Goal: Download file/media

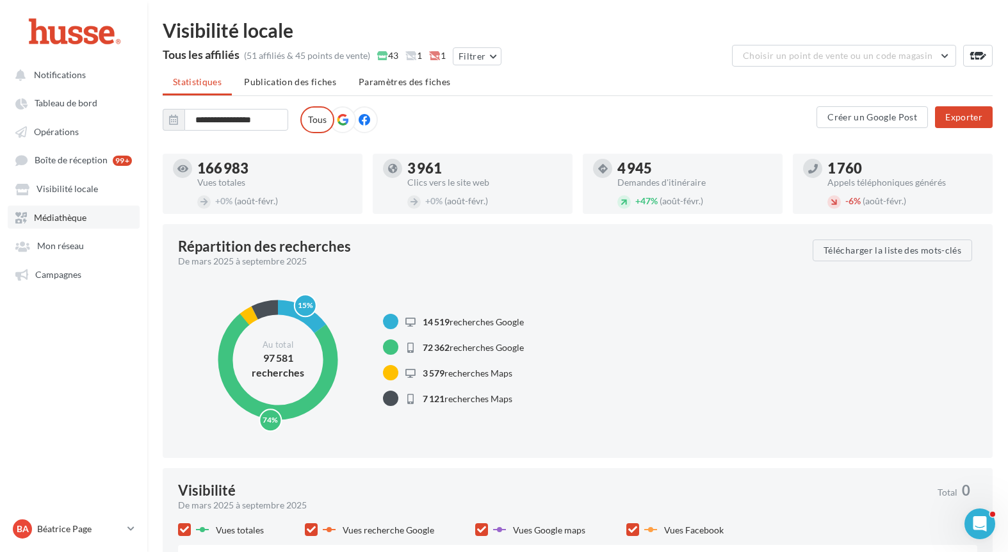
click at [94, 216] on link "Médiathèque" at bounding box center [74, 217] width 132 height 23
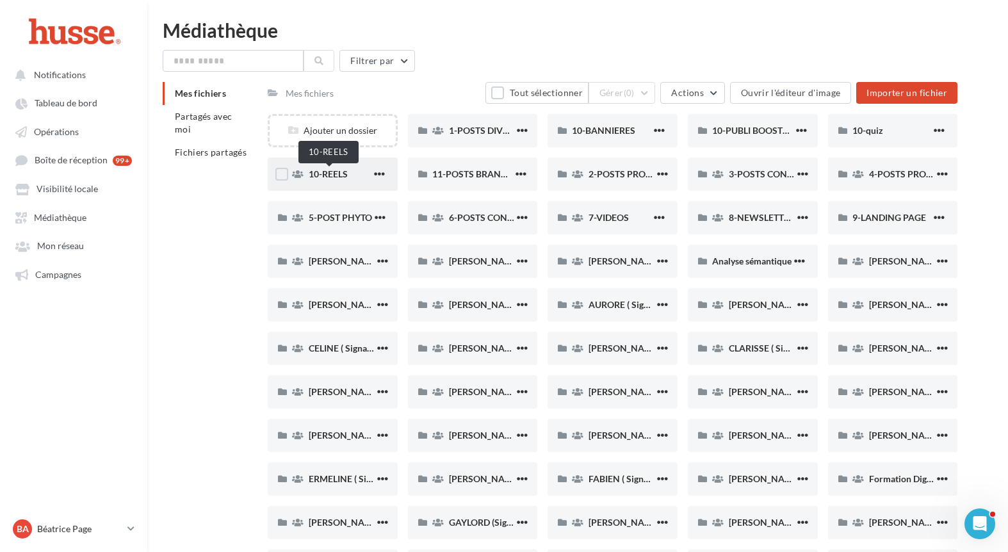
click at [335, 175] on span "10-REELS" at bounding box center [328, 173] width 39 height 11
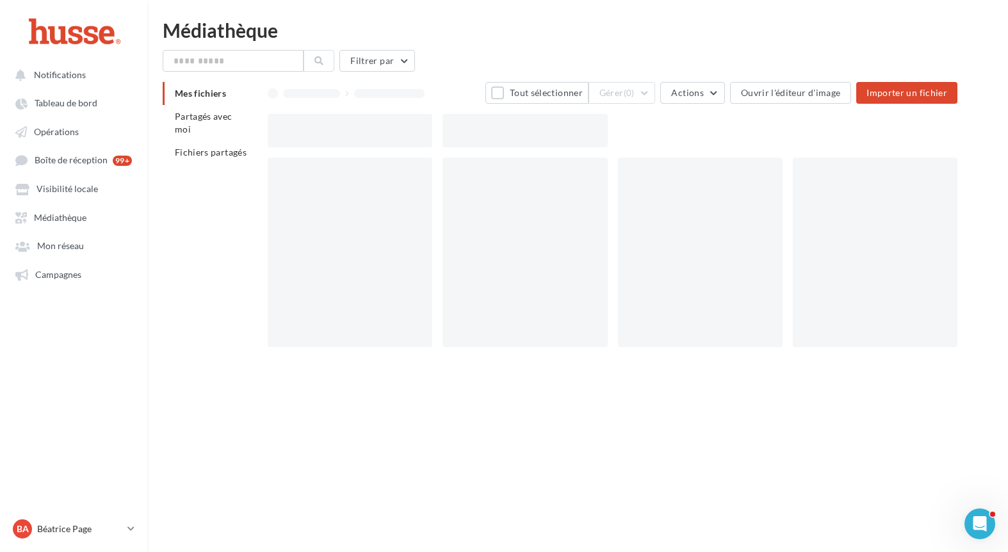
click at [335, 175] on div at bounding box center [350, 253] width 165 height 190
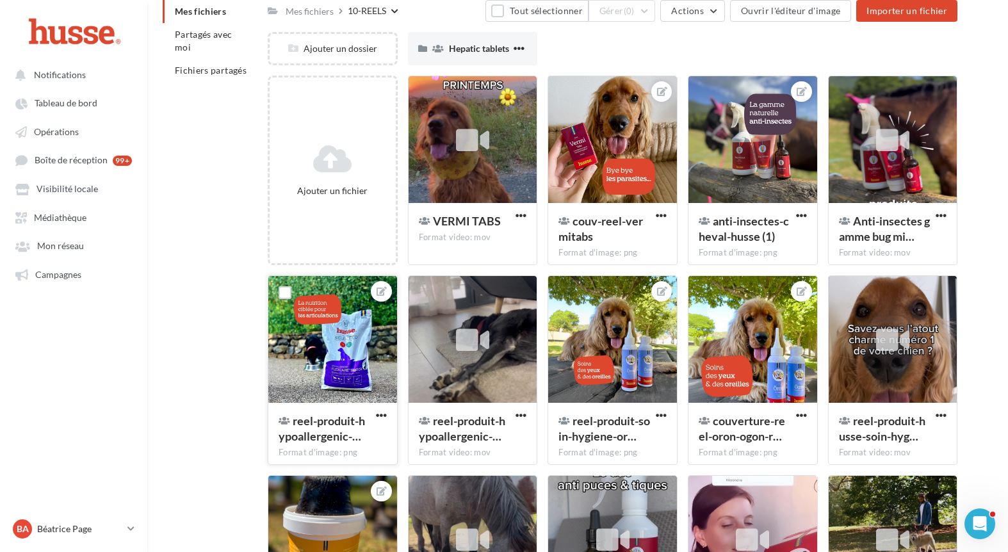
scroll to position [83, 0]
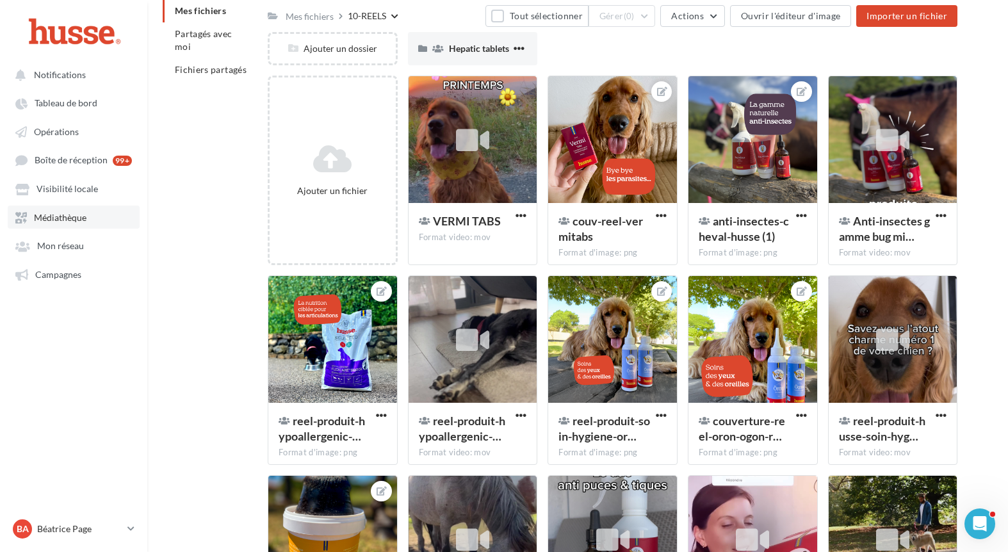
click at [78, 219] on span "Médiathèque" at bounding box center [60, 217] width 53 height 11
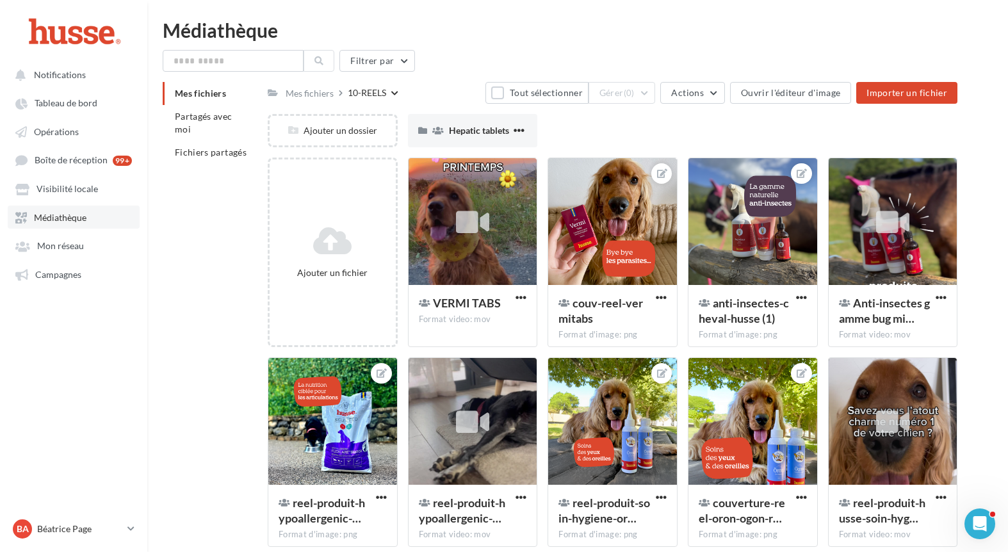
click at [64, 228] on link "Médiathèque" at bounding box center [74, 217] width 132 height 23
click at [38, 224] on link "Médiathèque" at bounding box center [74, 217] width 132 height 23
click at [297, 89] on div "Mes fichiers" at bounding box center [310, 93] width 48 height 13
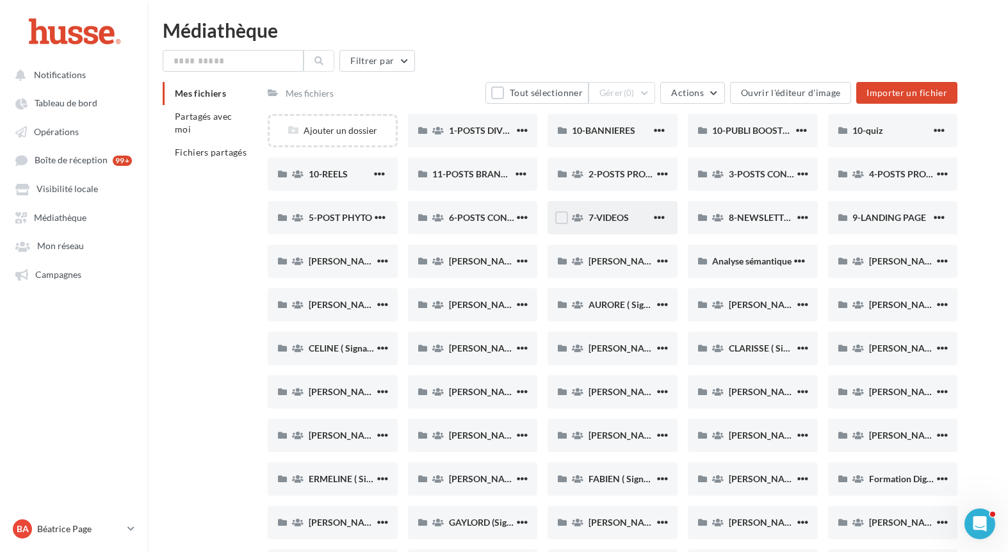
click at [607, 215] on span "7-VIDEOS" at bounding box center [609, 217] width 40 height 11
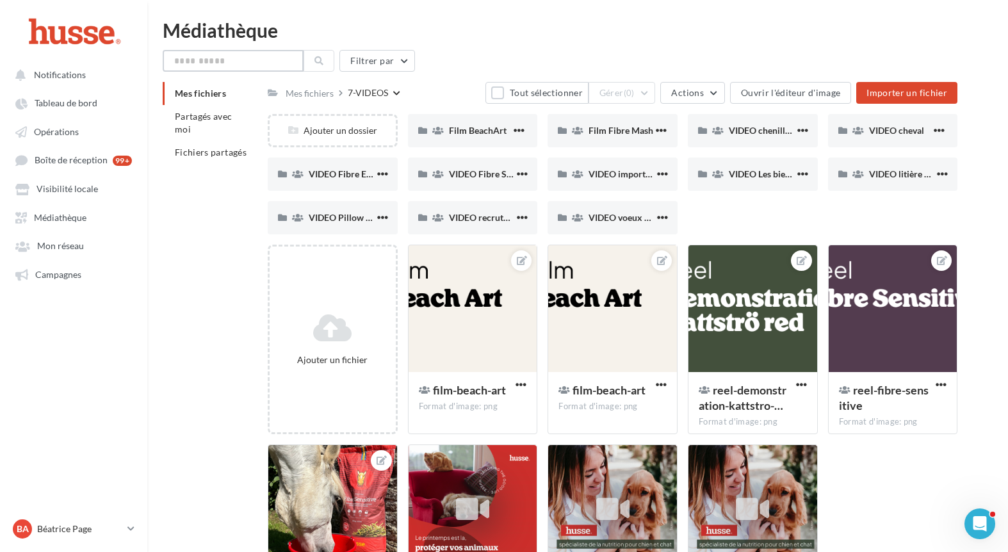
click at [204, 66] on input "text" at bounding box center [233, 61] width 141 height 22
click at [325, 64] on button at bounding box center [319, 61] width 31 height 22
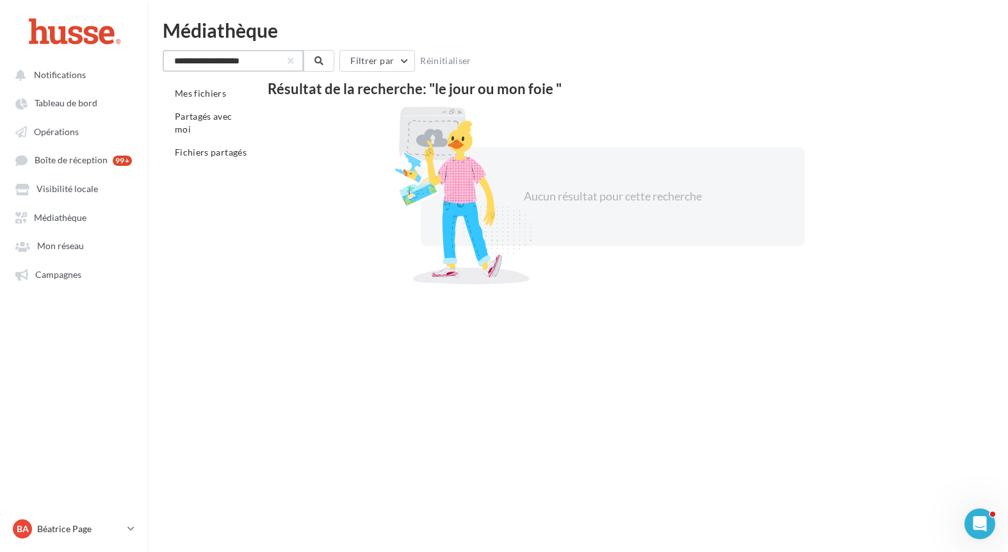
click at [264, 63] on input "**********" at bounding box center [233, 61] width 141 height 22
click at [261, 60] on input "**********" at bounding box center [233, 61] width 141 height 22
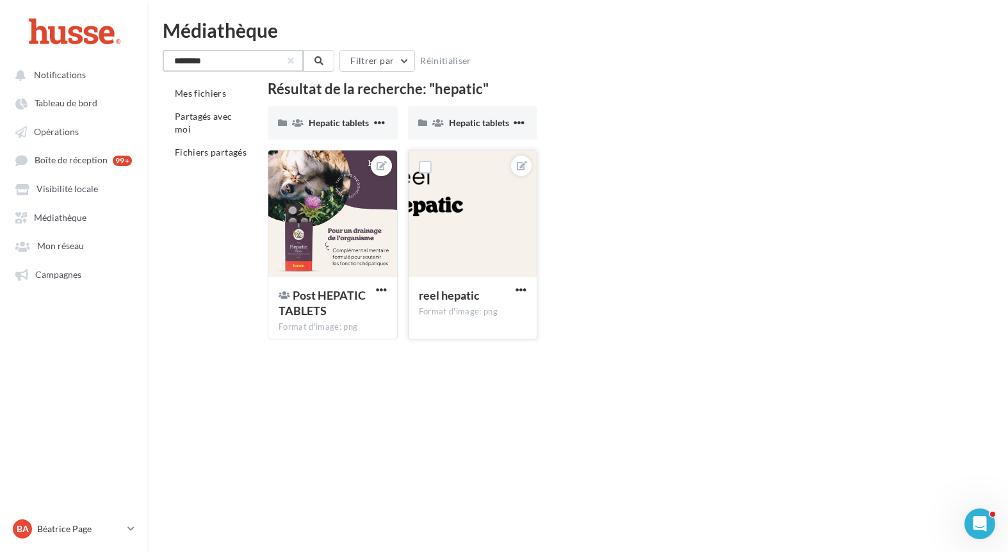
type input "********"
click at [458, 220] on div at bounding box center [473, 215] width 129 height 128
click at [504, 223] on div at bounding box center [473, 215] width 129 height 128
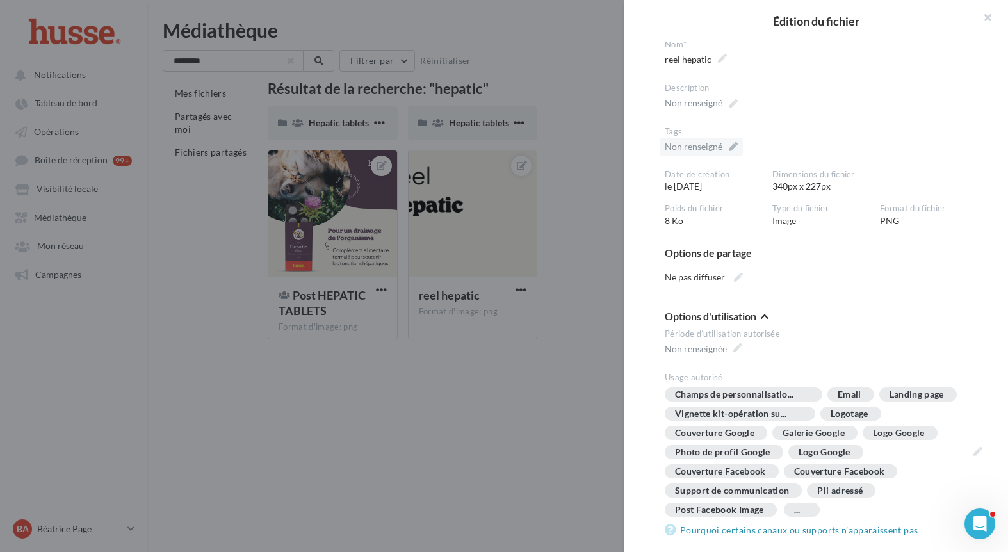
scroll to position [172, 0]
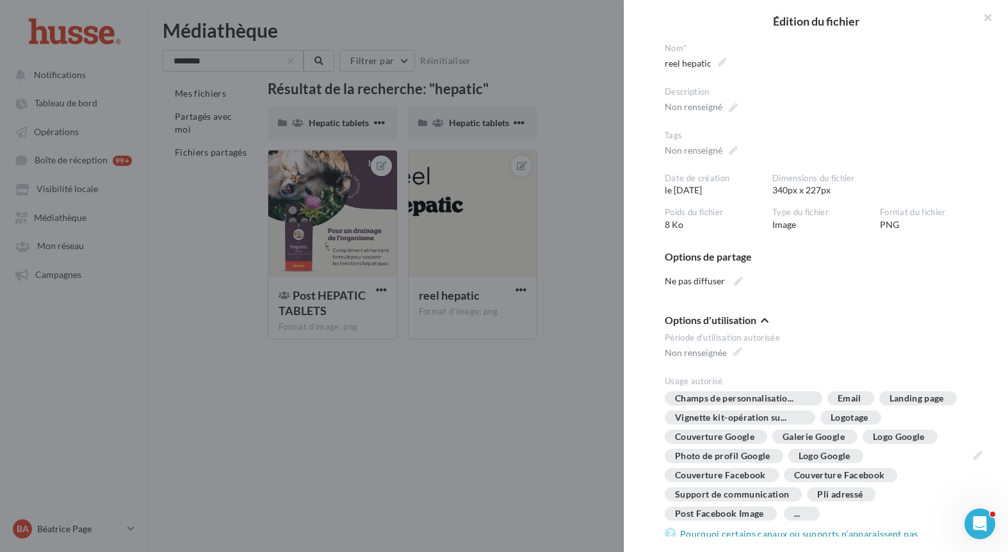
click at [523, 399] on div at bounding box center [504, 276] width 1008 height 552
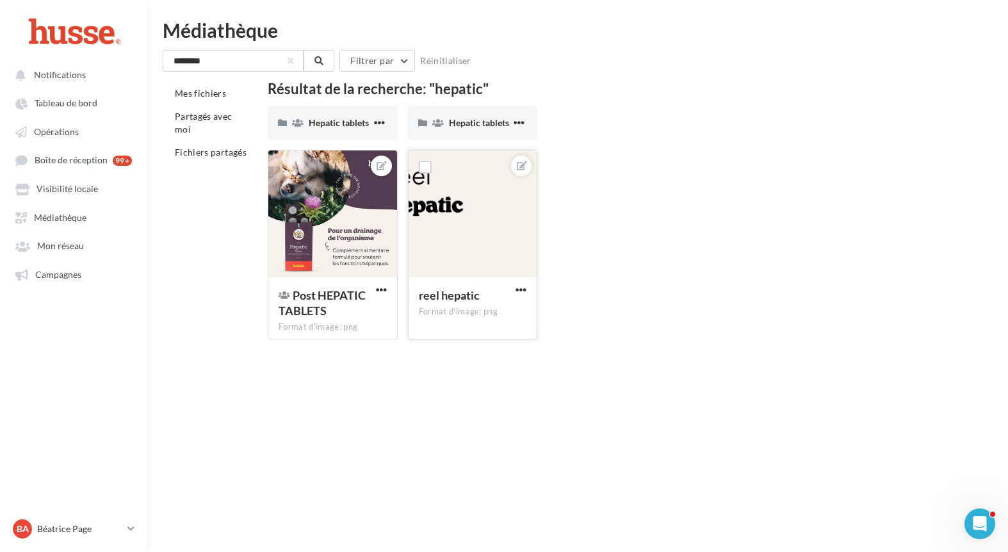
click at [433, 285] on div "reel hepatic Format d'image: png" at bounding box center [473, 307] width 129 height 60
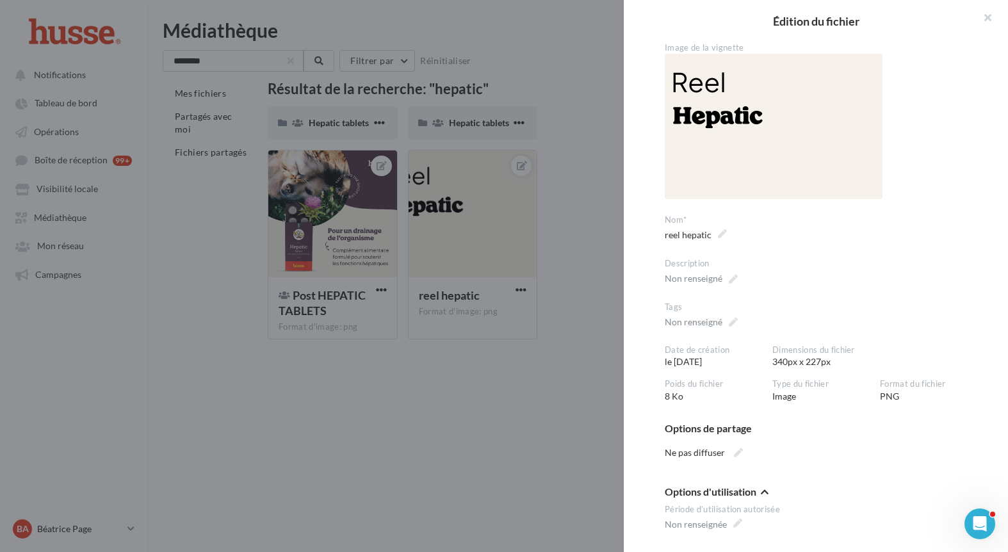
click at [480, 354] on div at bounding box center [504, 276] width 1008 height 552
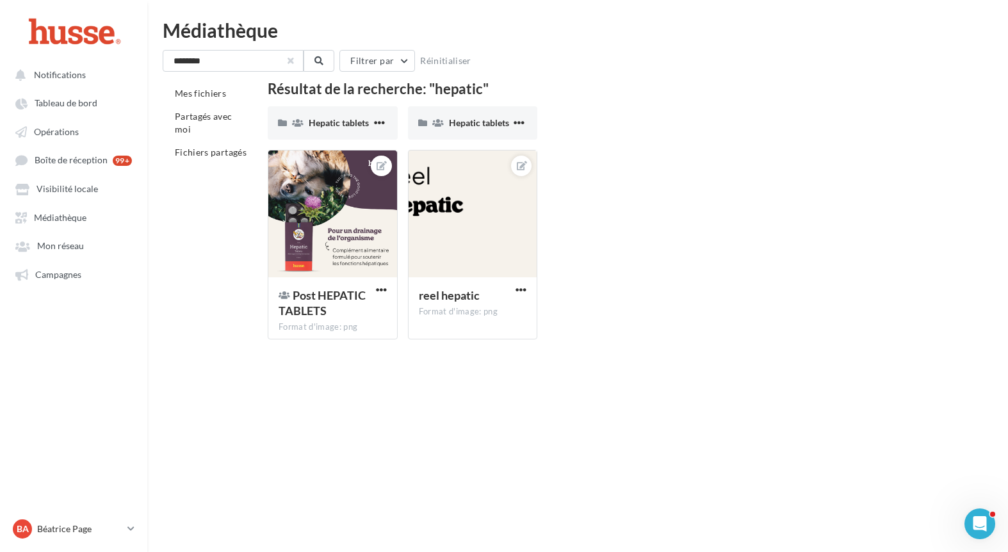
click at [291, 63] on button "button" at bounding box center [290, 60] width 5 height 5
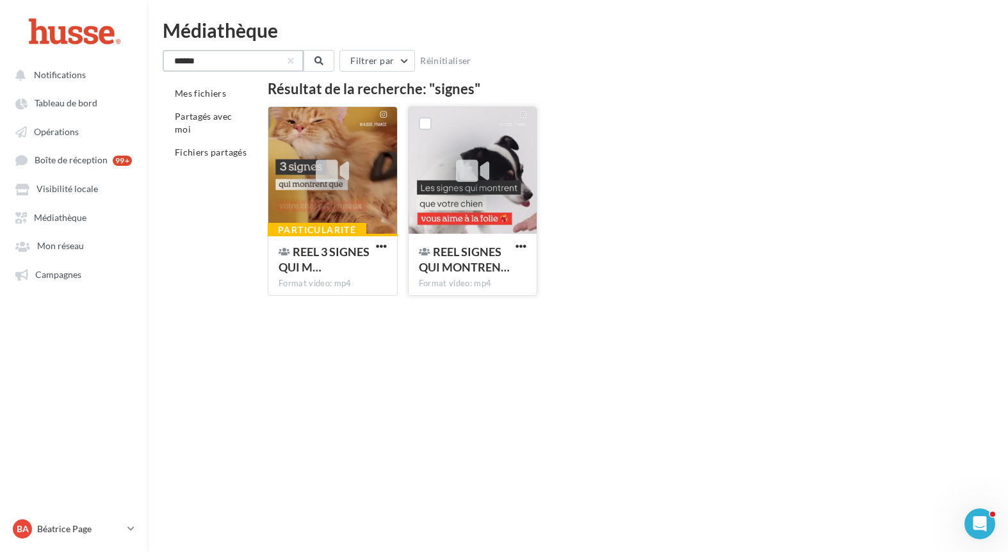
type input "******"
click at [495, 211] on div at bounding box center [473, 171] width 129 height 128
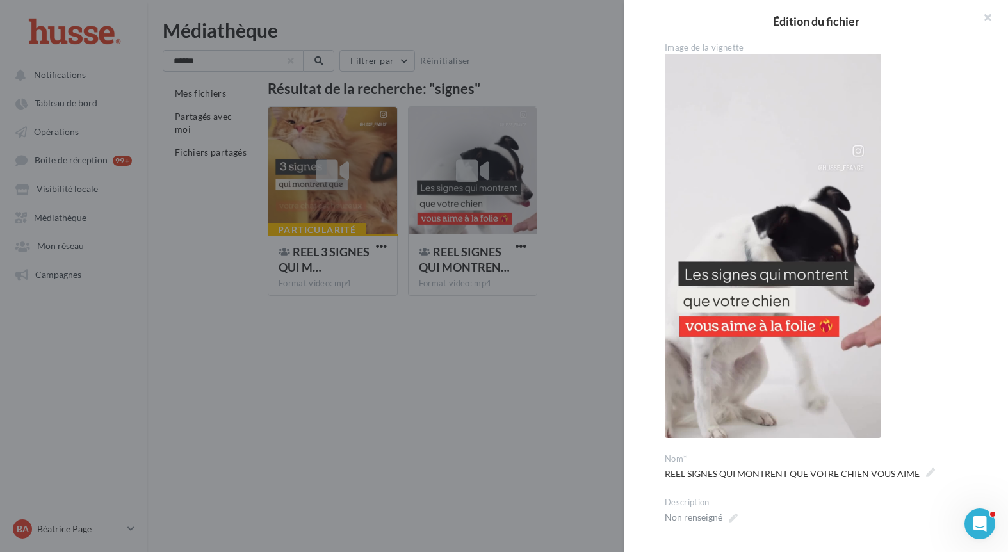
click at [579, 233] on div at bounding box center [504, 276] width 1008 height 552
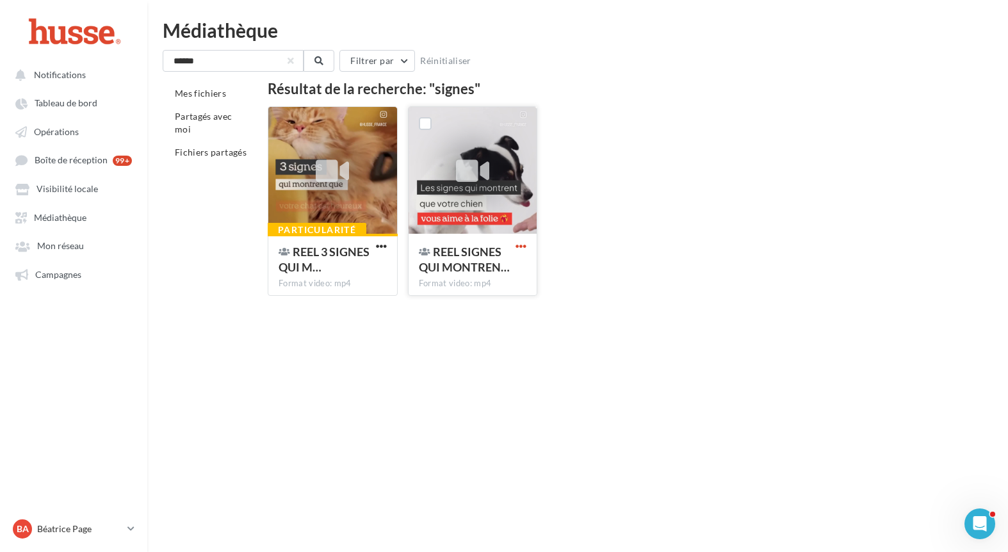
click at [525, 249] on span "button" at bounding box center [521, 246] width 11 height 11
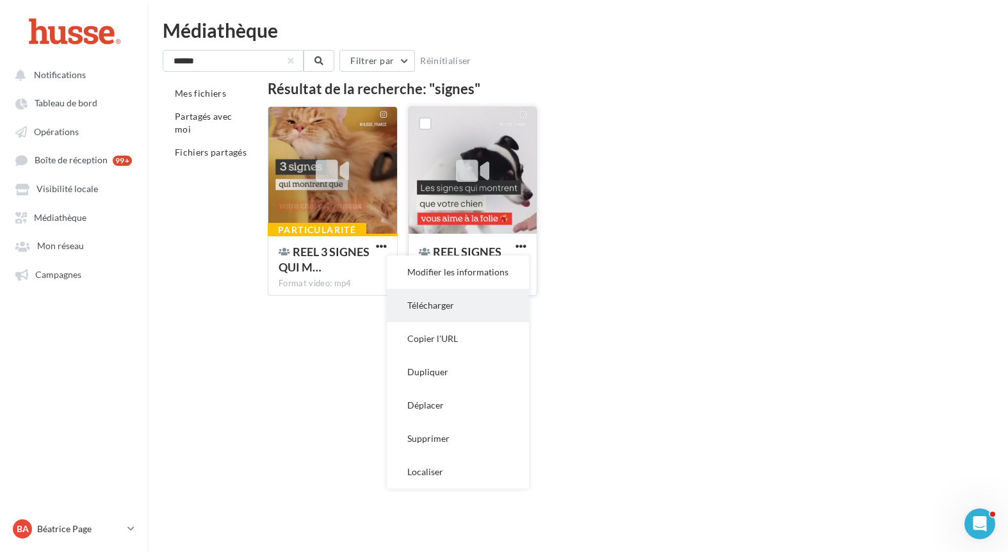
click at [493, 304] on button "Télécharger" at bounding box center [458, 305] width 142 height 33
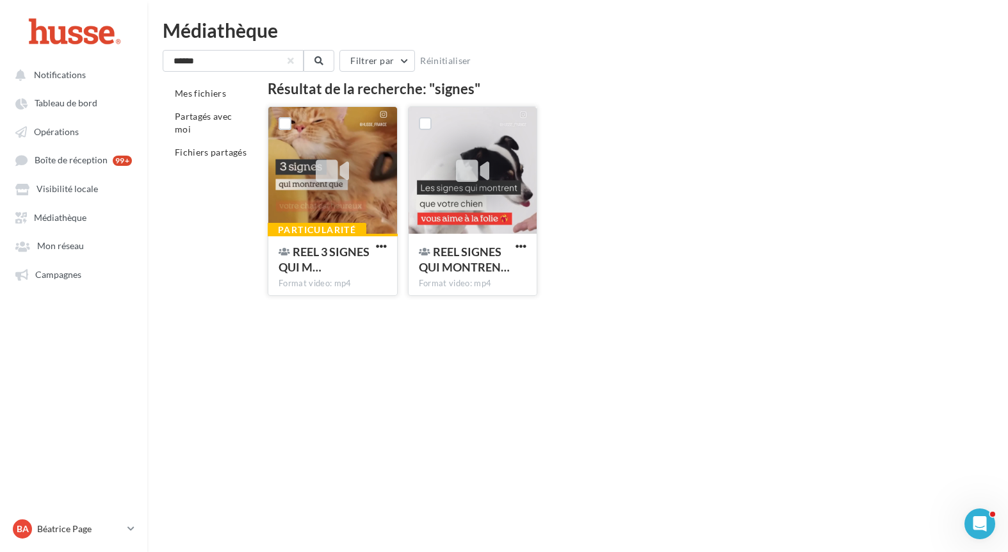
click at [369, 192] on div at bounding box center [332, 171] width 129 height 128
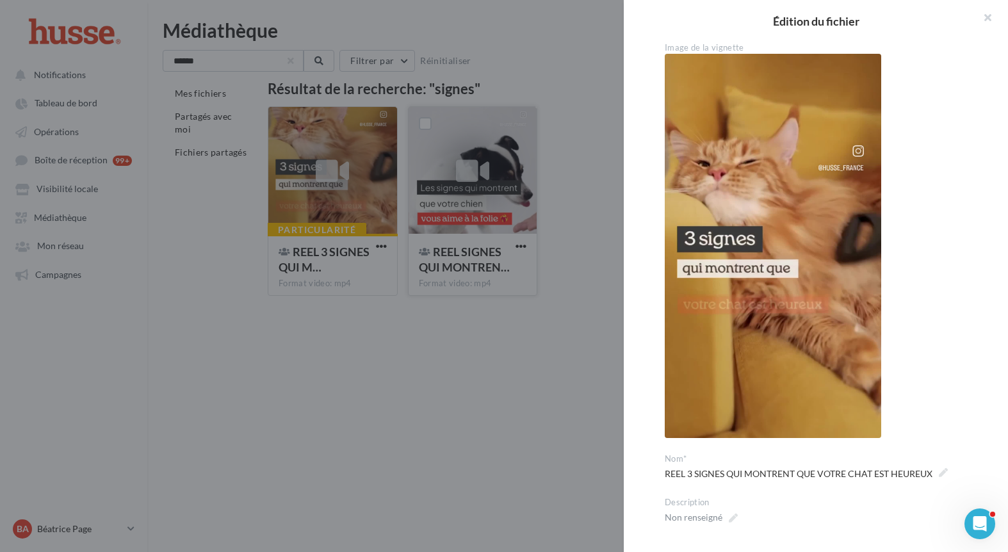
click at [766, 240] on img at bounding box center [773, 246] width 217 height 384
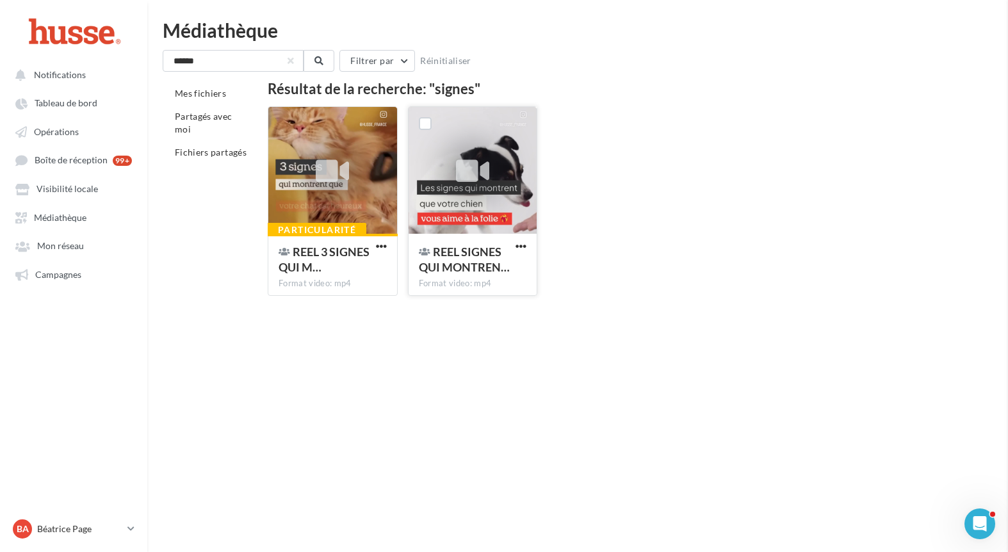
click at [332, 174] on icon at bounding box center [332, 170] width 33 height 29
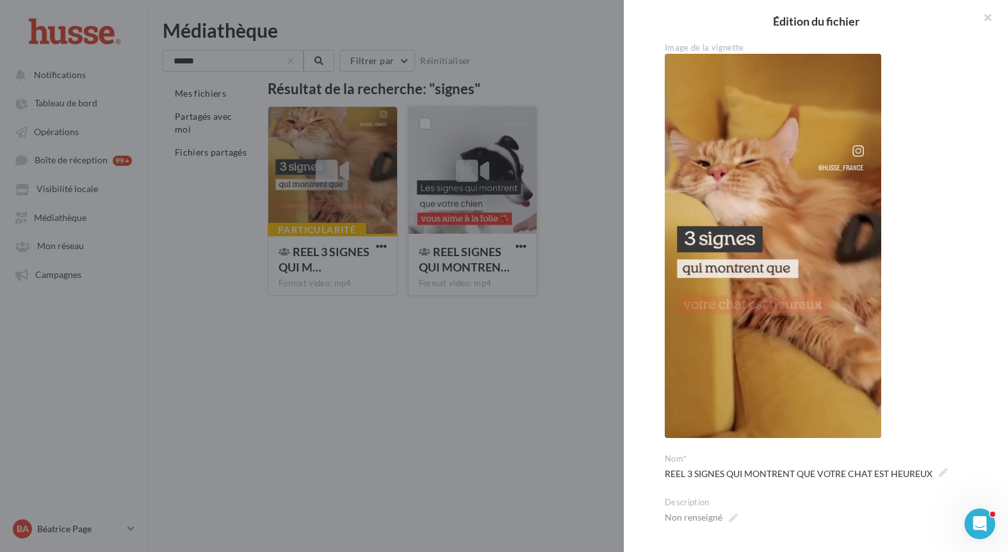
click at [449, 416] on div at bounding box center [504, 276] width 1008 height 552
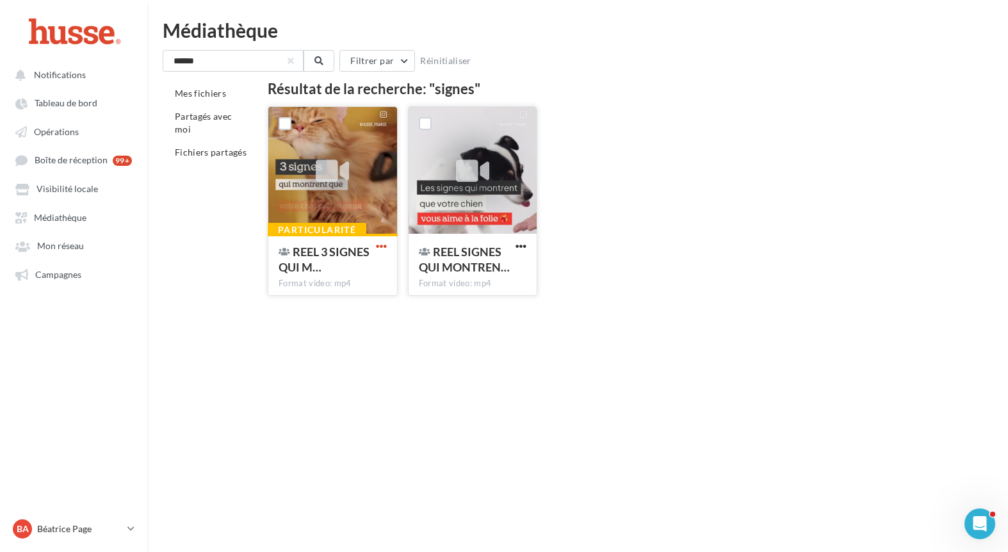
click at [376, 247] on span "button" at bounding box center [381, 246] width 11 height 11
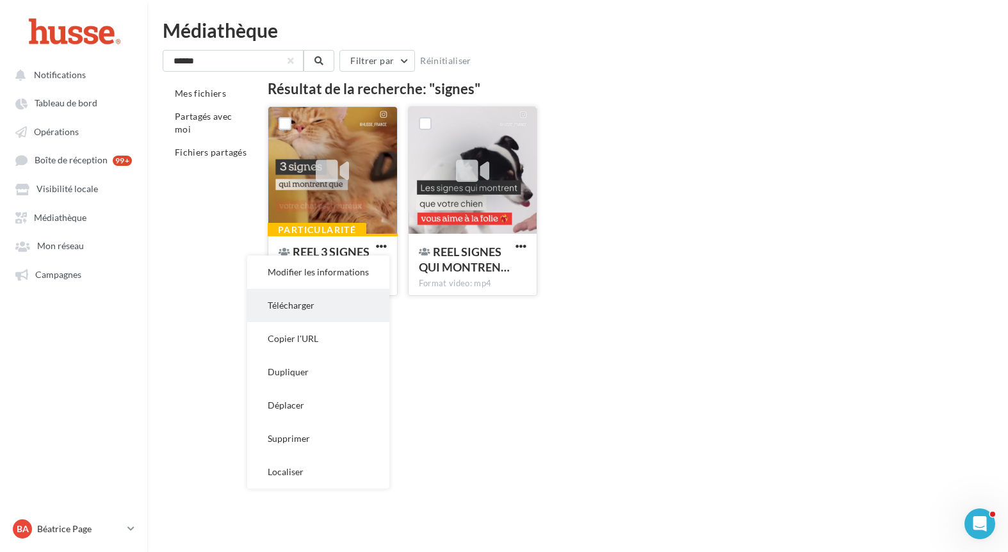
click at [346, 315] on button "Télécharger" at bounding box center [318, 305] width 142 height 33
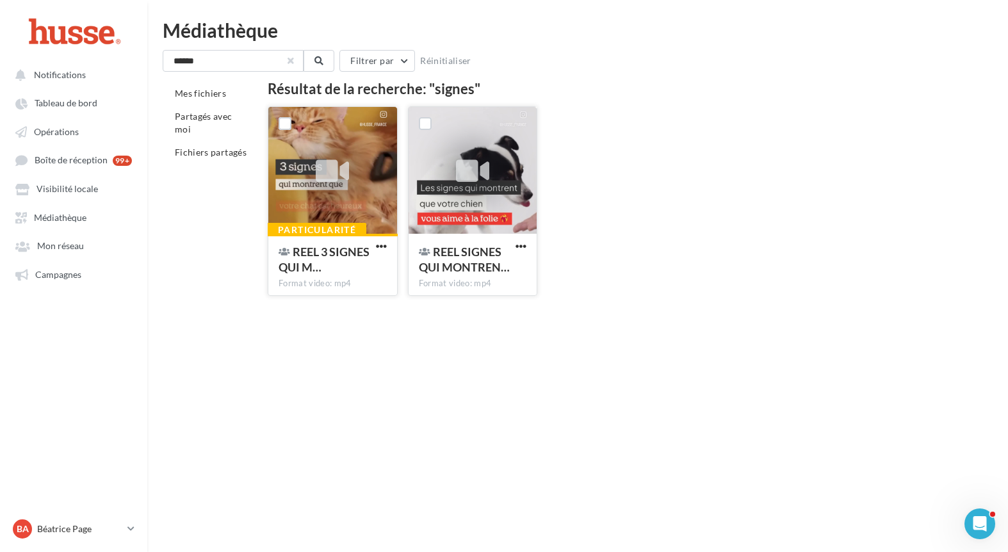
click at [291, 62] on button "button" at bounding box center [290, 60] width 5 height 5
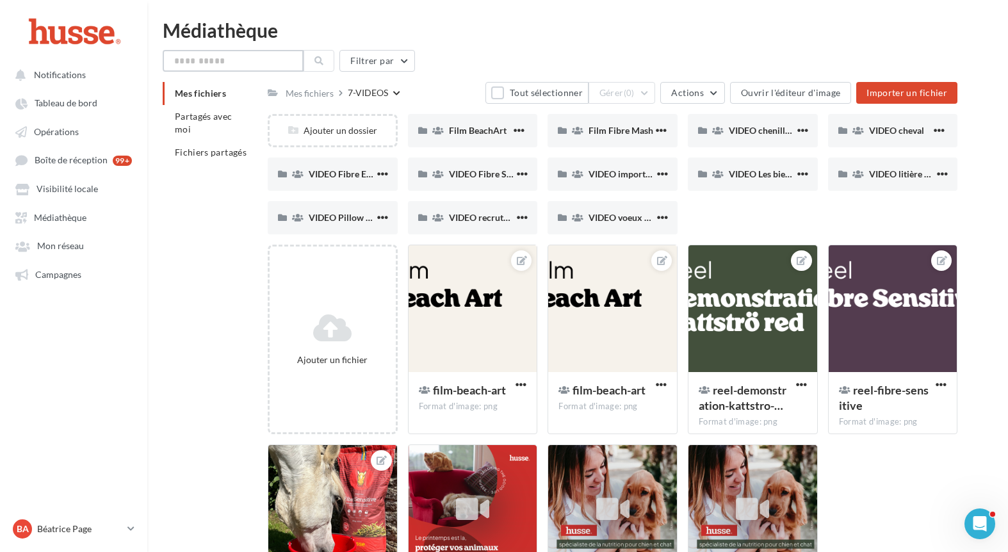
click at [233, 67] on input "text" at bounding box center [233, 61] width 141 height 22
click at [300, 94] on div "Mes fichiers" at bounding box center [310, 93] width 48 height 13
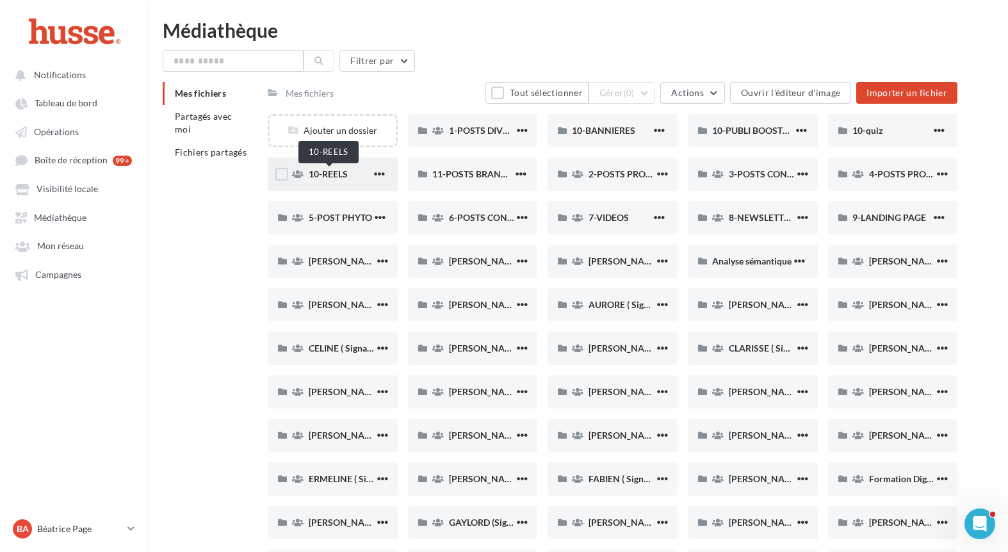
click at [326, 176] on span "10-REELS" at bounding box center [328, 173] width 39 height 11
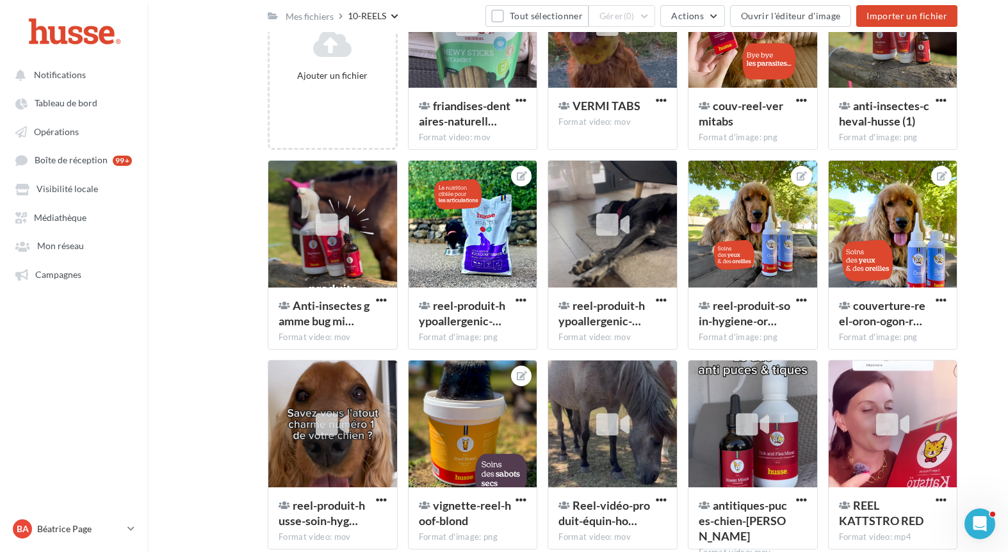
scroll to position [229, 0]
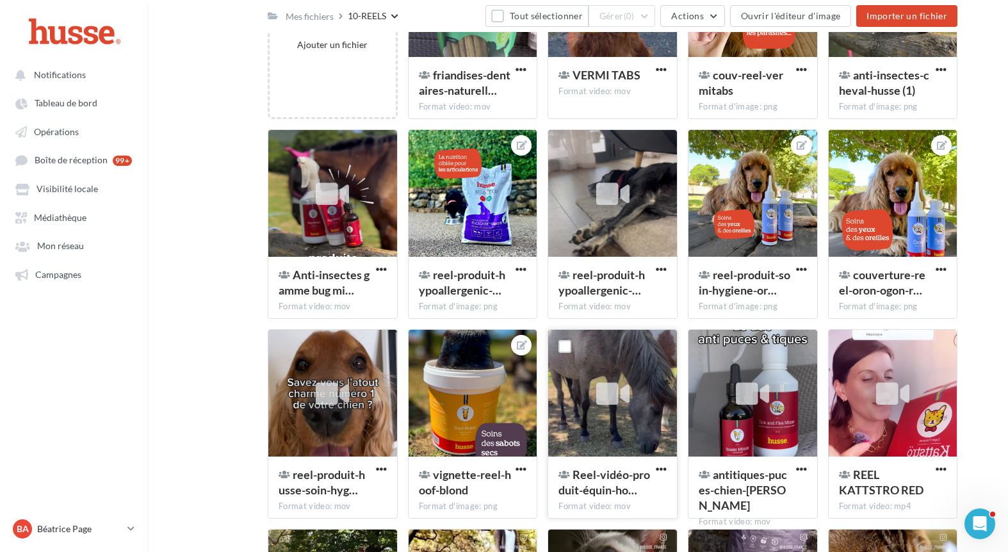
click at [617, 404] on icon at bounding box center [612, 393] width 33 height 29
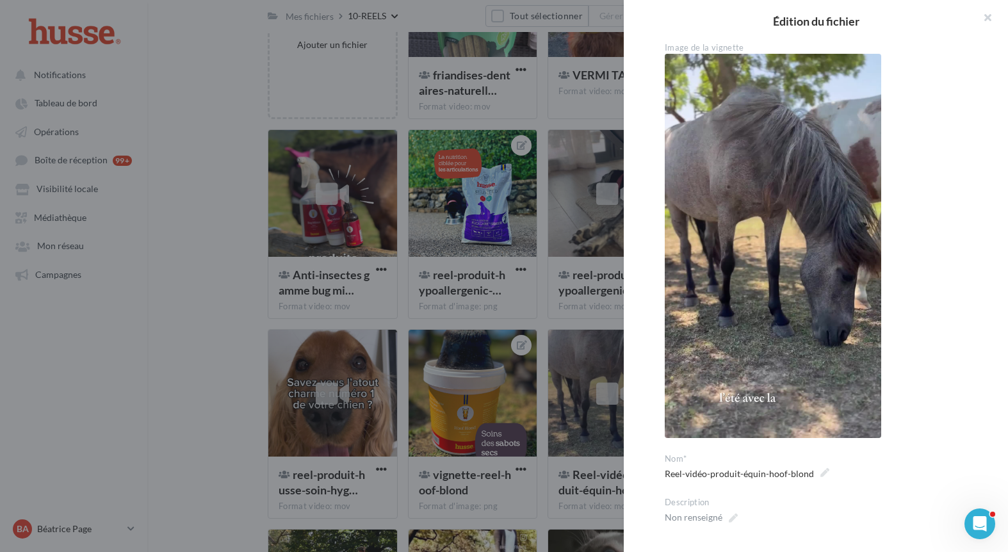
click at [578, 478] on div at bounding box center [504, 276] width 1008 height 552
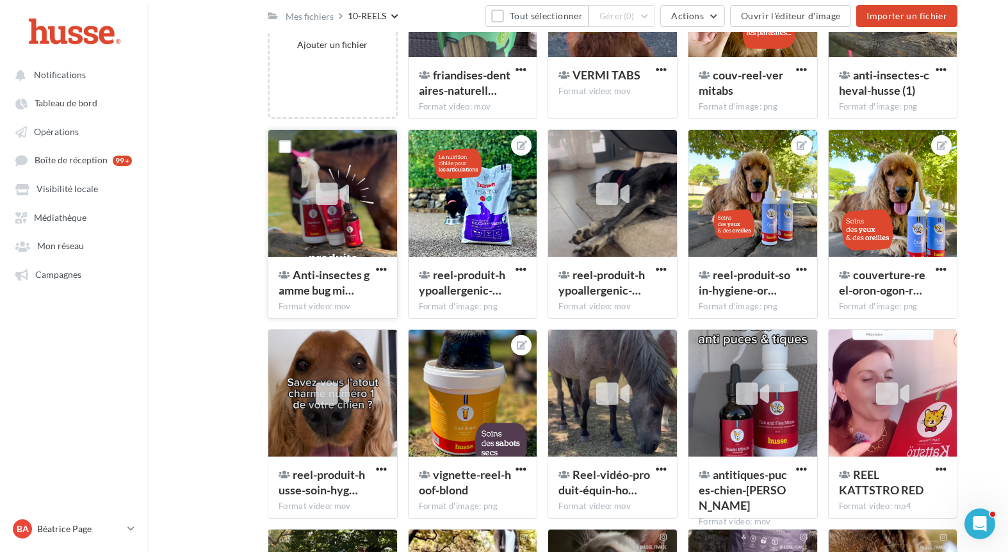
click at [315, 202] on div at bounding box center [333, 194] width 48 height 48
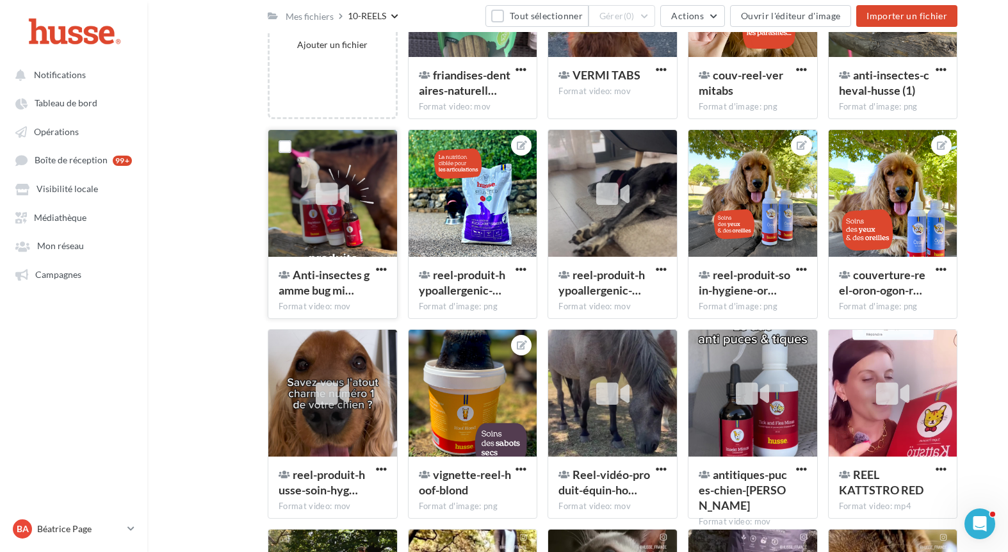
click at [377, 262] on div "Anti-insectes gamme bug mi… Format video: mov" at bounding box center [332, 287] width 129 height 60
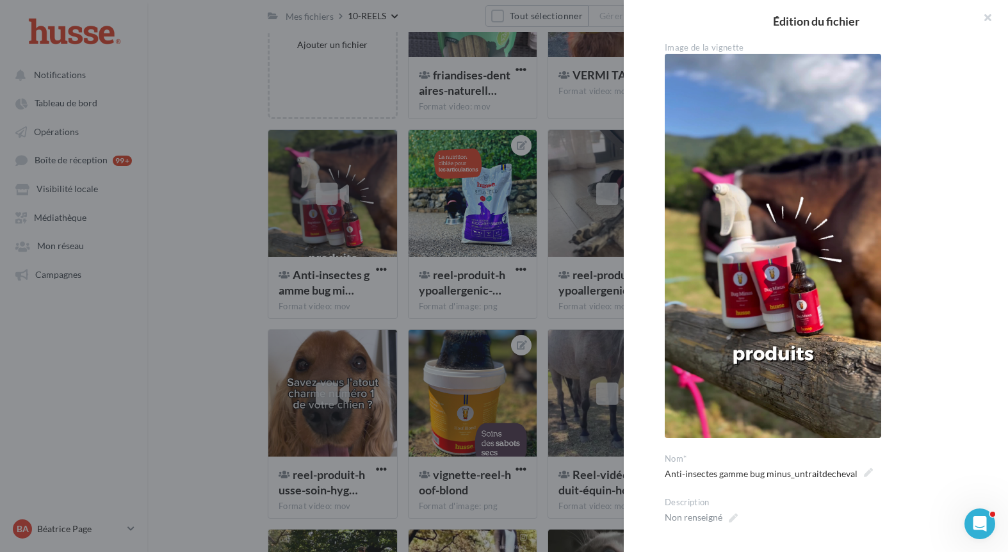
click at [360, 265] on div at bounding box center [504, 276] width 1008 height 552
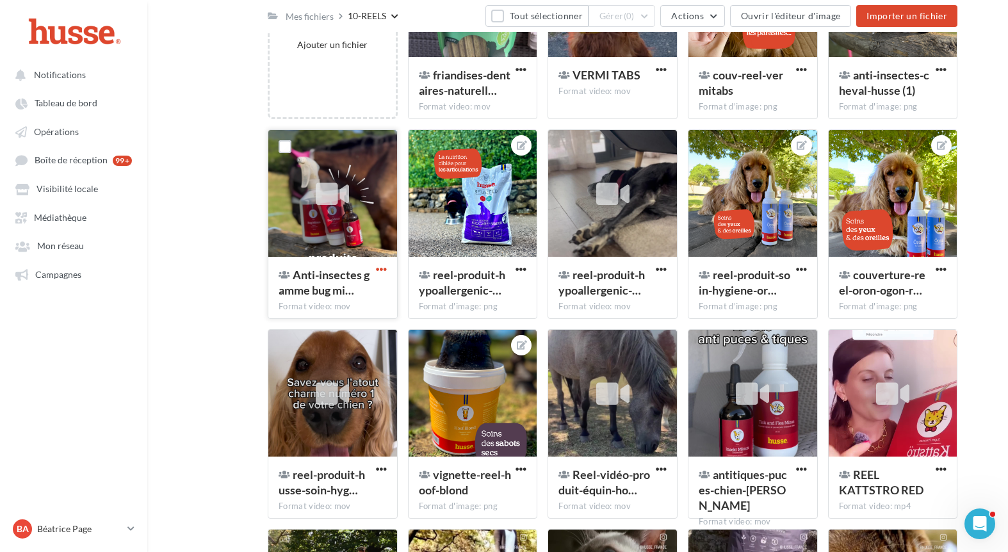
click at [379, 266] on span "button" at bounding box center [381, 269] width 11 height 11
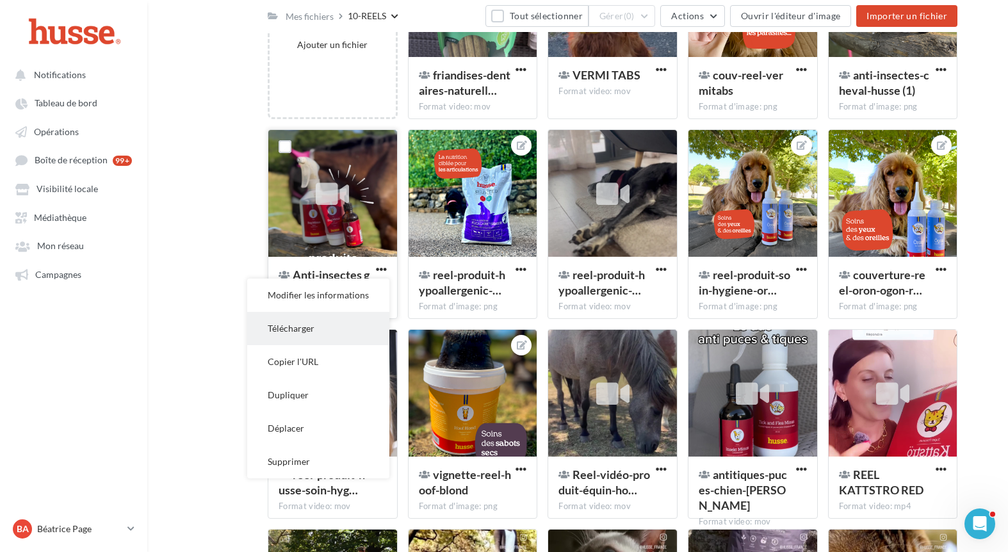
click at [352, 332] on button "Télécharger" at bounding box center [318, 328] width 142 height 33
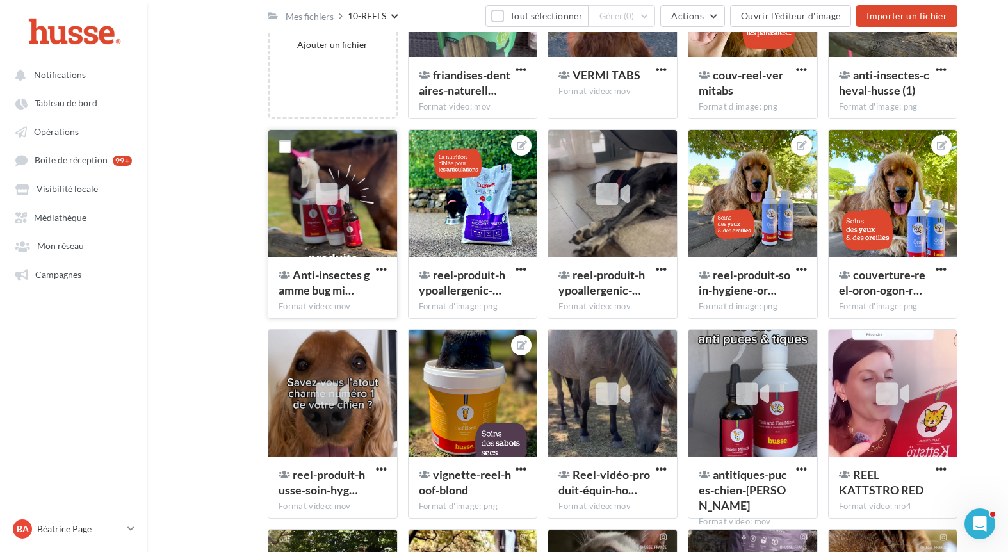
click at [230, 316] on div "Mes fichiers Partagés avec moi Fichiers partagés Mes fichiers 10-REELS Tout sél…" at bounding box center [583, 291] width 840 height 876
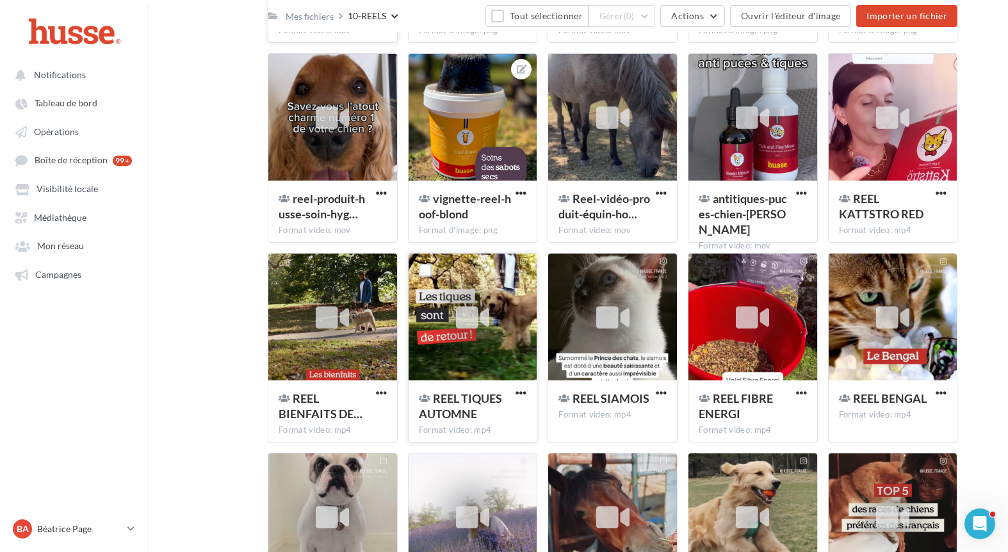
scroll to position [506, 0]
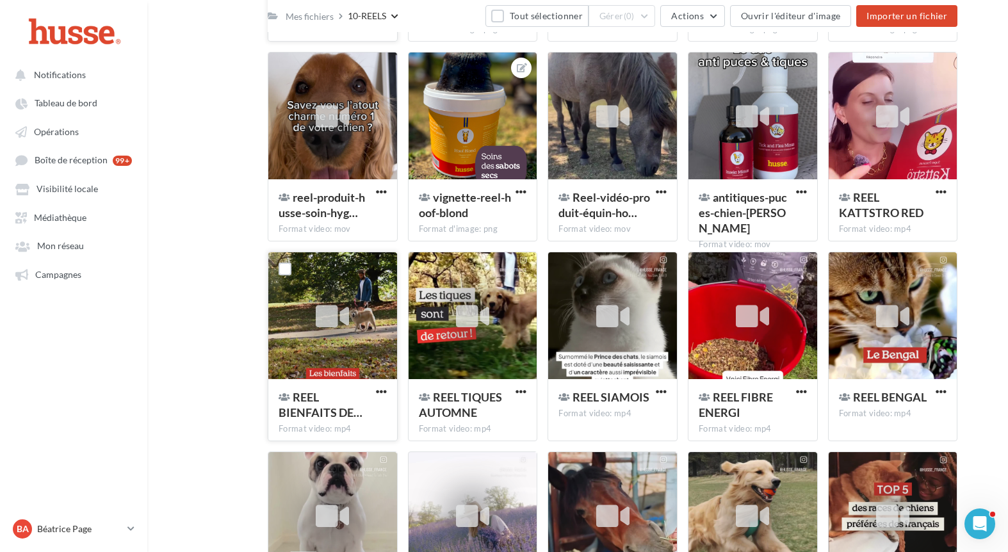
click at [335, 320] on icon at bounding box center [332, 316] width 33 height 29
click at [379, 397] on span "button" at bounding box center [381, 391] width 11 height 11
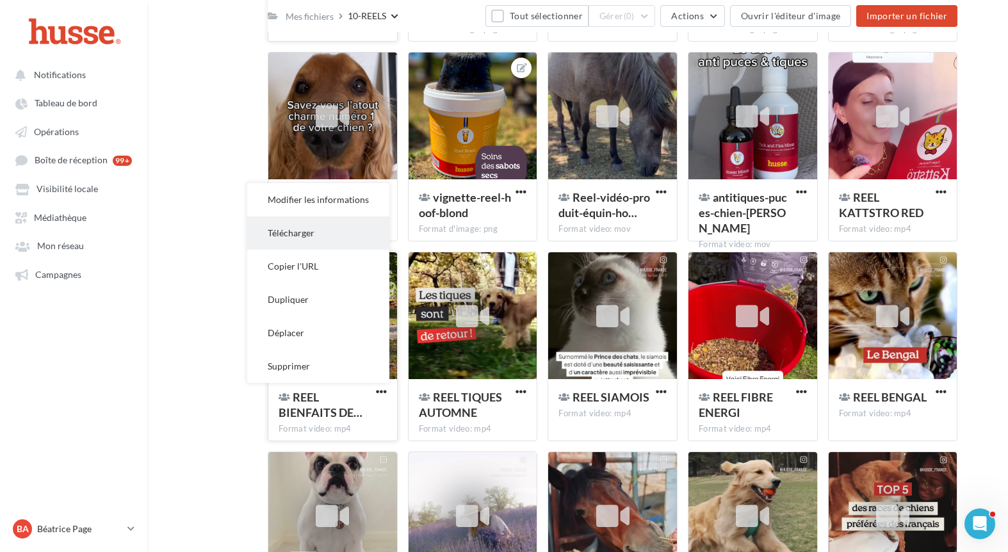
click at [354, 236] on button "Télécharger" at bounding box center [318, 233] width 142 height 33
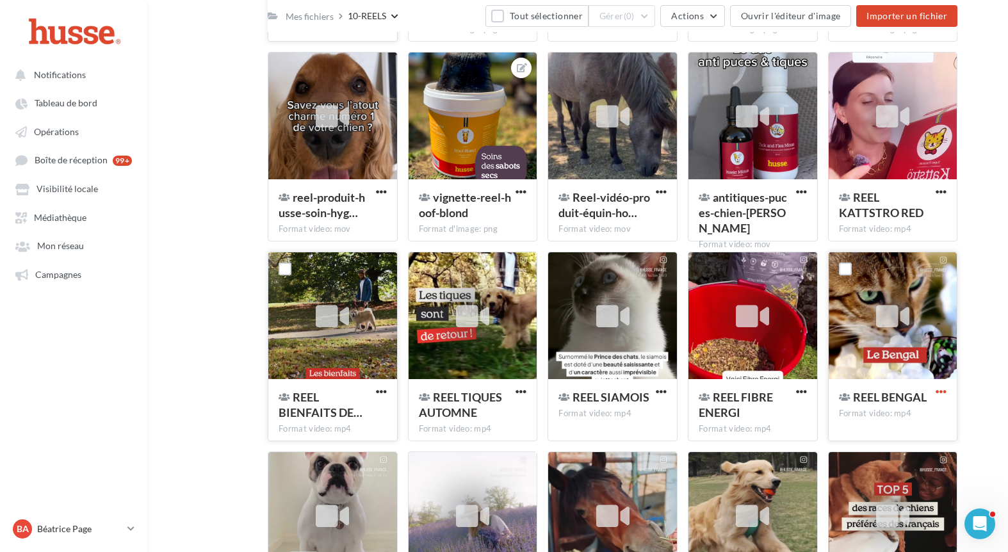
click at [944, 391] on span "button" at bounding box center [941, 391] width 11 height 11
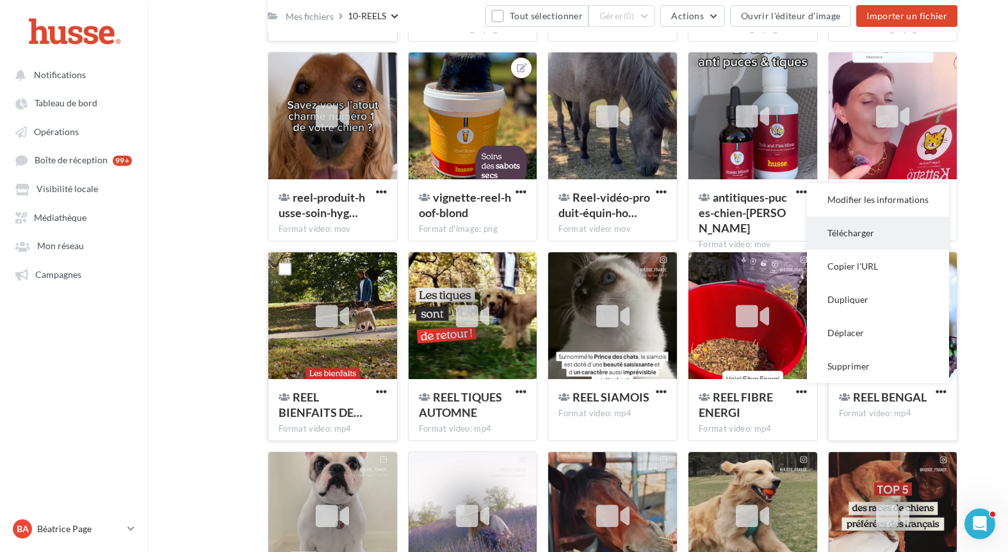
click at [887, 236] on button "Télécharger" at bounding box center [878, 233] width 142 height 33
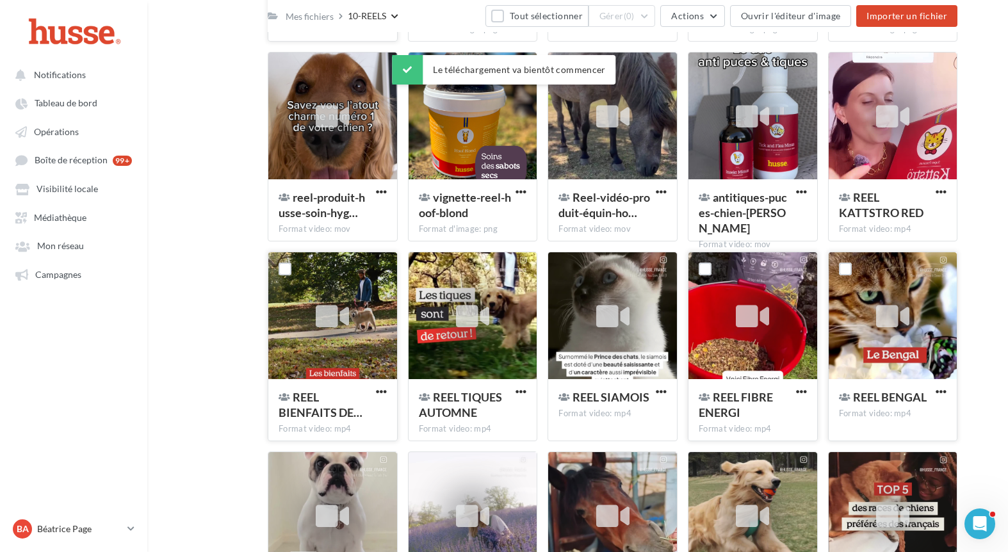
click at [785, 359] on div at bounding box center [753, 316] width 129 height 128
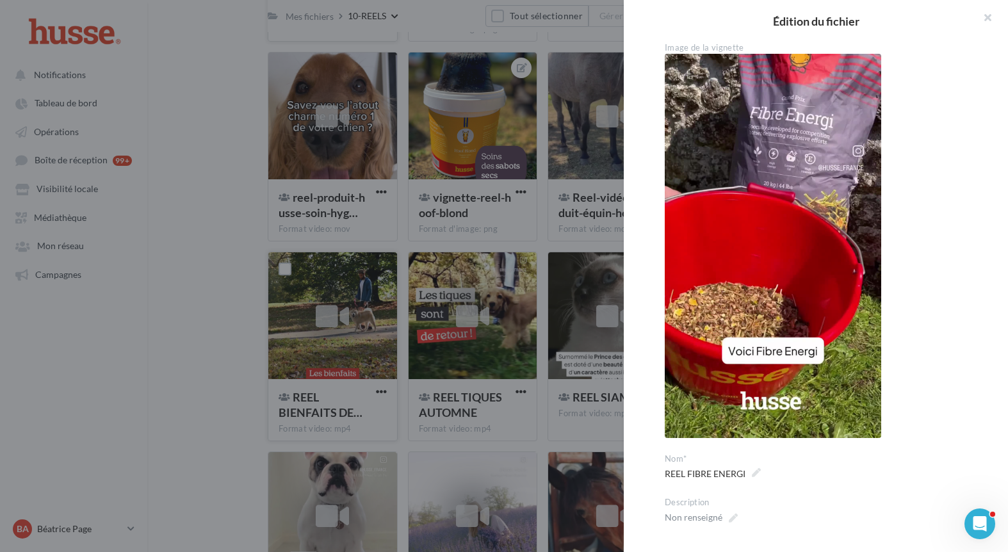
click at [593, 437] on div at bounding box center [504, 276] width 1008 height 552
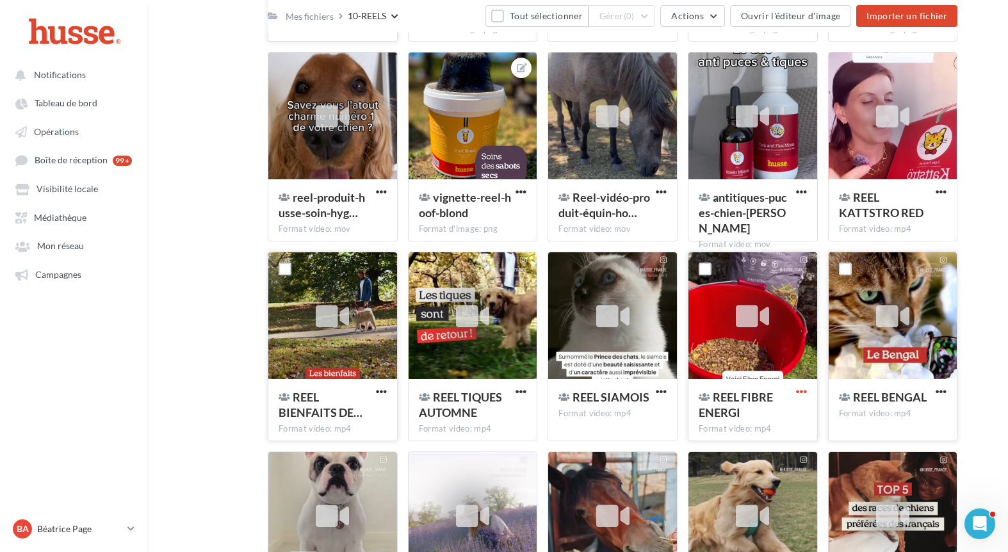
click at [799, 386] on span "button" at bounding box center [801, 391] width 11 height 11
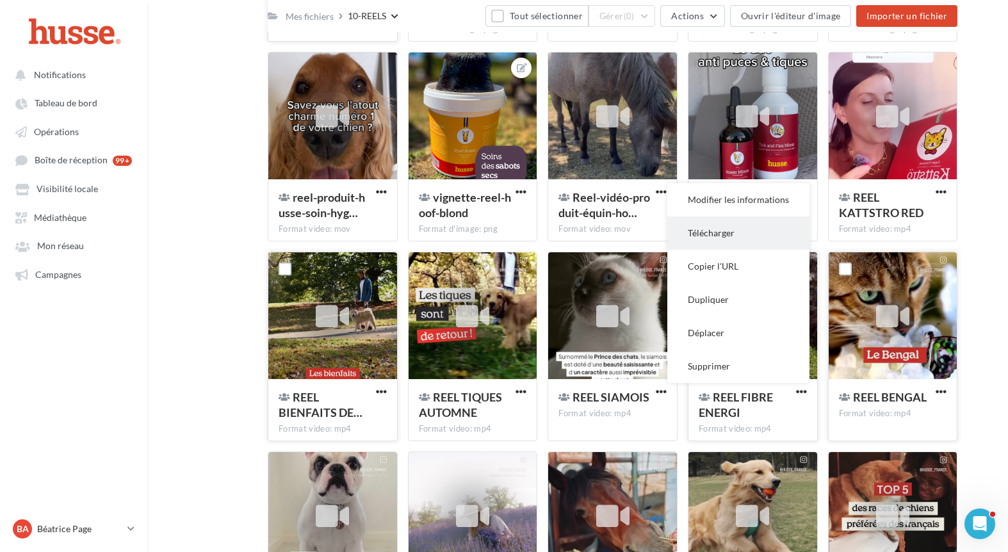
click at [751, 238] on button "Télécharger" at bounding box center [738, 233] width 142 height 33
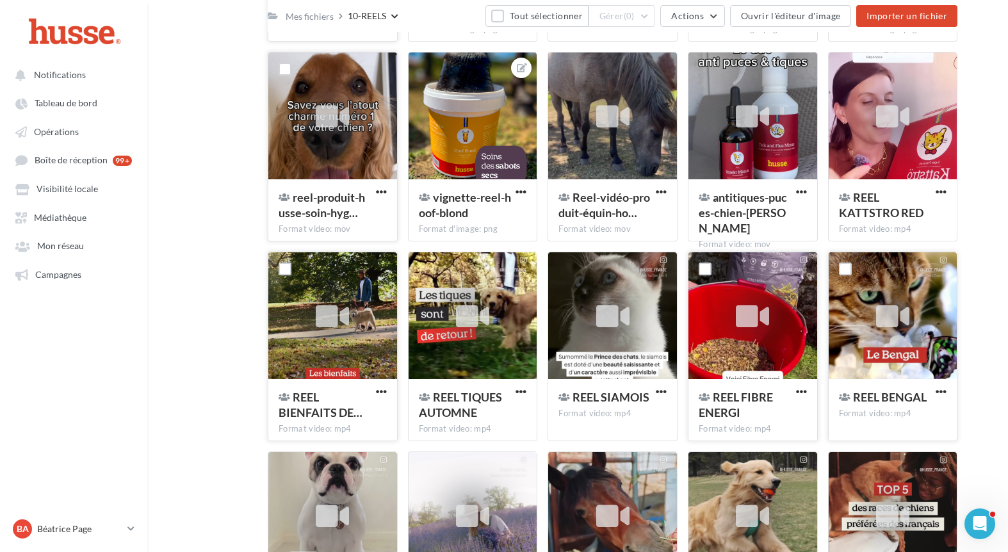
click at [341, 155] on div at bounding box center [332, 117] width 129 height 128
click at [376, 194] on span "button" at bounding box center [381, 191] width 11 height 11
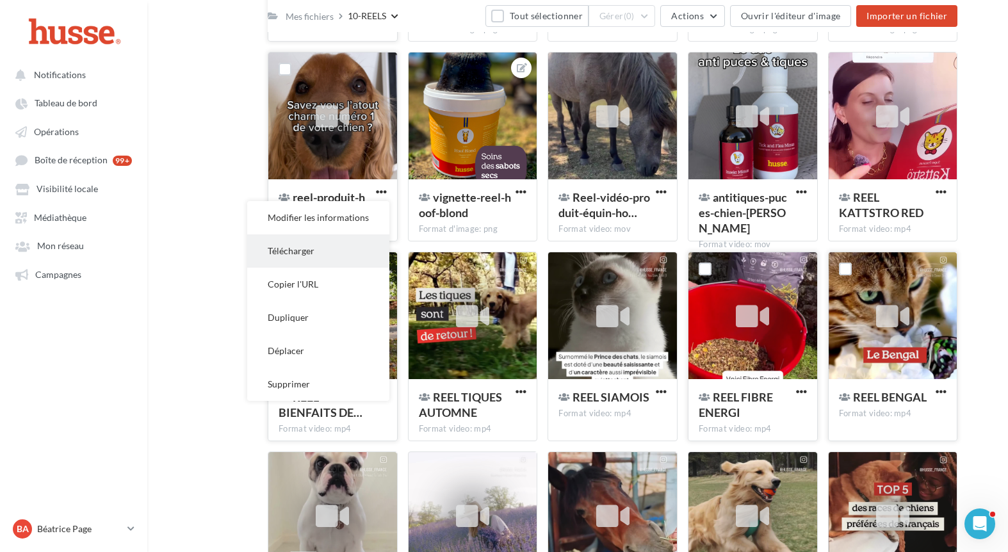
click at [348, 249] on button "Télécharger" at bounding box center [318, 250] width 142 height 33
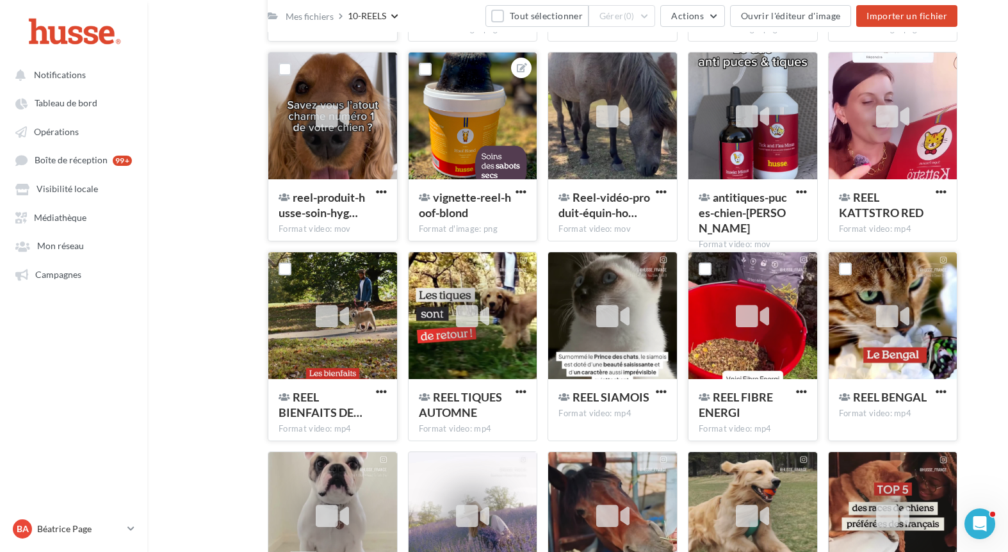
click at [478, 143] on div at bounding box center [473, 117] width 129 height 128
click at [519, 188] on span "button" at bounding box center [521, 191] width 11 height 11
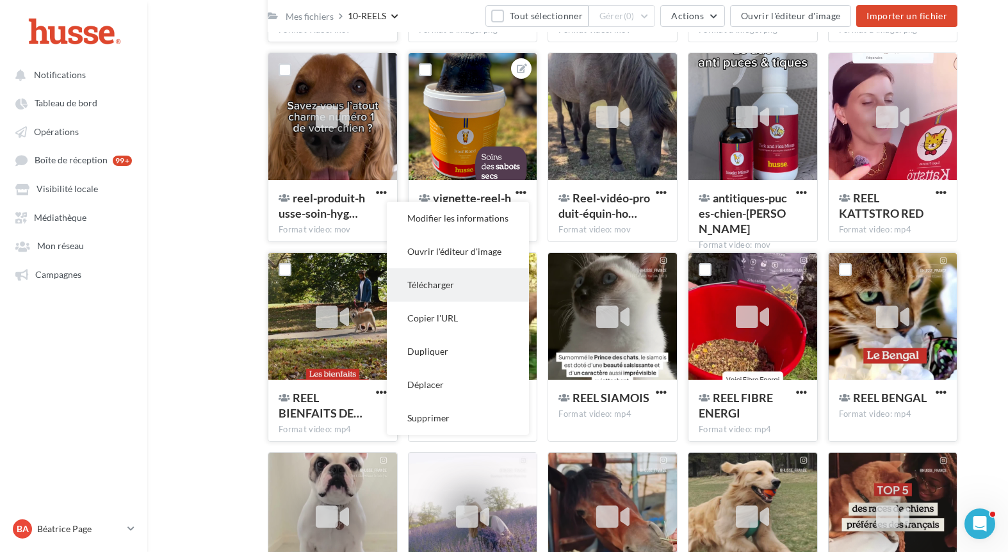
scroll to position [503, 0]
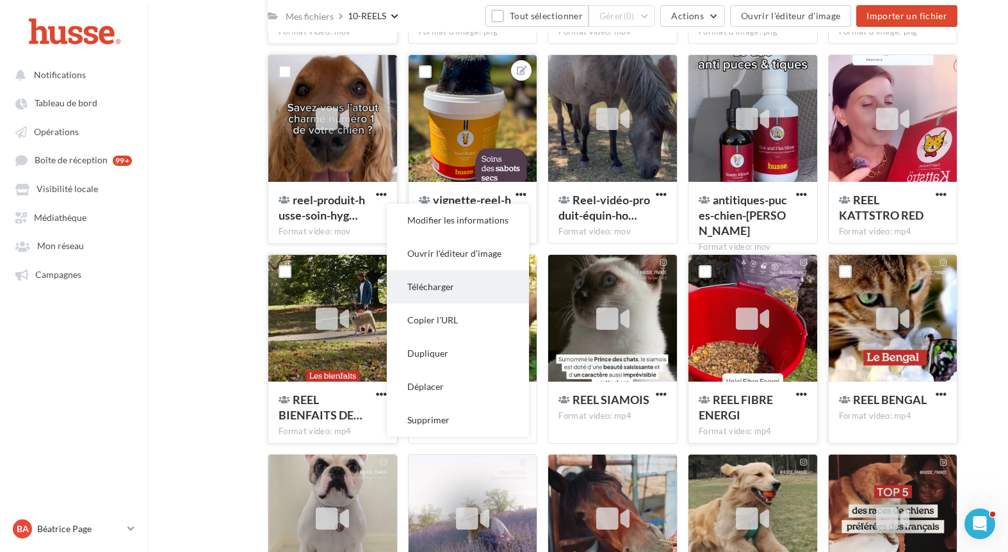
click at [491, 276] on button "Télécharger" at bounding box center [458, 286] width 142 height 33
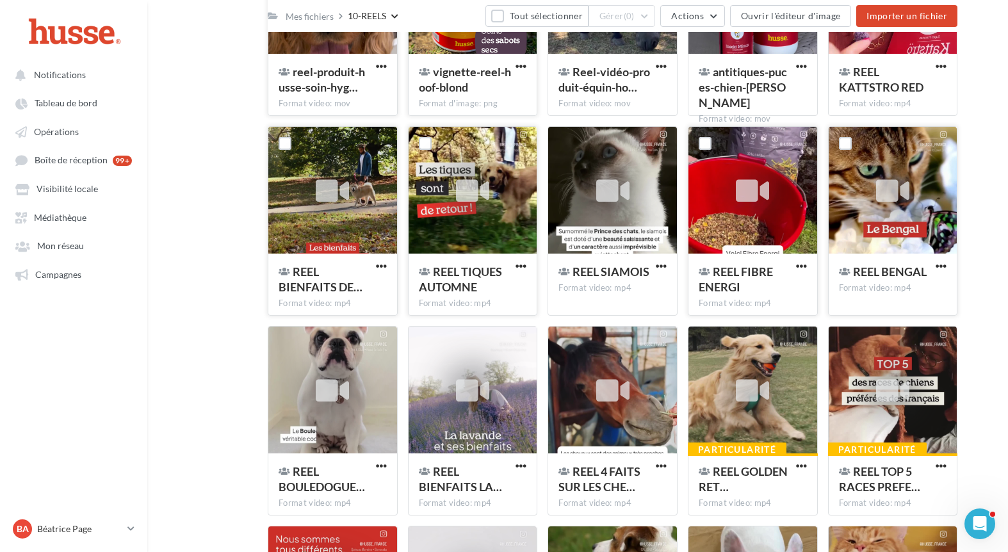
scroll to position [634, 0]
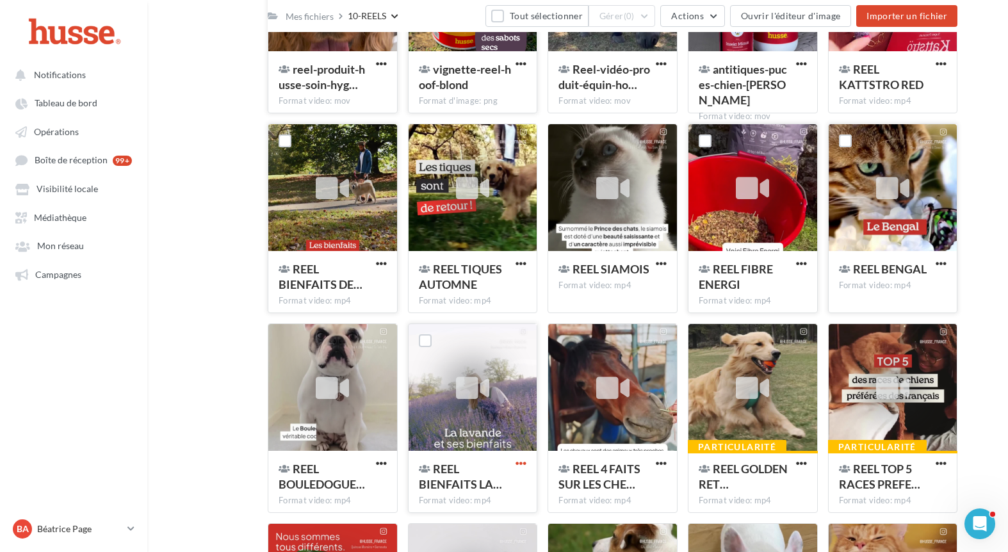
click at [521, 464] on span "button" at bounding box center [521, 463] width 11 height 11
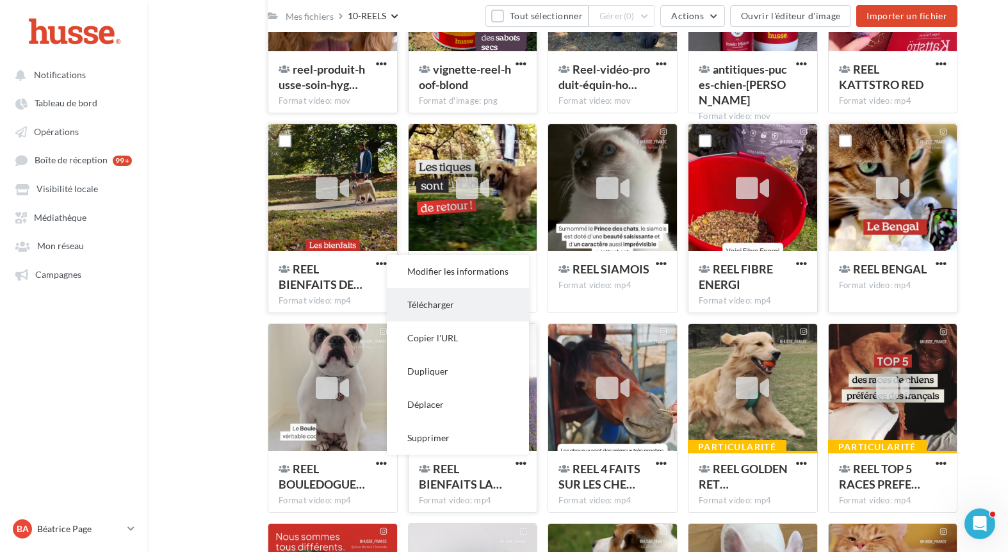
click at [424, 316] on button "Télécharger" at bounding box center [458, 304] width 142 height 33
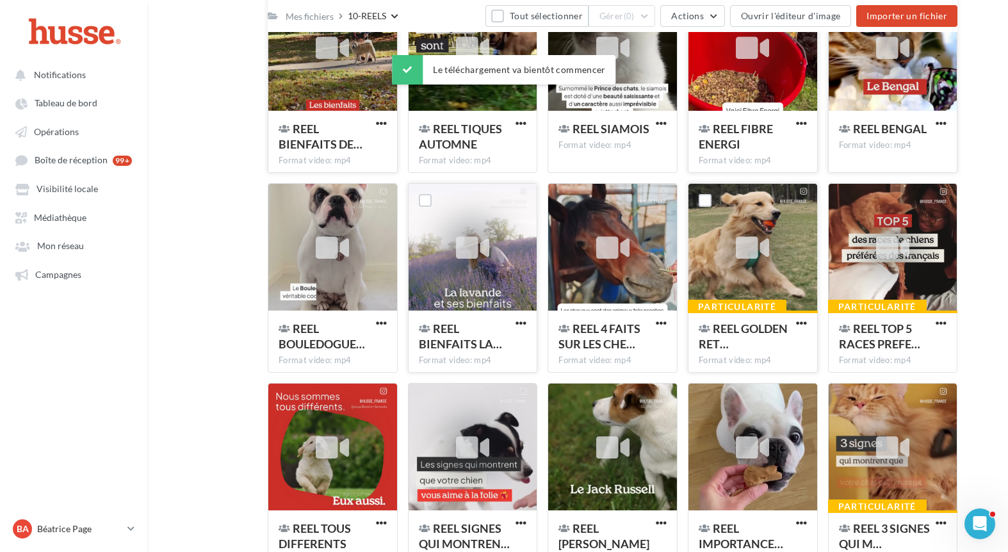
scroll to position [775, 0]
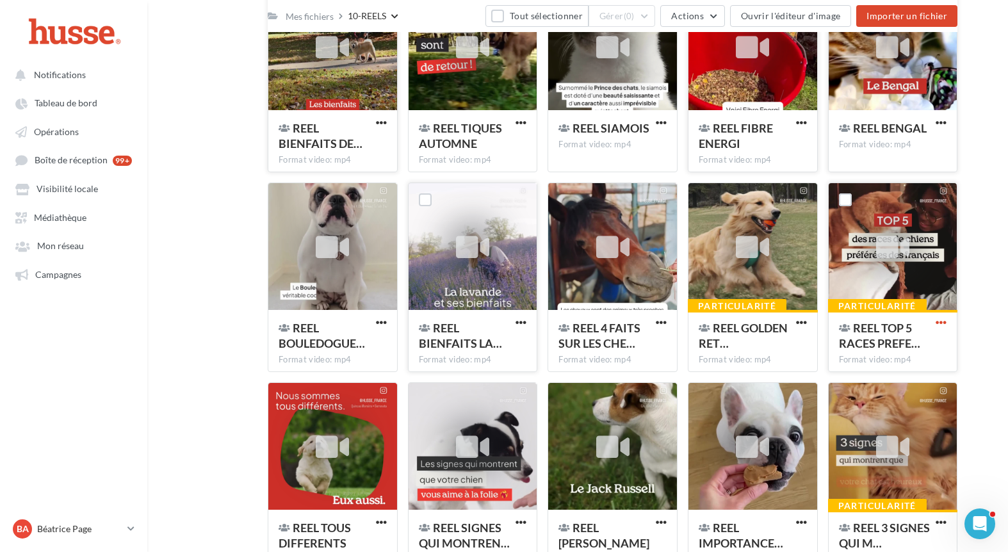
click at [940, 322] on span "button" at bounding box center [941, 322] width 11 height 11
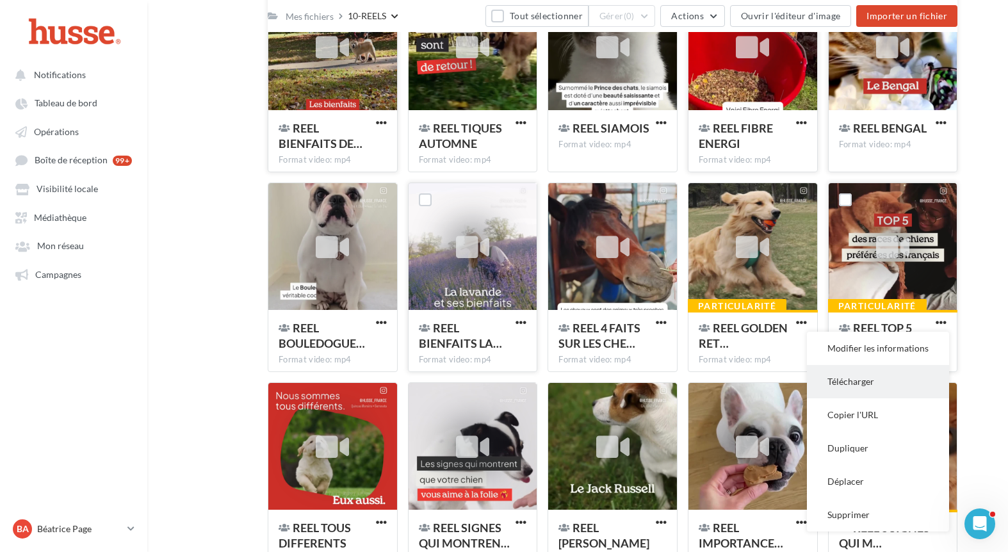
click at [897, 384] on button "Télécharger" at bounding box center [878, 381] width 142 height 33
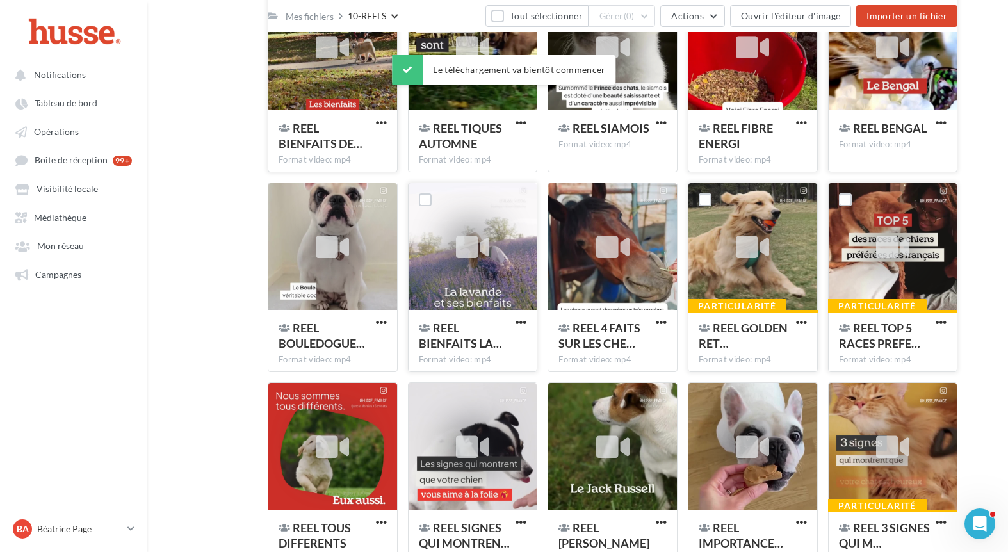
click at [798, 329] on button "button" at bounding box center [802, 323] width 16 height 13
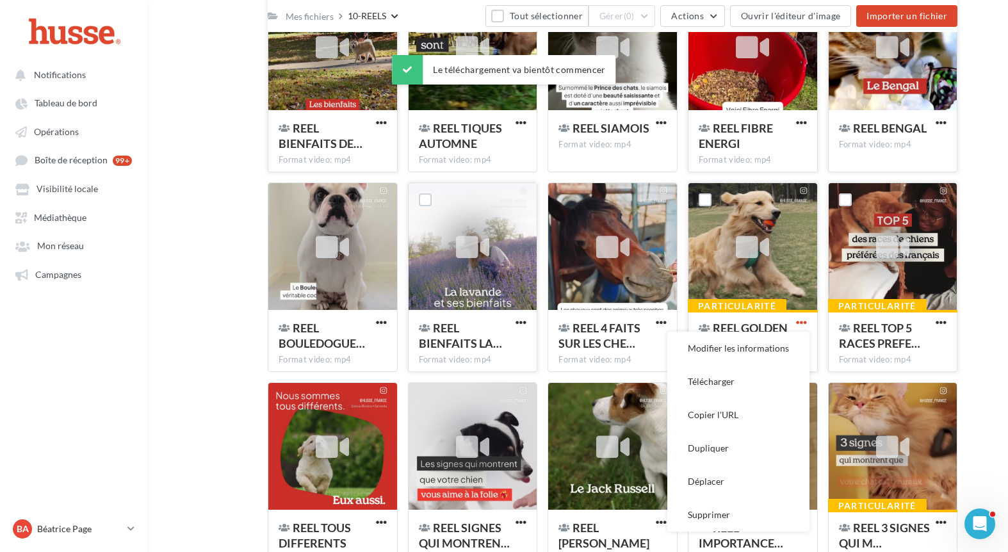
click at [799, 320] on span "button" at bounding box center [801, 322] width 11 height 11
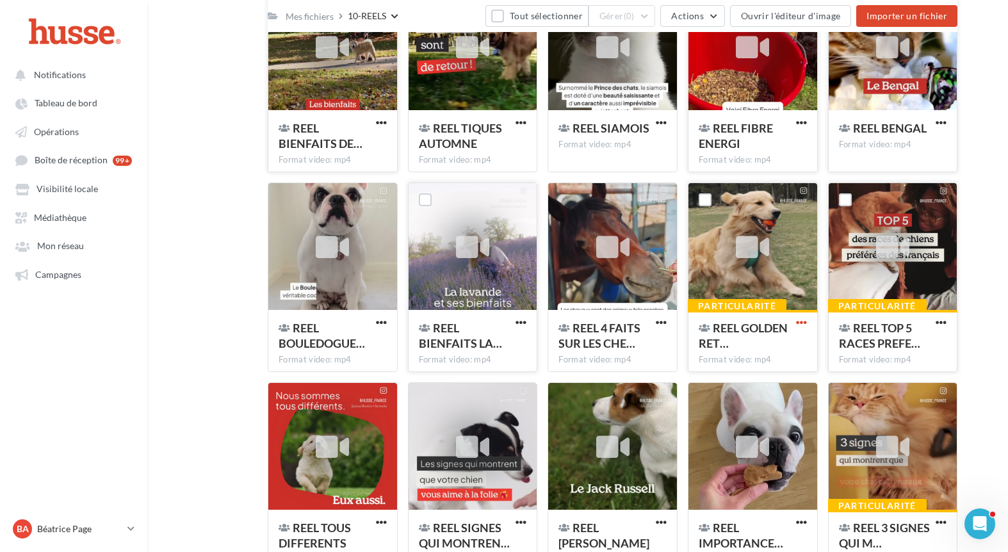
click at [799, 320] on span "button" at bounding box center [801, 322] width 11 height 11
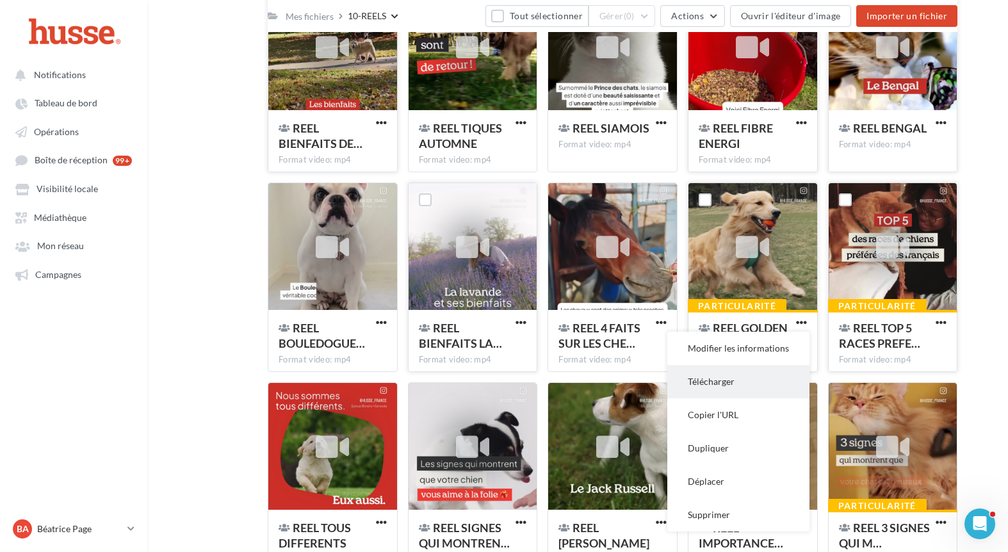
click at [773, 375] on button "Télécharger" at bounding box center [738, 381] width 142 height 33
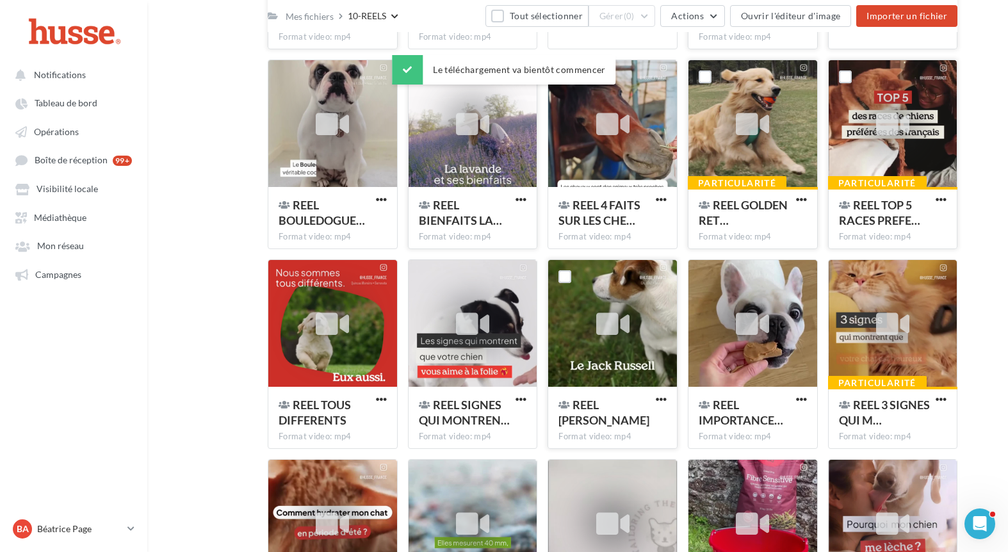
scroll to position [905, 0]
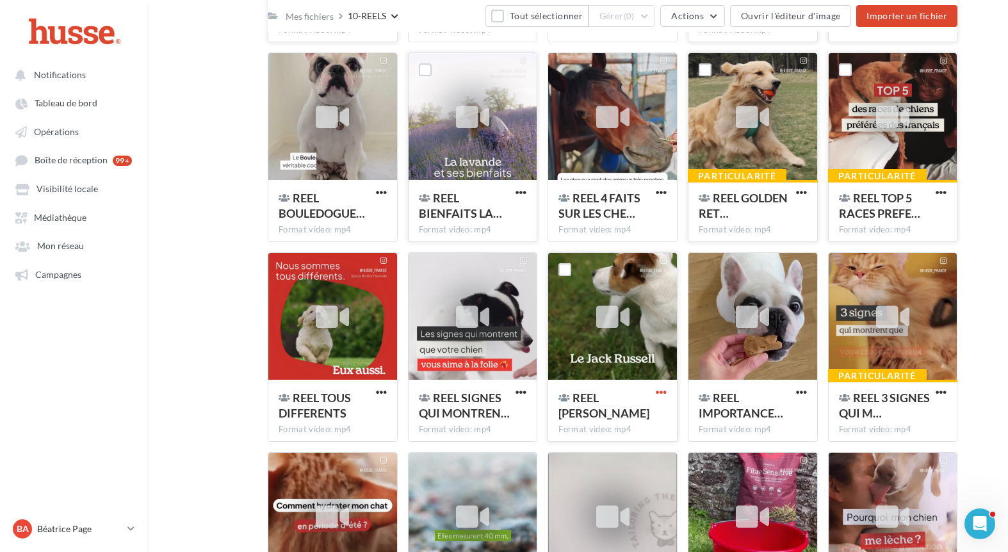
click at [656, 387] on span "button" at bounding box center [661, 392] width 11 height 11
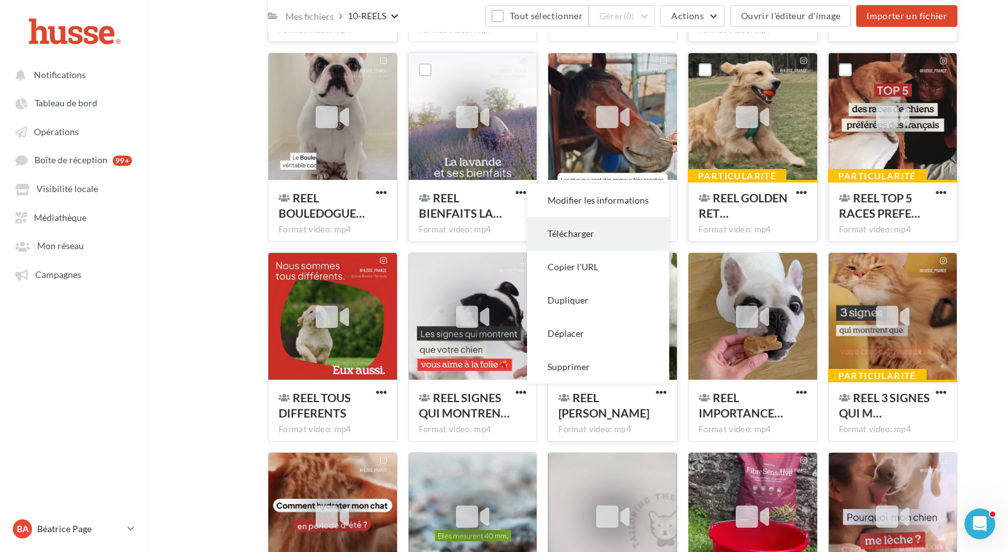
click at [628, 241] on button "Télécharger" at bounding box center [598, 233] width 142 height 33
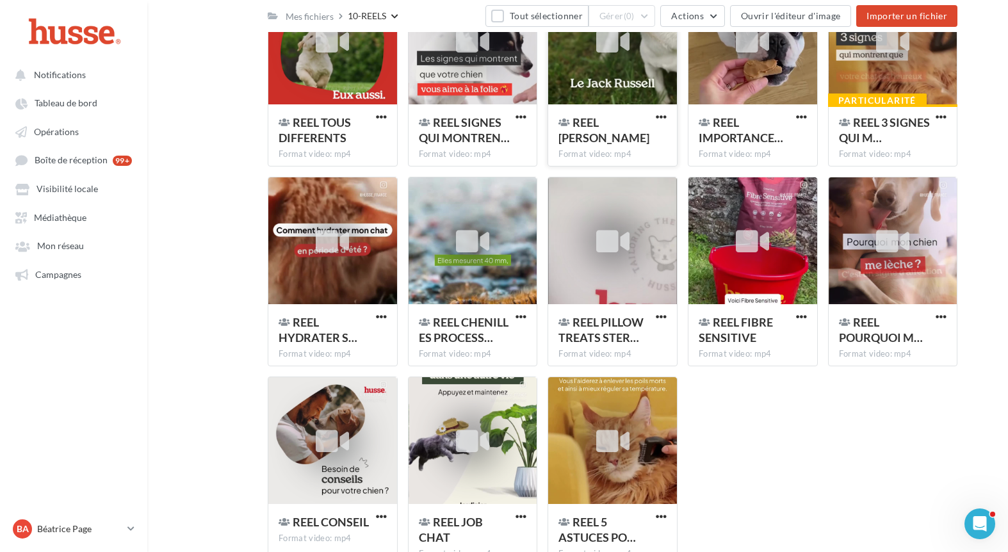
scroll to position [1187, 0]
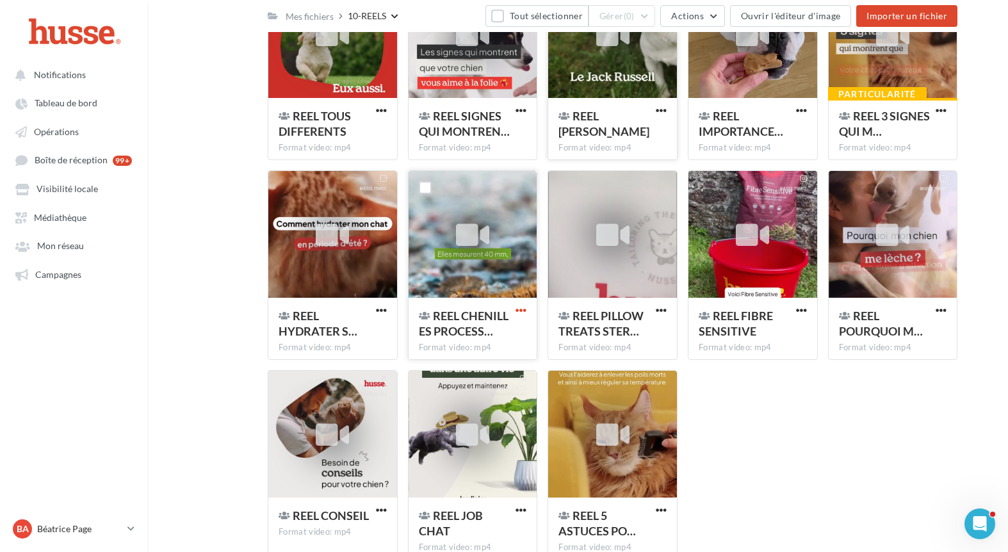
click at [522, 305] on span "button" at bounding box center [521, 310] width 11 height 11
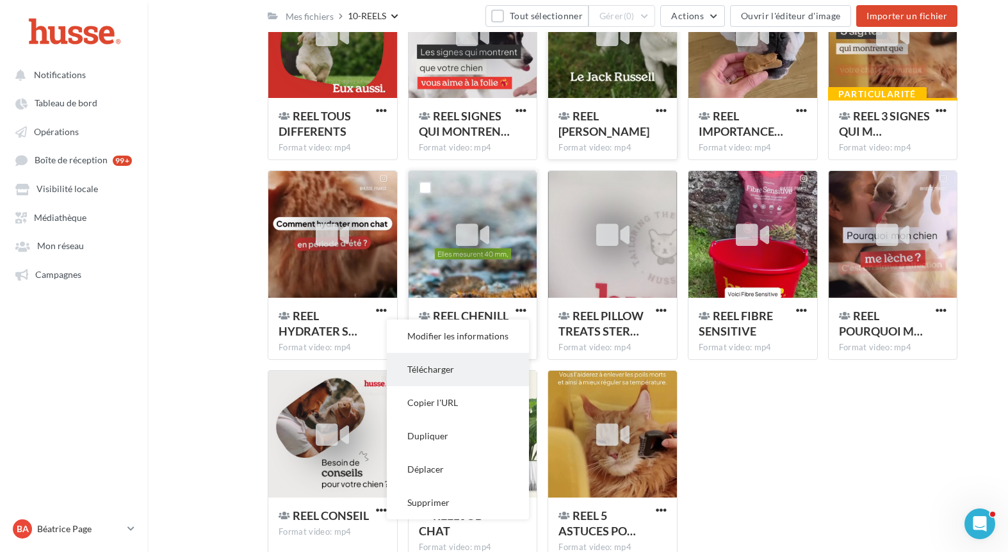
click at [480, 375] on button "Télécharger" at bounding box center [458, 369] width 142 height 33
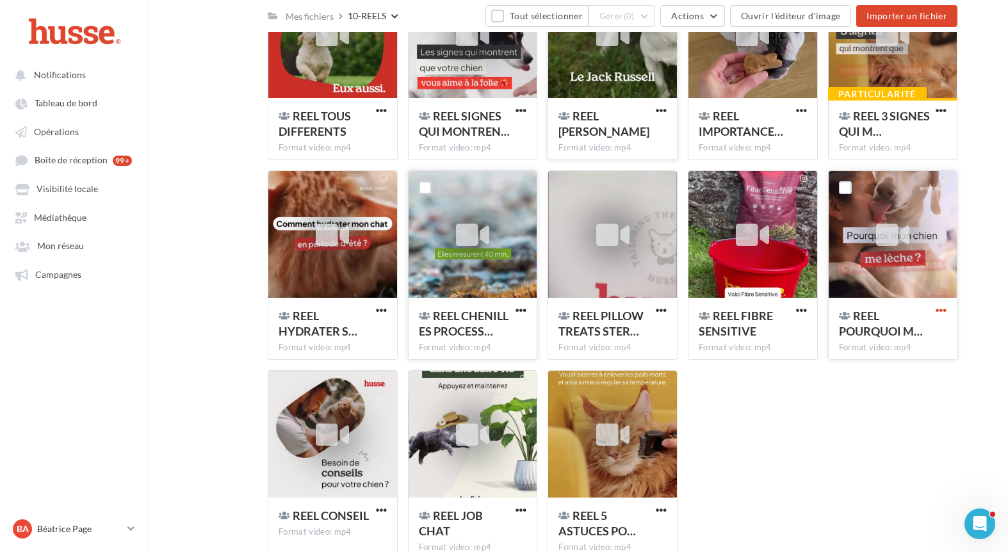
click at [942, 307] on span "button" at bounding box center [941, 310] width 11 height 11
click at [892, 373] on button "Télécharger" at bounding box center [878, 369] width 142 height 33
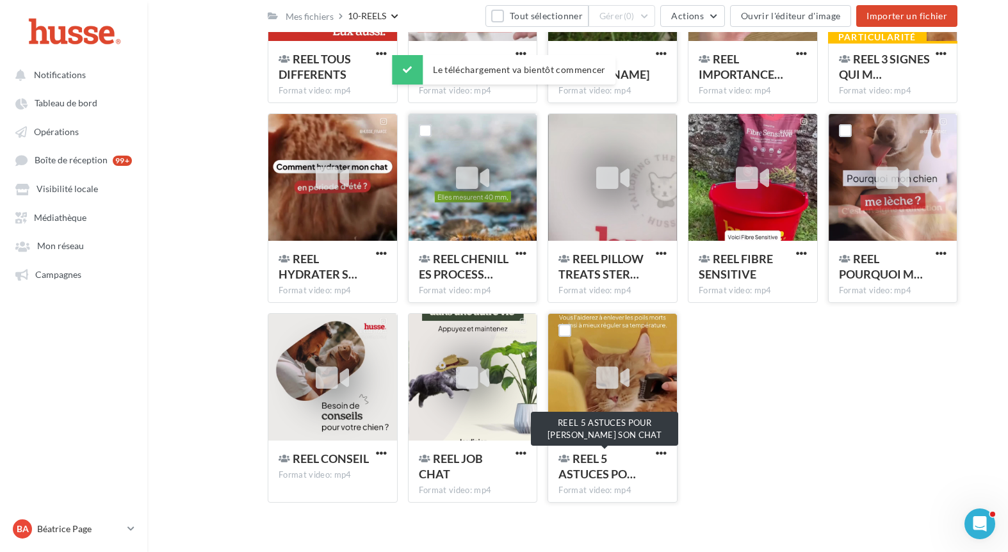
scroll to position [1250, 0]
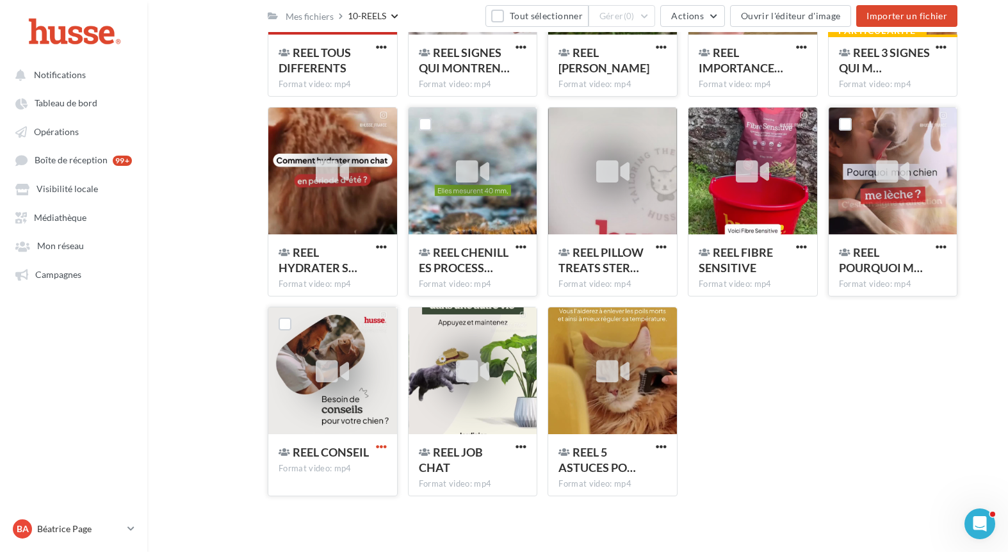
click at [385, 450] on span "button" at bounding box center [381, 446] width 11 height 11
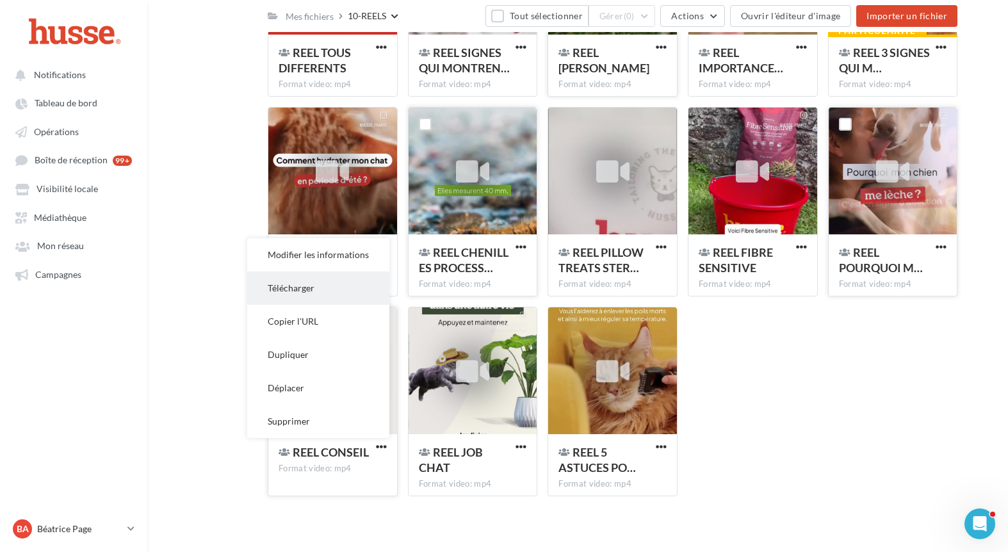
click at [331, 299] on button "Télécharger" at bounding box center [318, 288] width 142 height 33
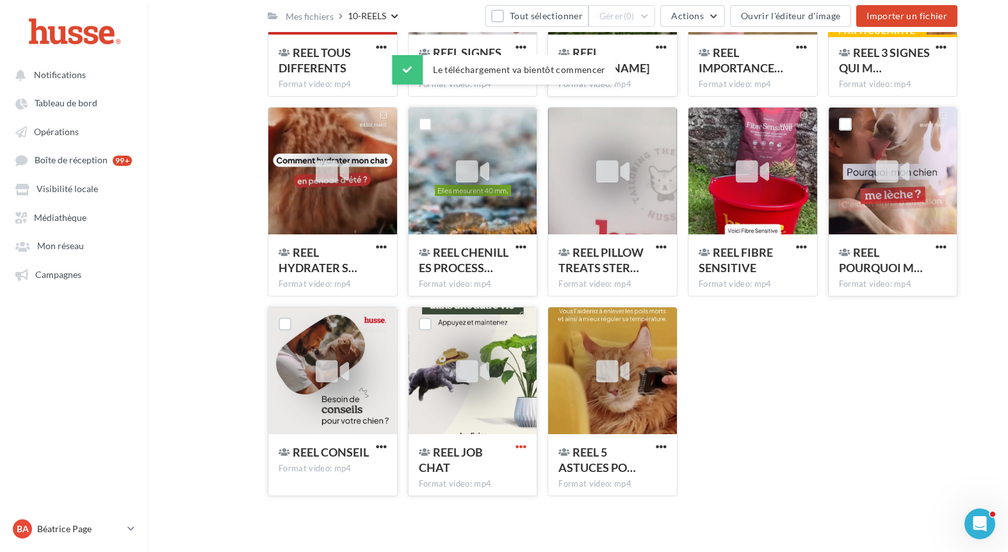
click at [519, 444] on span "button" at bounding box center [521, 446] width 11 height 11
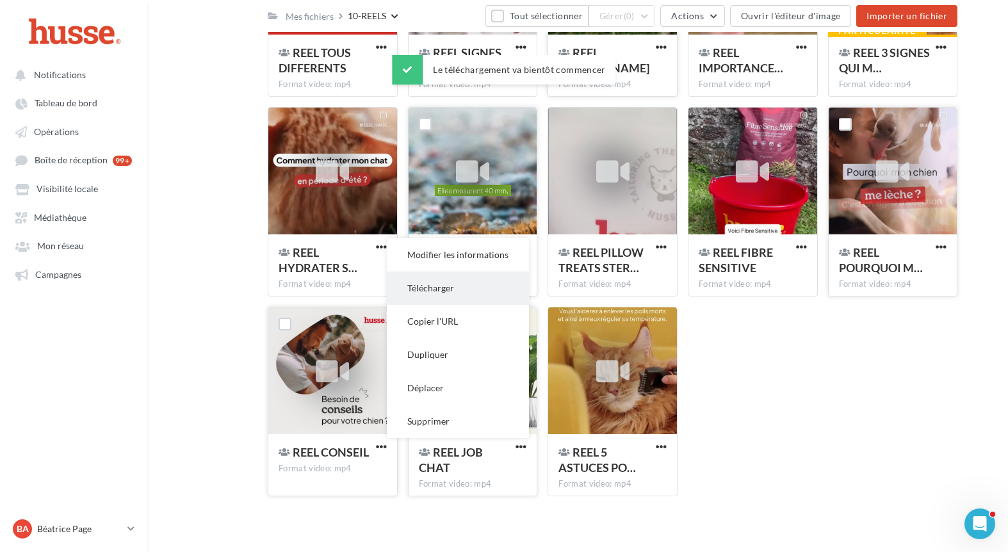
click at [462, 293] on button "Télécharger" at bounding box center [458, 288] width 142 height 33
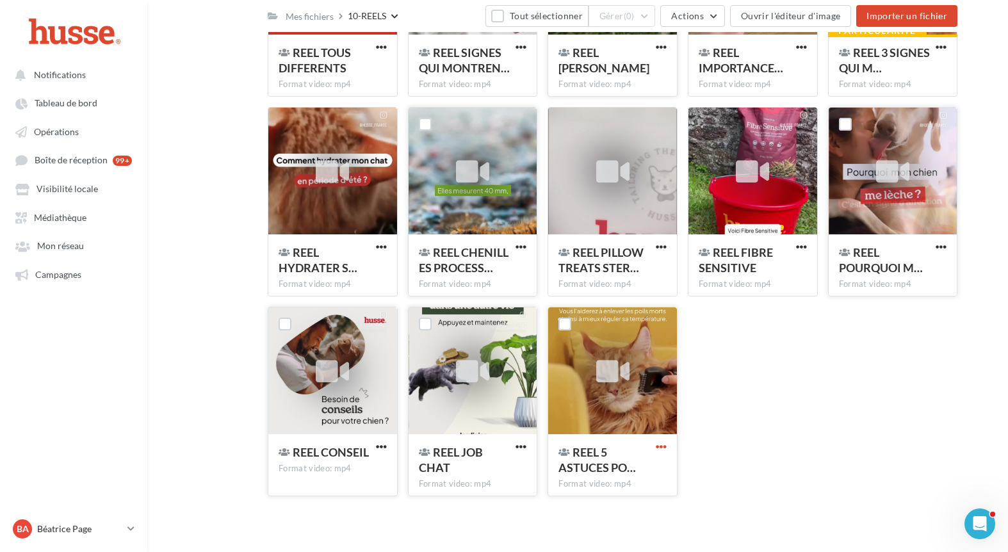
click at [663, 443] on span "button" at bounding box center [661, 446] width 11 height 11
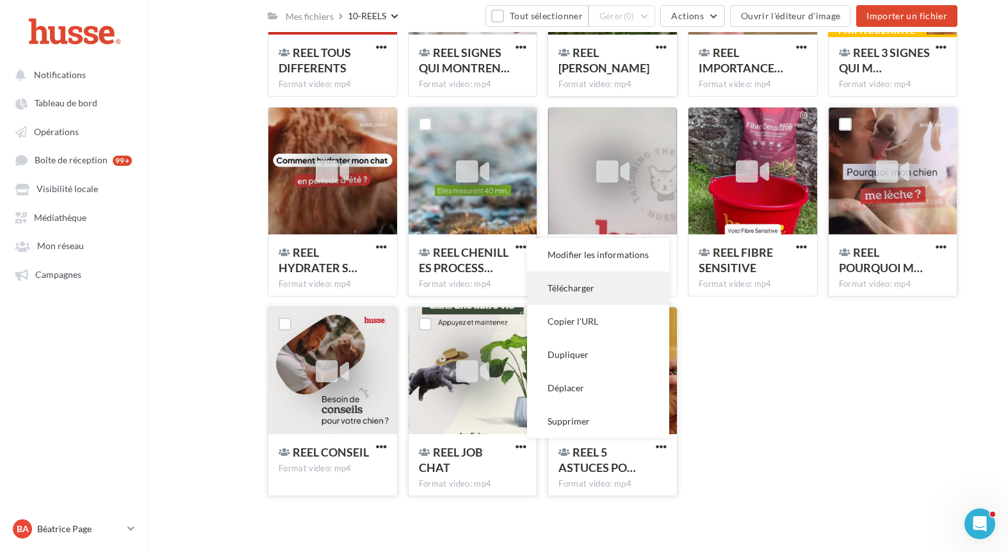
click at [566, 299] on button "Télécharger" at bounding box center [598, 288] width 142 height 33
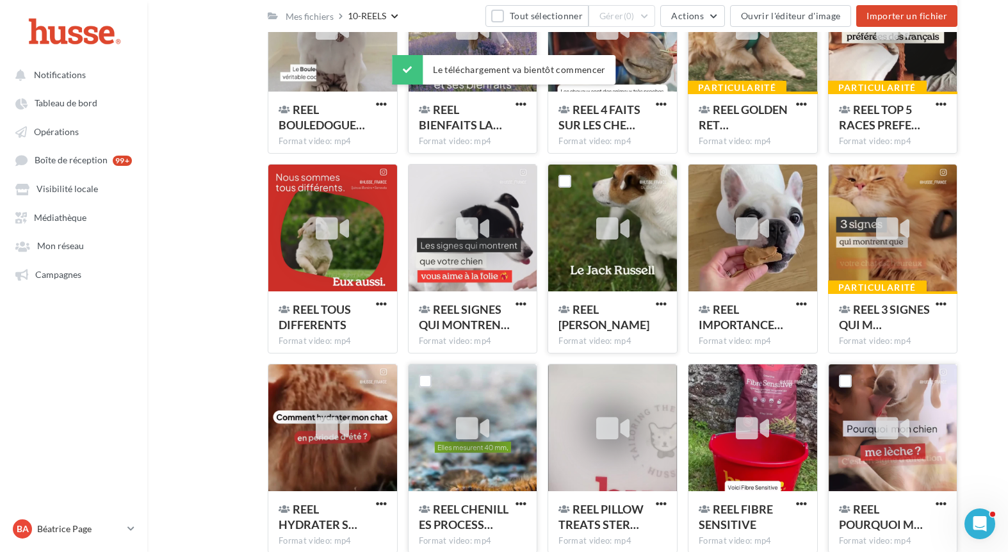
scroll to position [992, 0]
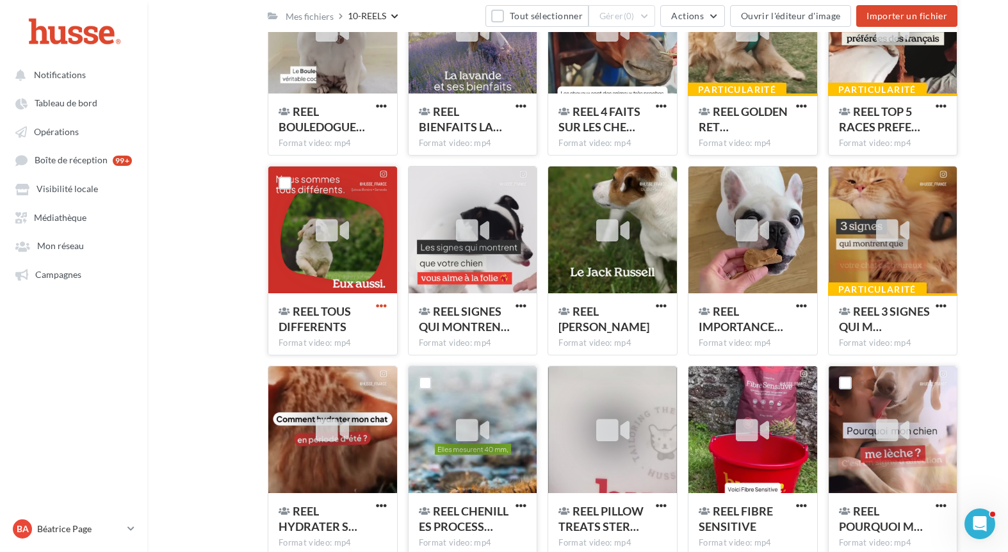
click at [384, 310] on span "button" at bounding box center [381, 305] width 11 height 11
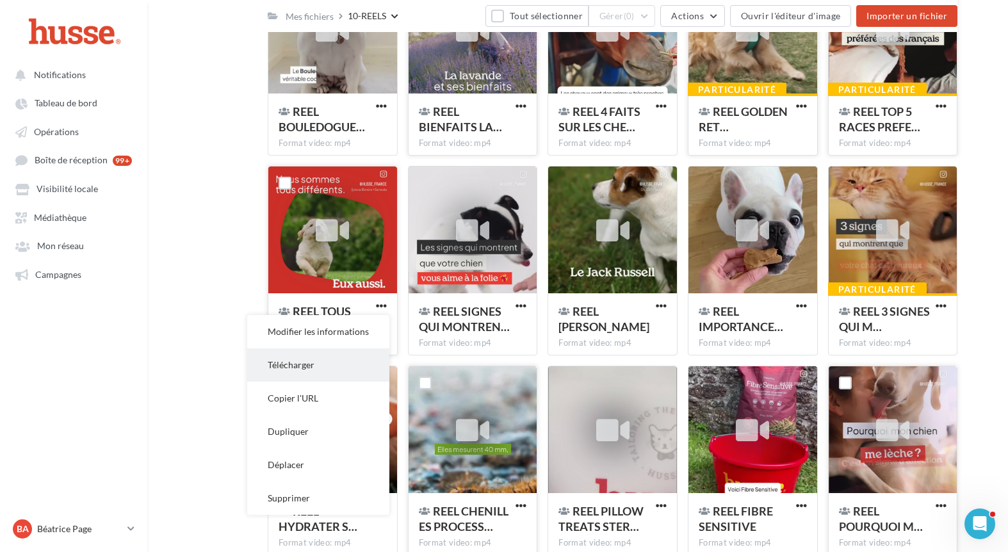
click at [361, 357] on button "Télécharger" at bounding box center [318, 364] width 142 height 33
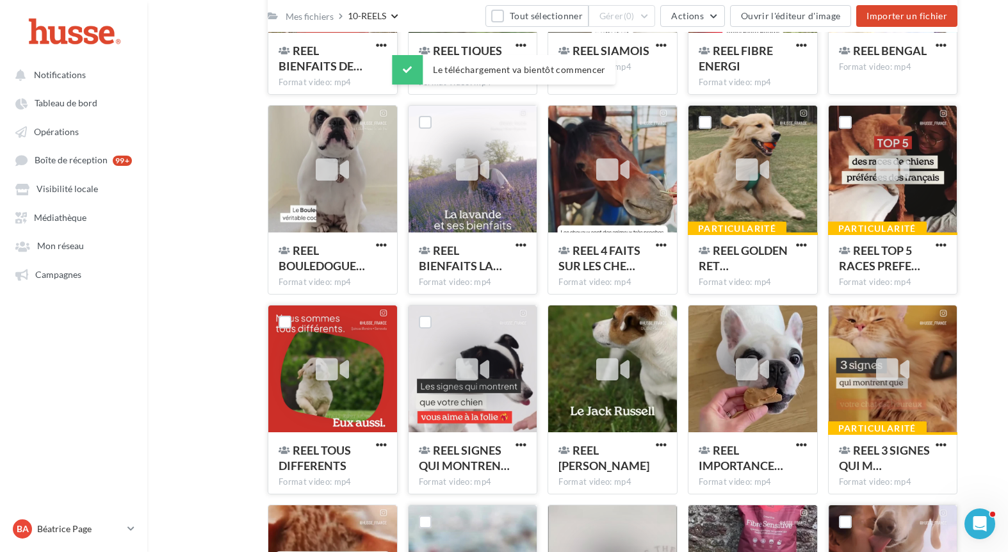
scroll to position [853, 0]
click at [380, 246] on span "button" at bounding box center [381, 245] width 11 height 11
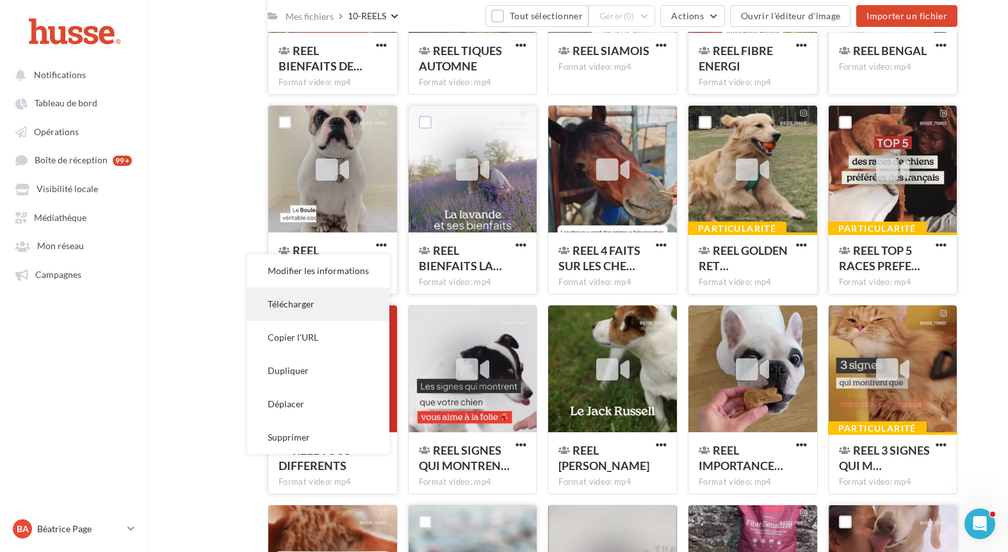
click at [356, 315] on button "Télécharger" at bounding box center [318, 304] width 142 height 33
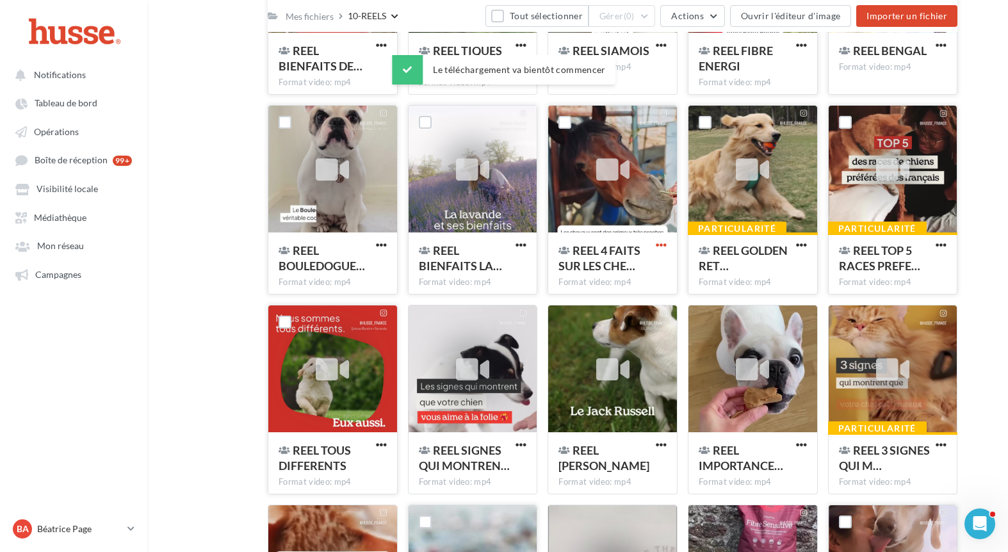
click at [664, 245] on span "button" at bounding box center [661, 245] width 11 height 11
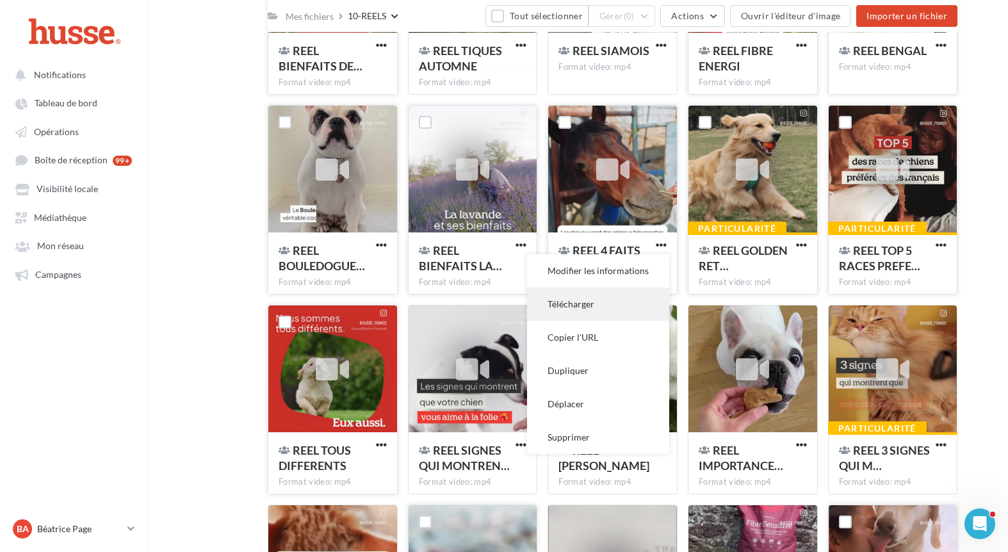
click at [577, 307] on button "Télécharger" at bounding box center [598, 304] width 142 height 33
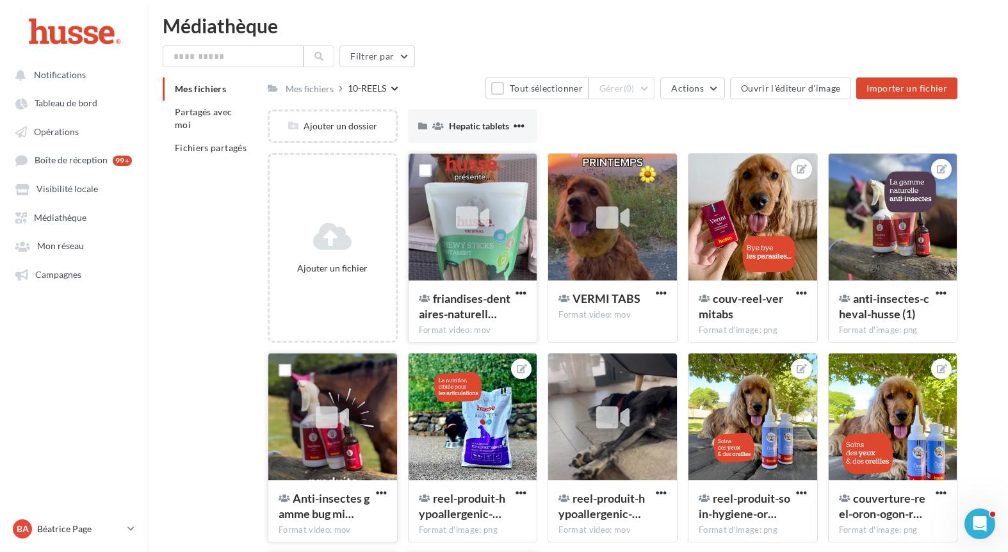
scroll to position [0, 0]
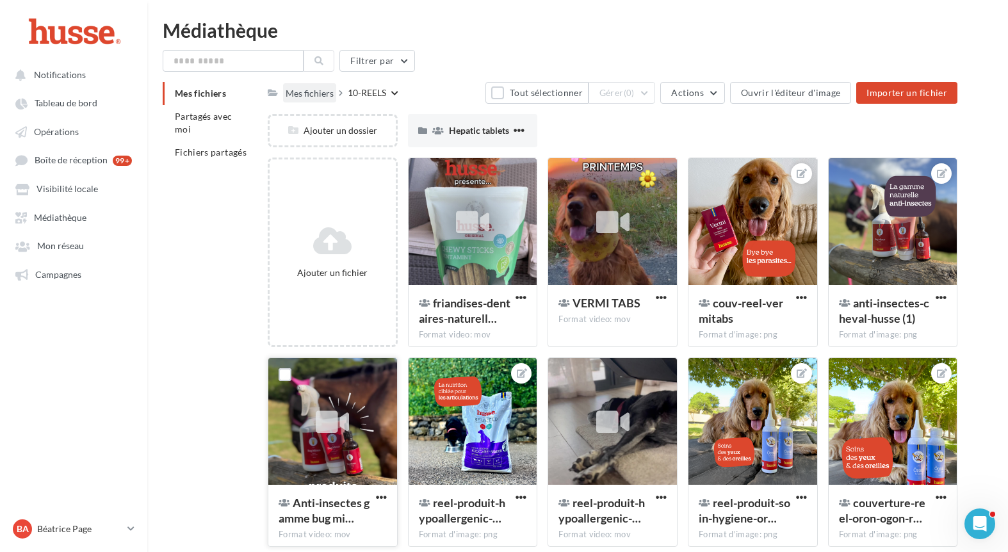
click at [293, 98] on div "Mes fichiers" at bounding box center [310, 93] width 48 height 13
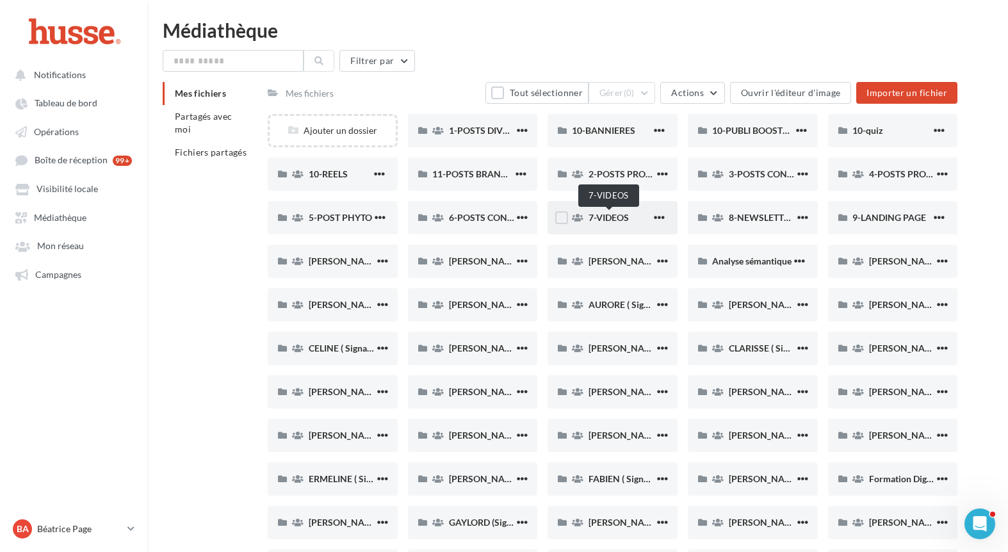
click at [625, 221] on span "7-VIDEOS" at bounding box center [609, 217] width 40 height 11
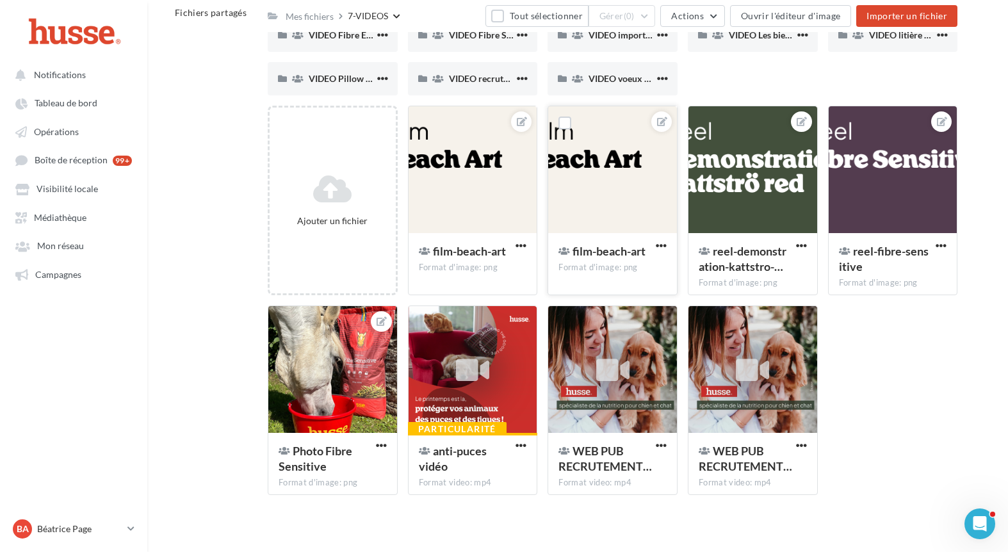
scroll to position [140, 0]
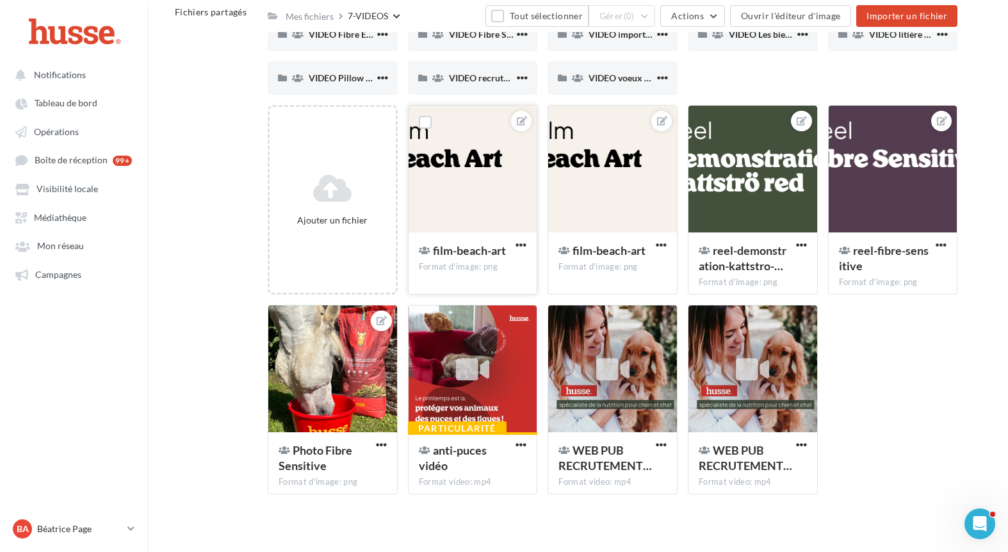
click at [495, 274] on div "film-beach-art Format d'image: png" at bounding box center [473, 263] width 108 height 40
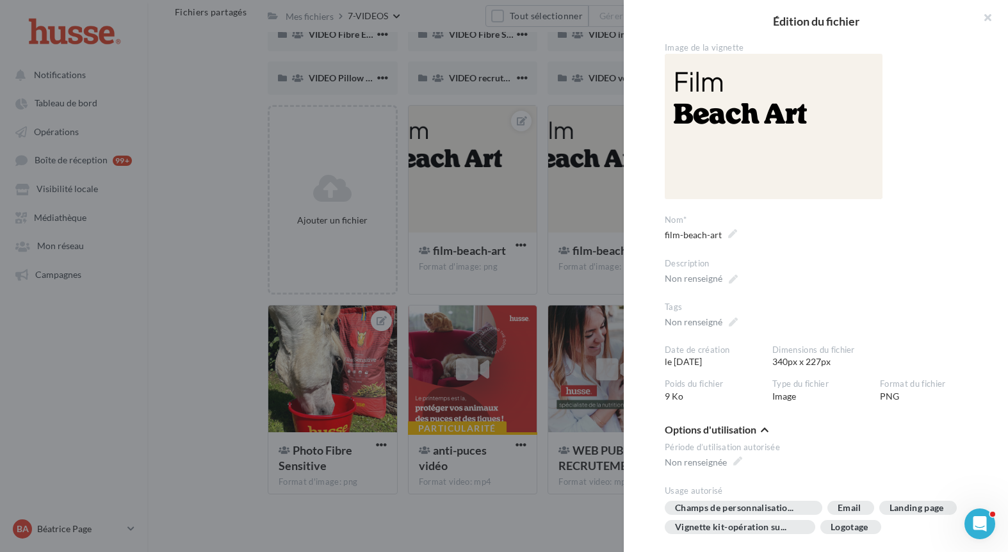
click at [486, 510] on div at bounding box center [504, 276] width 1008 height 552
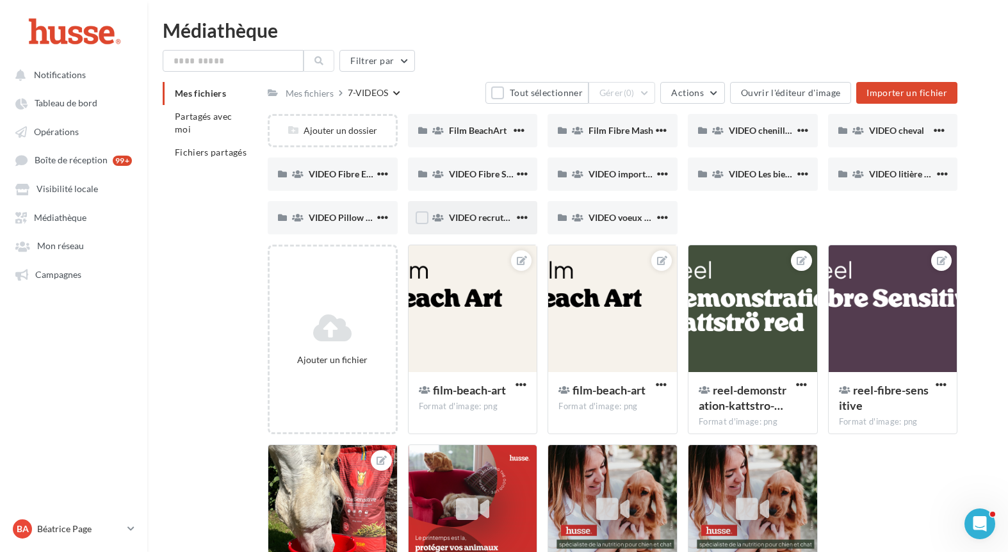
scroll to position [0, 0]
click at [482, 137] on div "Film BeachArt" at bounding box center [480, 130] width 63 height 13
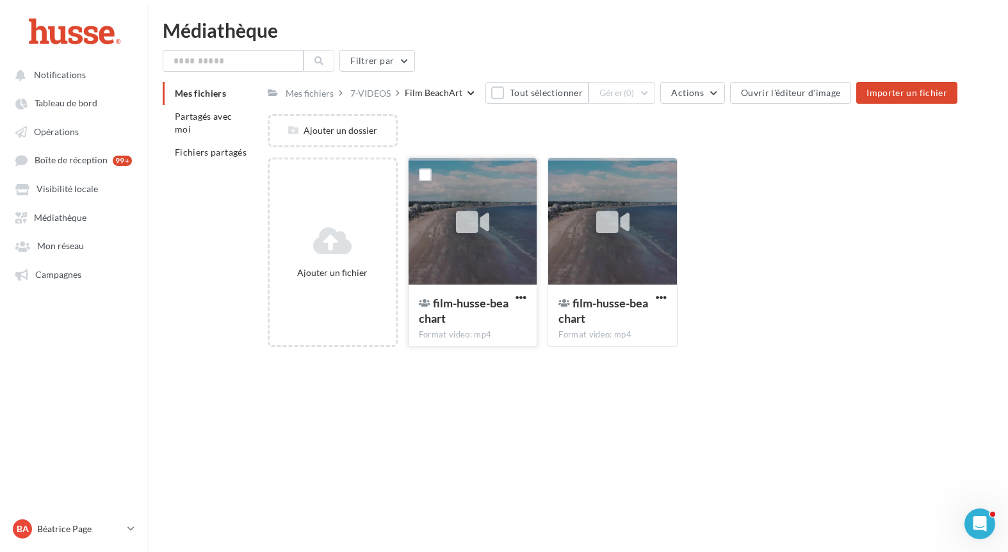
click at [470, 219] on icon at bounding box center [472, 222] width 33 height 29
click at [356, 357] on div "**********" at bounding box center [613, 357] width 690 height 0
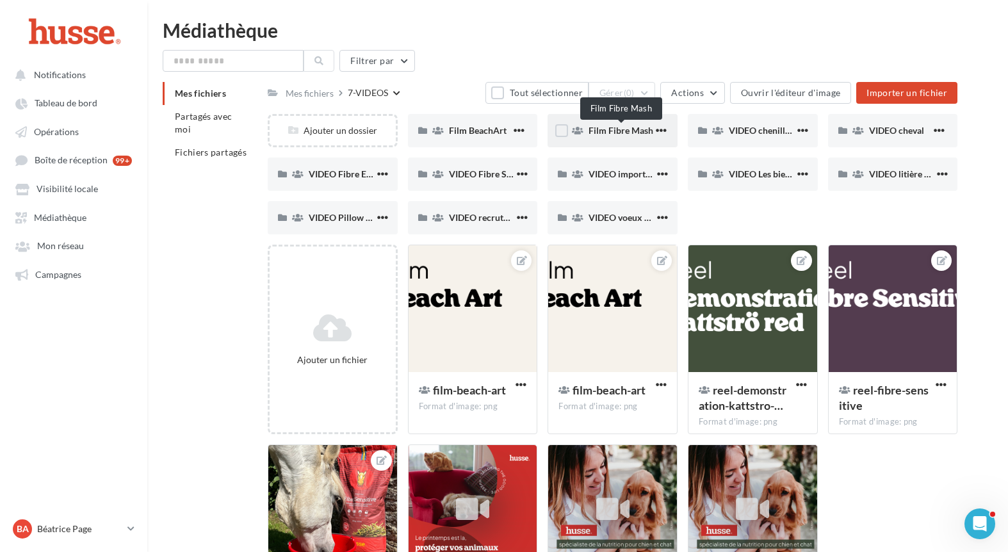
click at [611, 134] on span "Film Fibre Mash" at bounding box center [621, 130] width 65 height 11
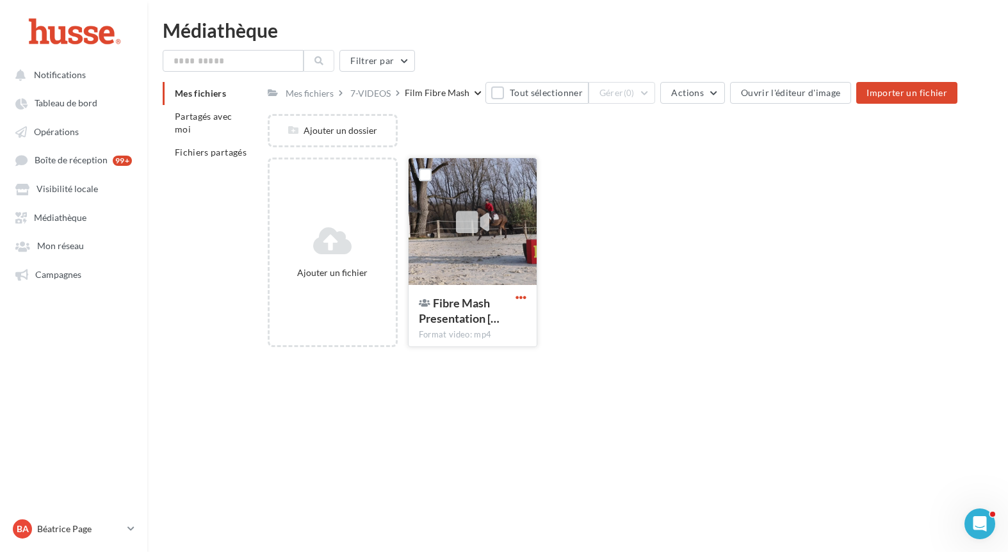
click at [520, 300] on span "button" at bounding box center [521, 297] width 11 height 11
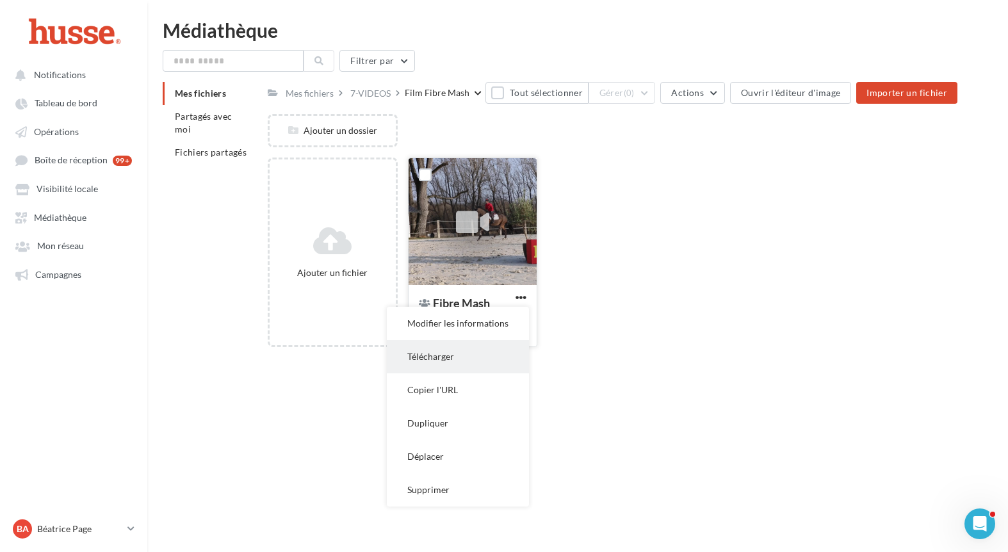
click at [502, 353] on button "Télécharger" at bounding box center [458, 356] width 142 height 33
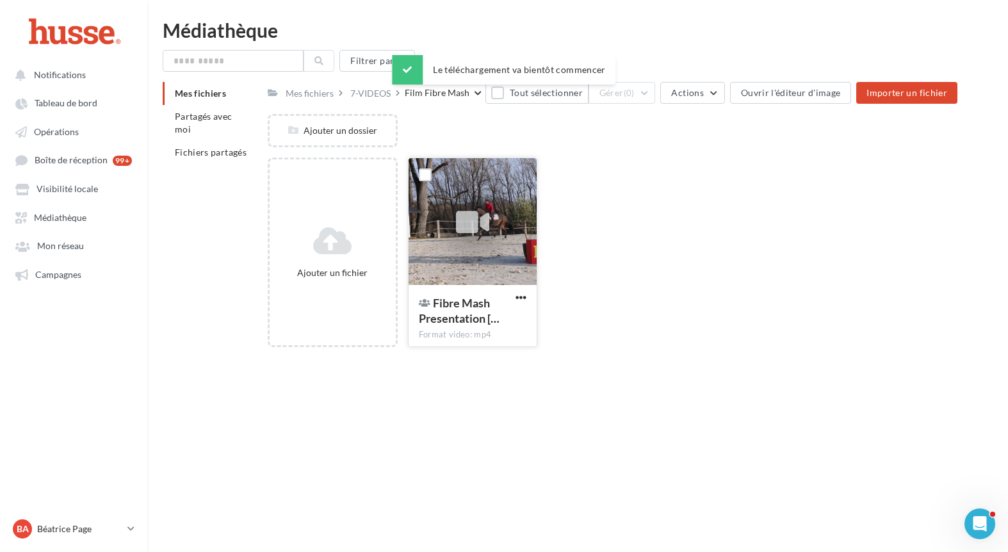
click at [571, 266] on div "Ajouter un fichier Fibre Mash Presentation [… Format video: mp4 Fibre Mash Pres…" at bounding box center [618, 258] width 700 height 200
click at [388, 91] on div "7-VIDEOS" at bounding box center [370, 93] width 40 height 13
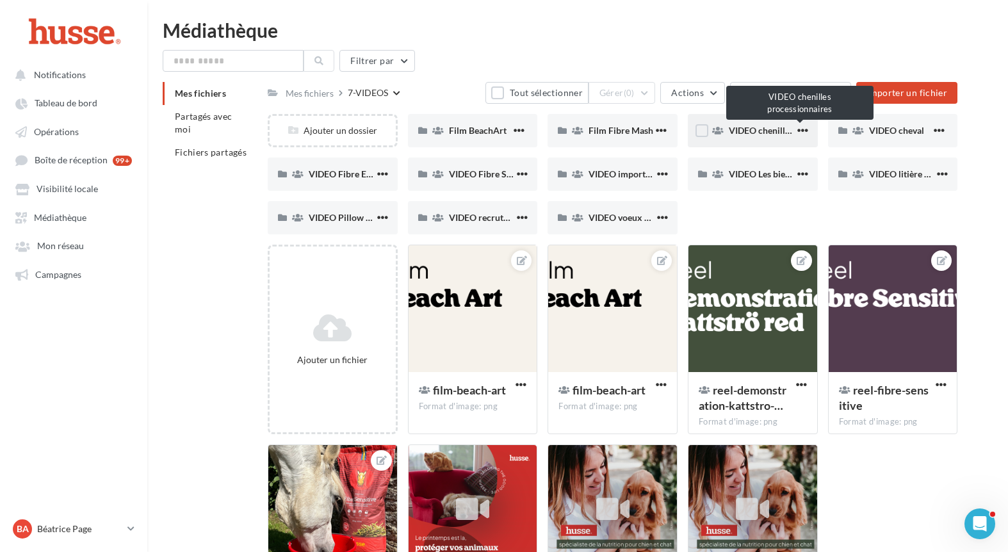
click at [755, 131] on span "VIDEO chenilles processionnaires" at bounding box center [796, 130] width 135 height 11
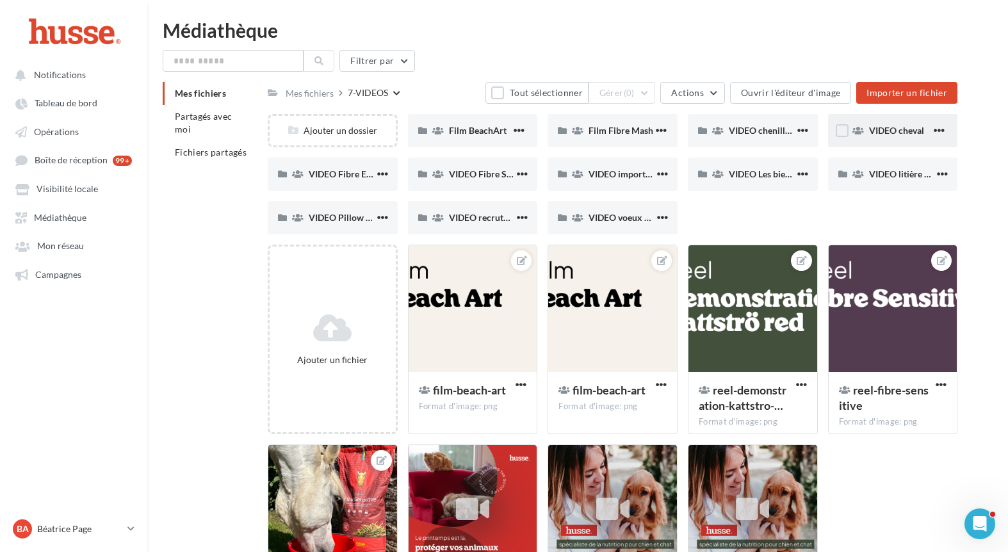
click at [867, 134] on div "VIDEO cheval" at bounding box center [893, 130] width 130 height 33
click at [621, 175] on span "VIDEO importance mastication" at bounding box center [651, 173] width 124 height 11
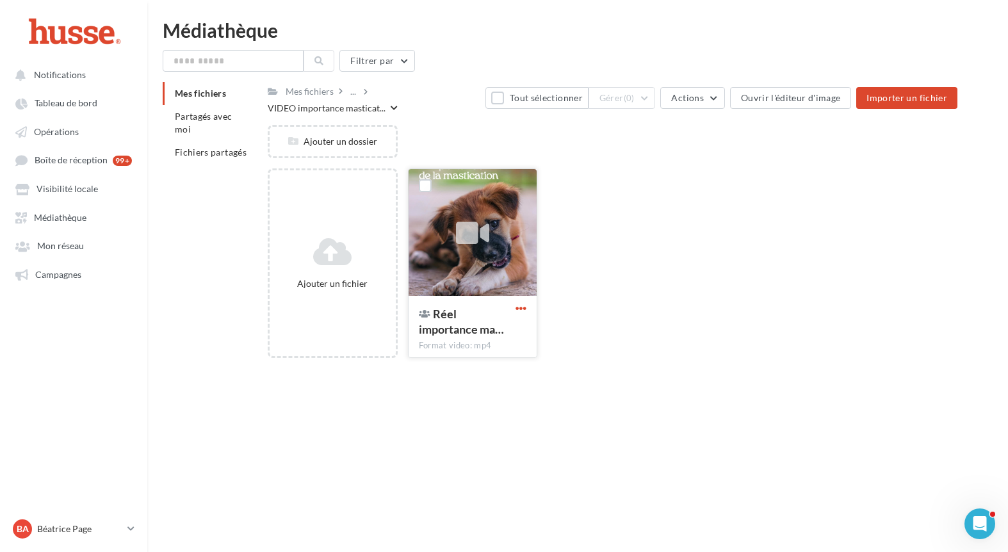
click at [522, 307] on span "button" at bounding box center [521, 308] width 11 height 11
click at [477, 360] on button "Télécharger" at bounding box center [458, 367] width 142 height 33
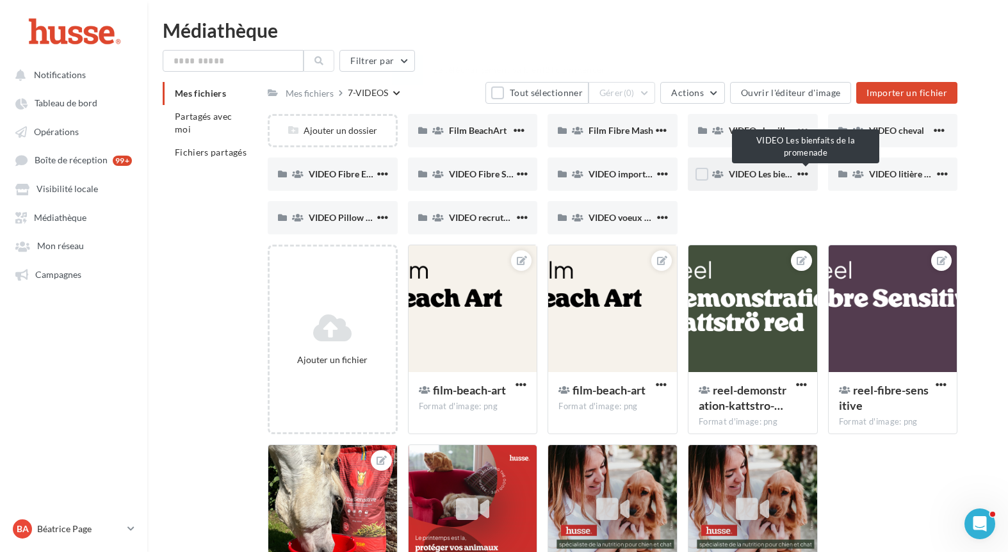
click at [739, 172] on span "VIDEO Les bienfaits de la promenade" at bounding box center [802, 173] width 147 height 11
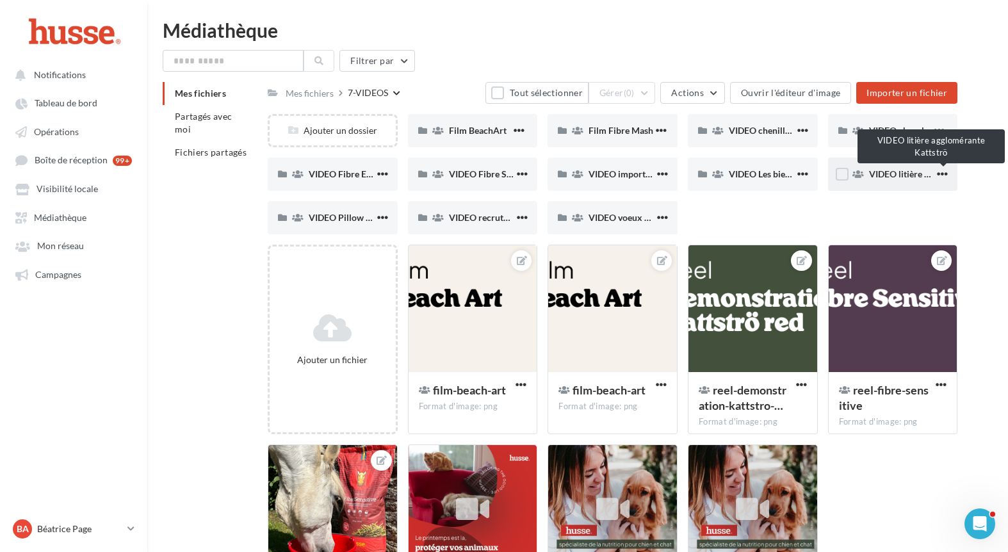
click at [917, 178] on span "VIDEO litière agglomérante Kattströ" at bounding box center [941, 173] width 145 height 11
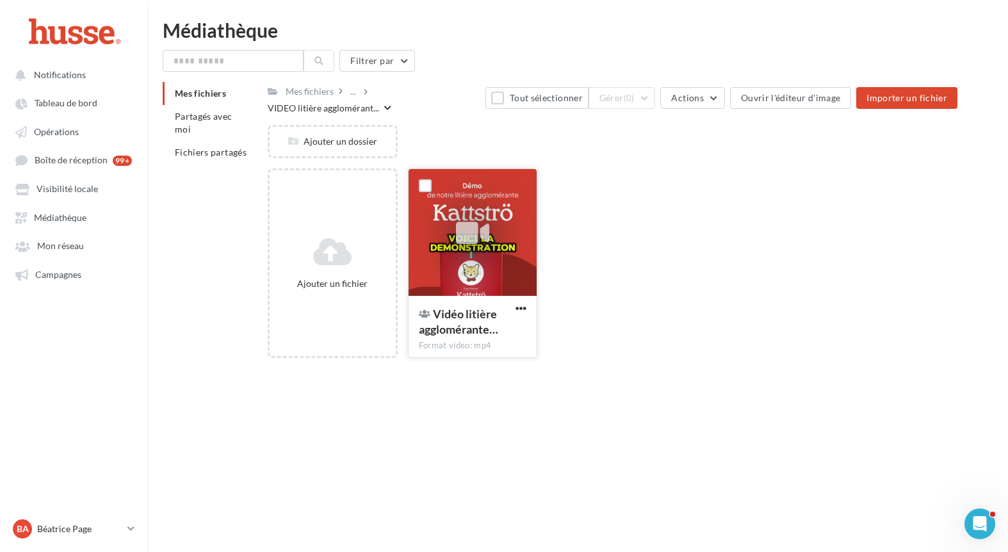
click at [473, 218] on icon at bounding box center [472, 232] width 33 height 29
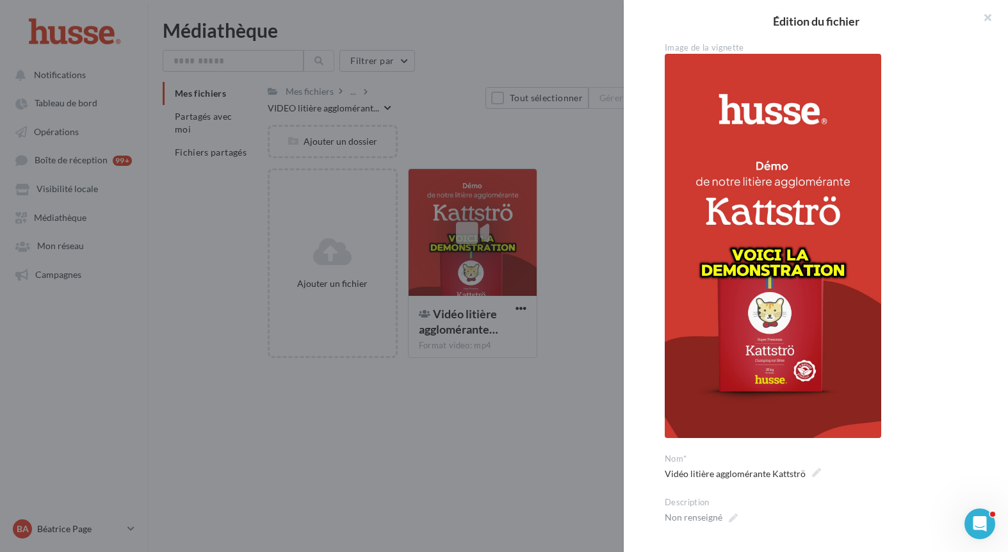
click at [546, 329] on div at bounding box center [504, 276] width 1008 height 552
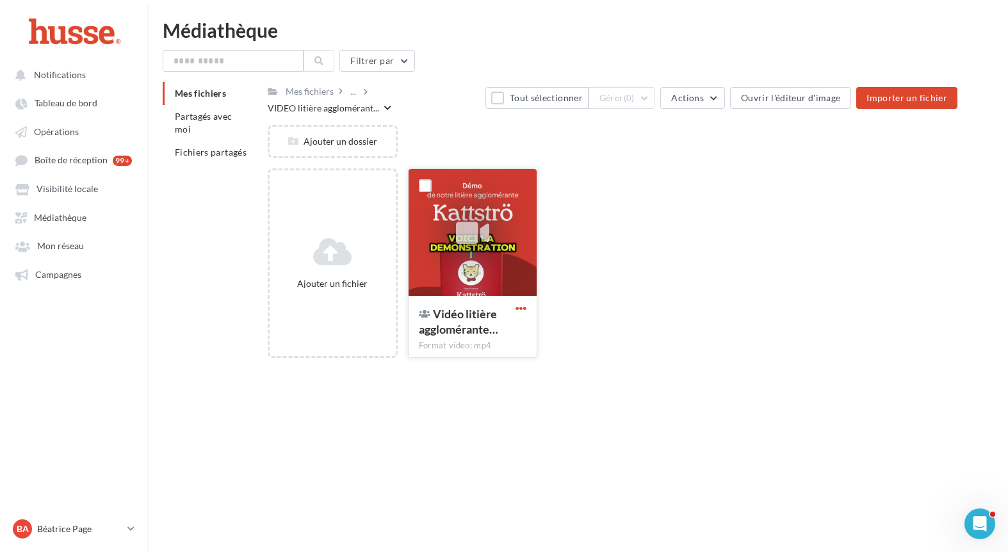
click at [519, 304] on span "button" at bounding box center [521, 308] width 11 height 11
click at [486, 359] on button "Télécharger" at bounding box center [458, 367] width 142 height 33
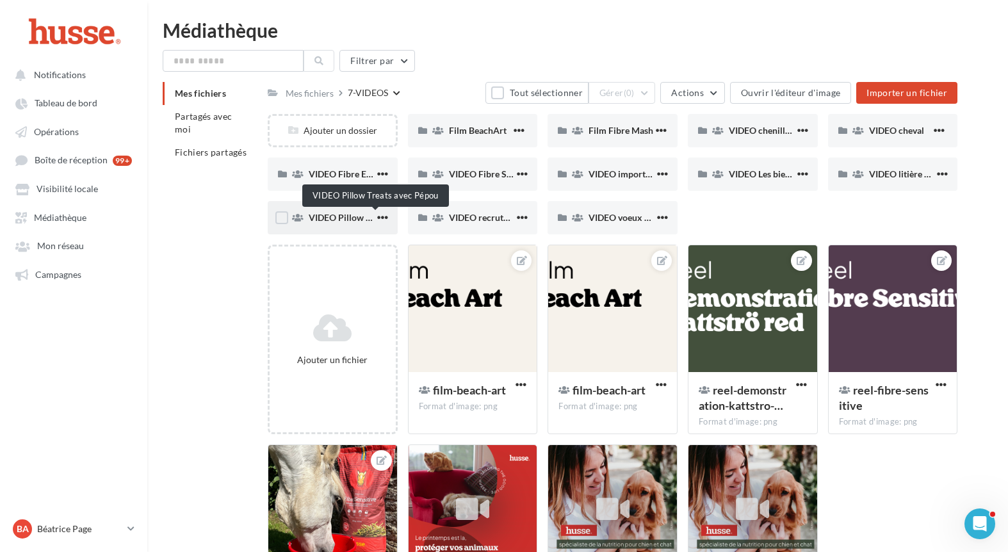
click at [334, 220] on span "VIDEO Pillow Treats avec Pépou" at bounding box center [373, 217] width 129 height 11
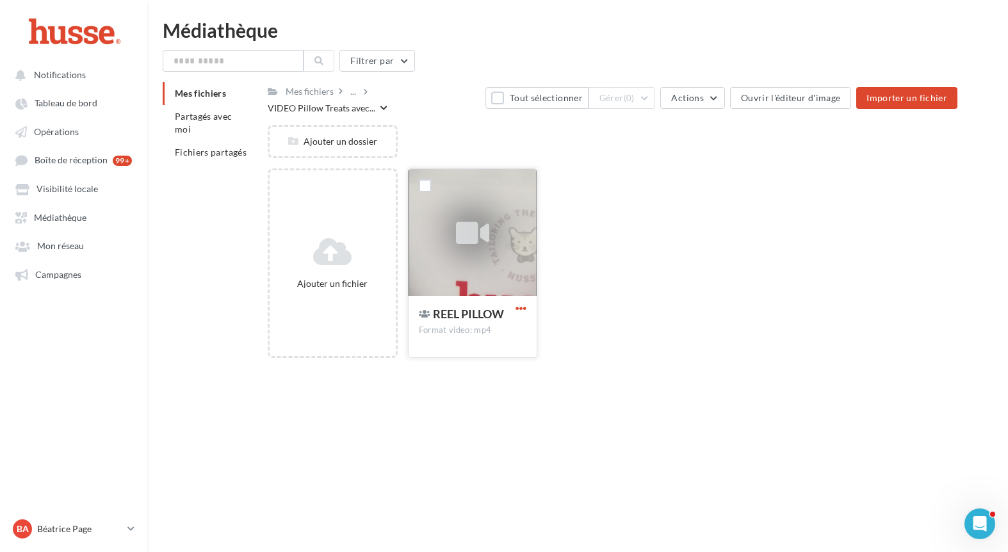
click at [523, 303] on span "button" at bounding box center [521, 308] width 11 height 11
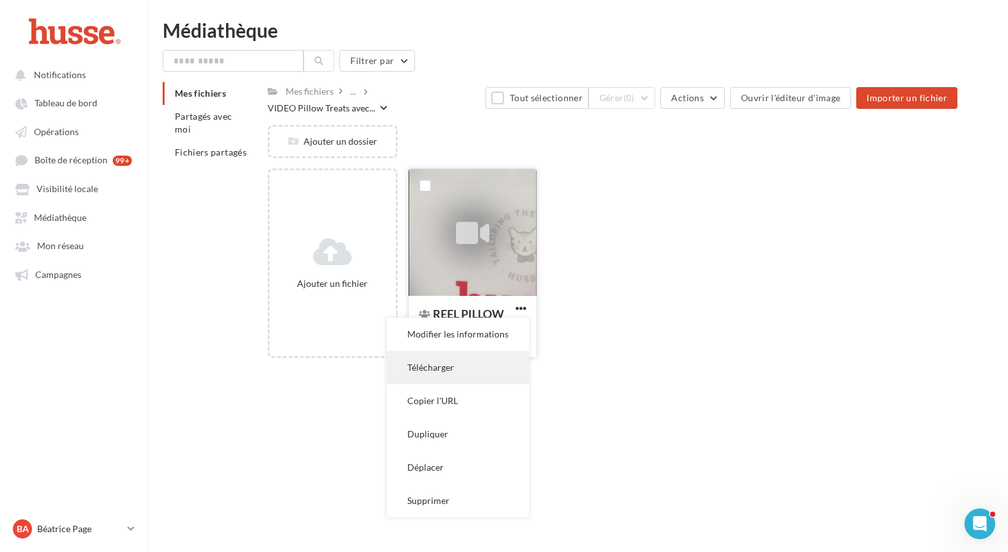
click at [489, 351] on button "Télécharger" at bounding box center [458, 367] width 142 height 33
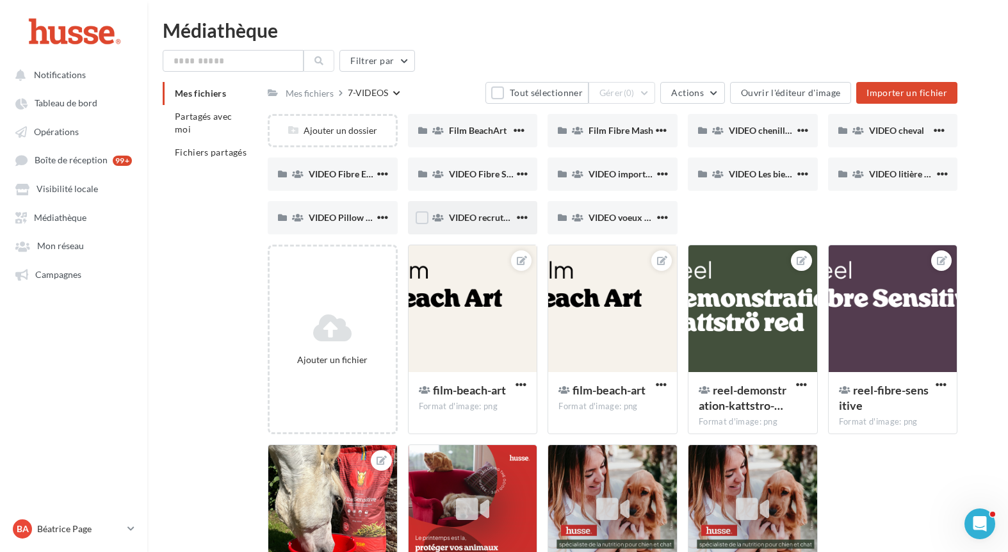
click at [488, 224] on div "VIDEO recrutement VDI DISTRIBUTEURS" at bounding box center [482, 217] width 66 height 13
click at [601, 221] on span "VIDEO voeux 2025" at bounding box center [627, 217] width 76 height 11
click at [749, 288] on div at bounding box center [753, 309] width 129 height 128
click at [760, 318] on div at bounding box center [753, 309] width 129 height 128
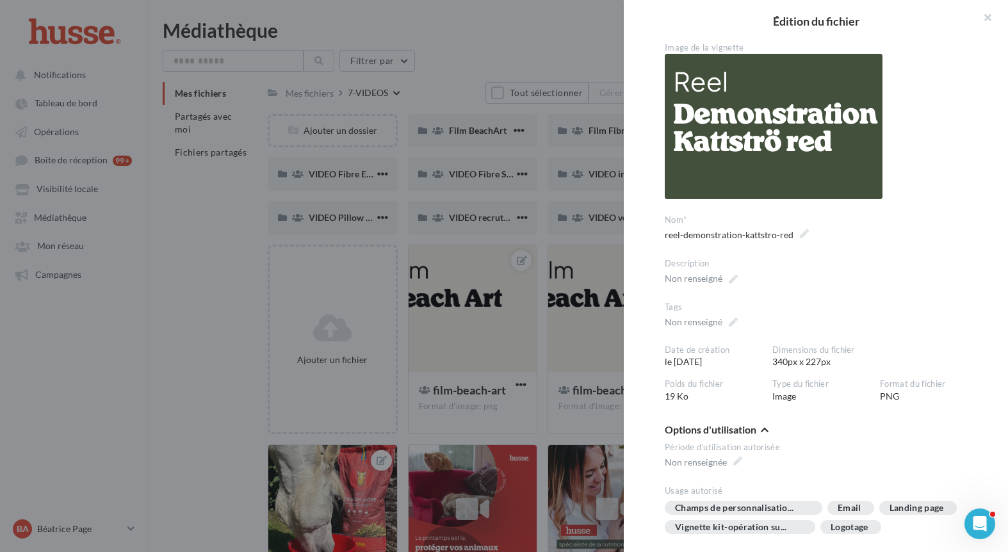
click at [578, 351] on div at bounding box center [504, 276] width 1008 height 552
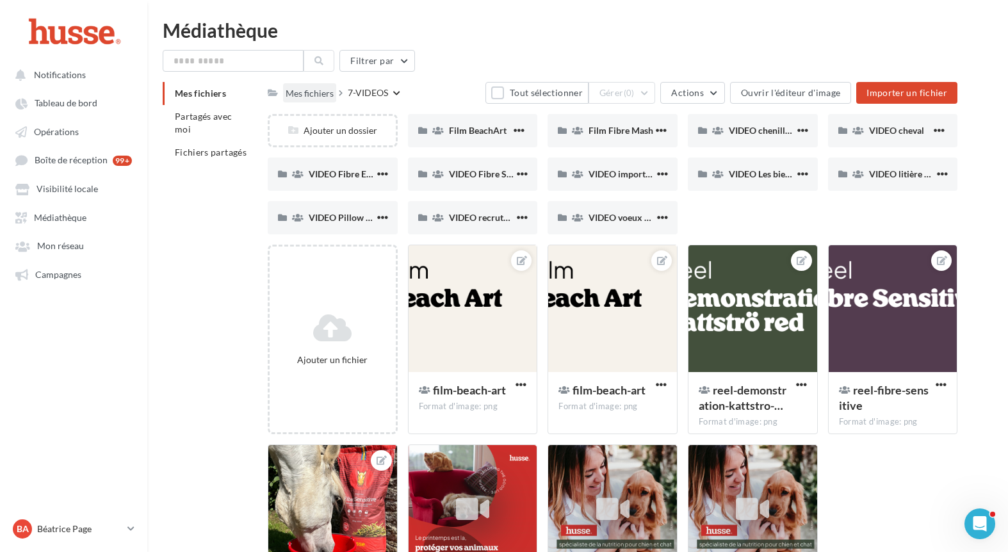
click at [315, 89] on div "Mes fichiers" at bounding box center [310, 93] width 48 height 13
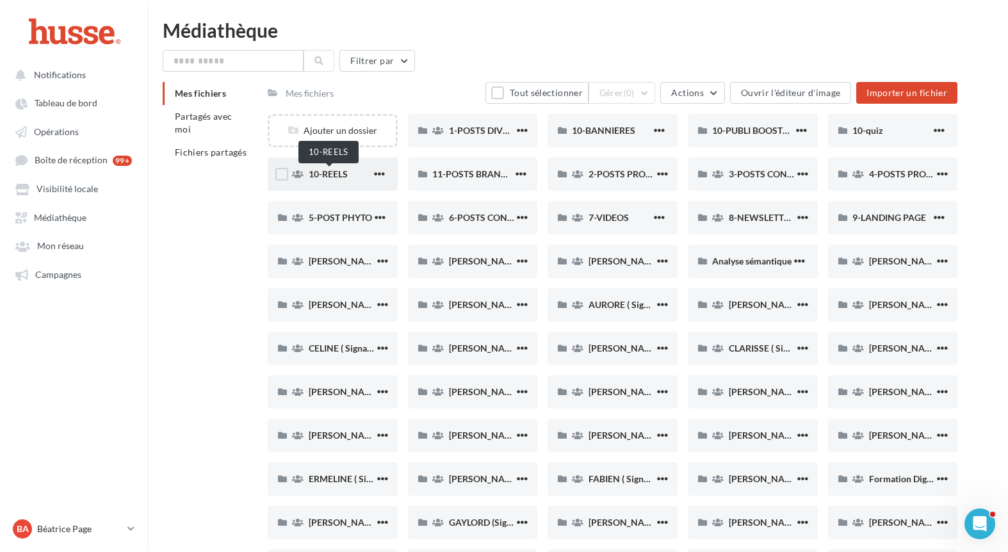
click at [317, 177] on span "10-REELS" at bounding box center [328, 173] width 39 height 11
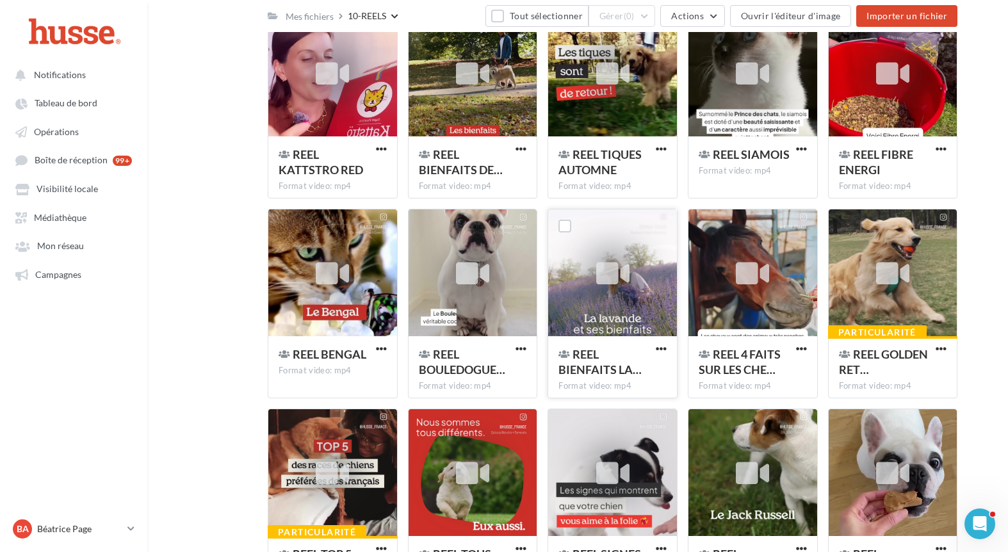
scroll to position [710, 0]
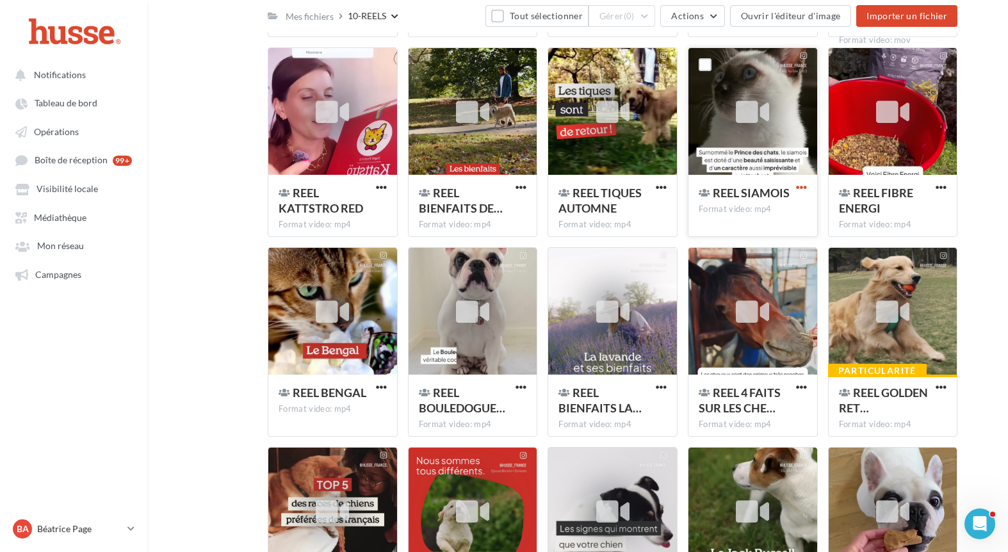
click at [800, 191] on span "button" at bounding box center [801, 187] width 11 height 11
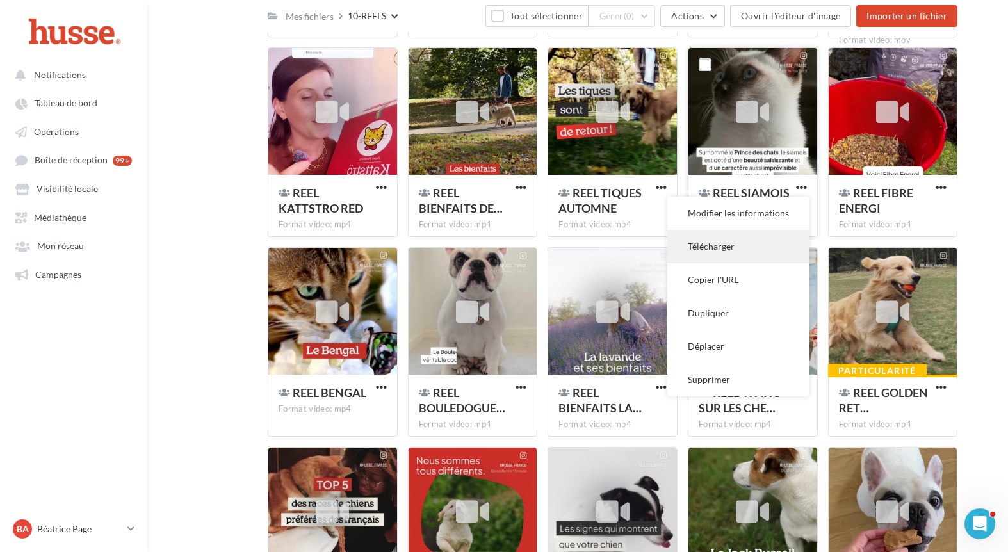
click at [751, 249] on button "Télécharger" at bounding box center [738, 246] width 142 height 33
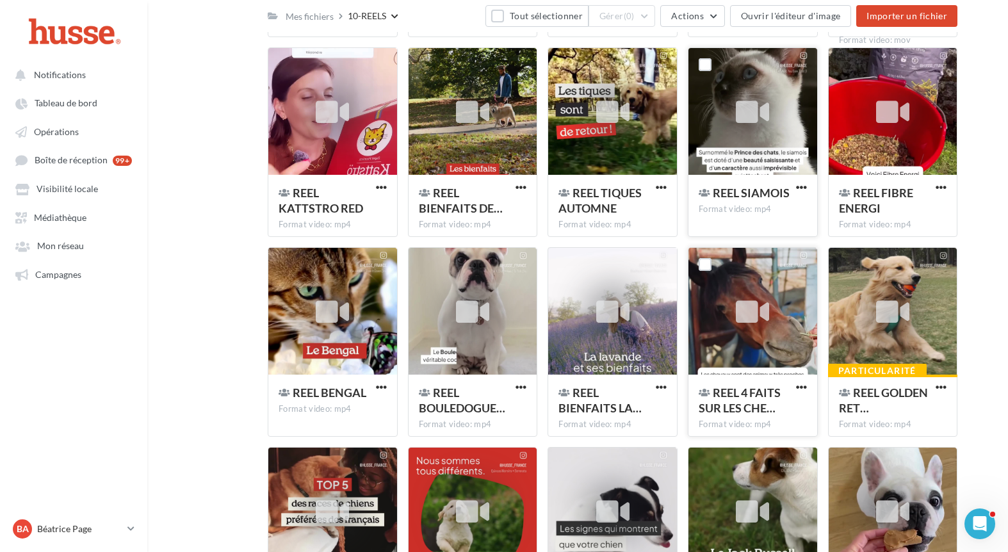
scroll to position [723, 0]
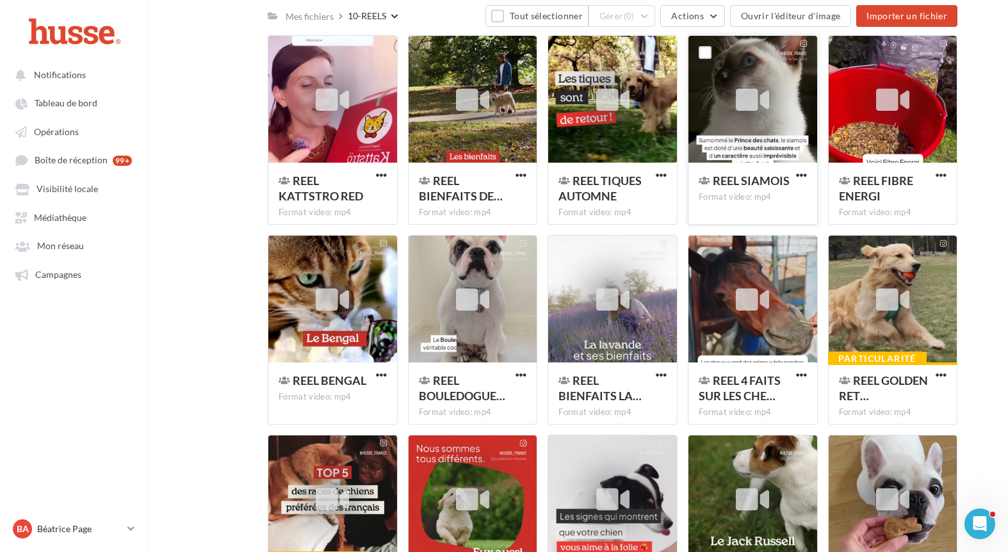
click at [764, 188] on div "REEL SIAMOIS" at bounding box center [744, 180] width 91 height 15
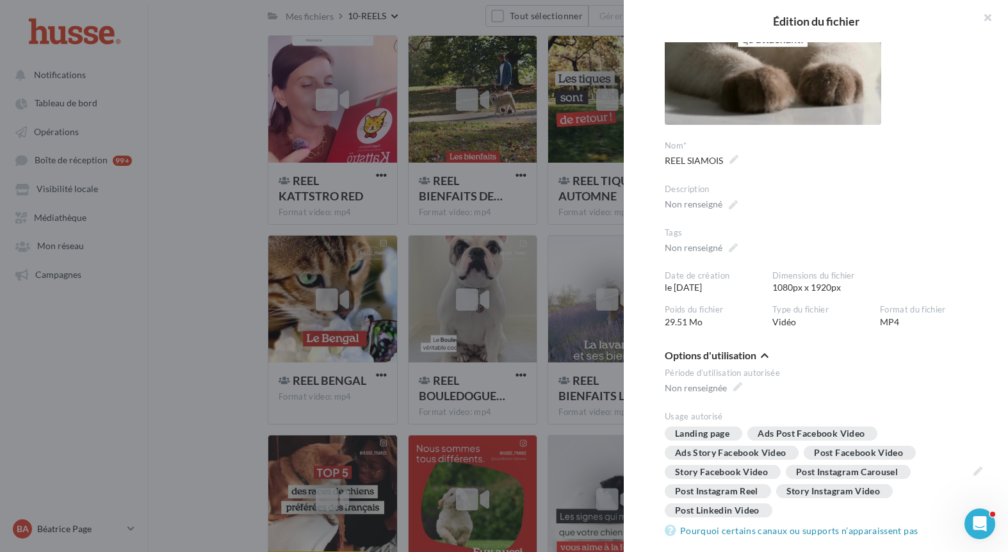
scroll to position [310, 0]
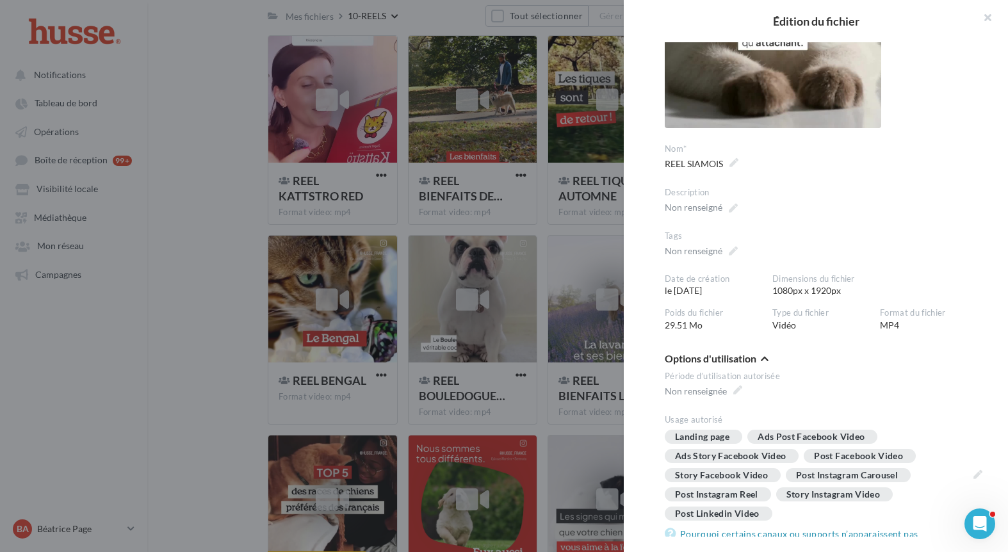
click at [623, 414] on div at bounding box center [504, 276] width 1008 height 552
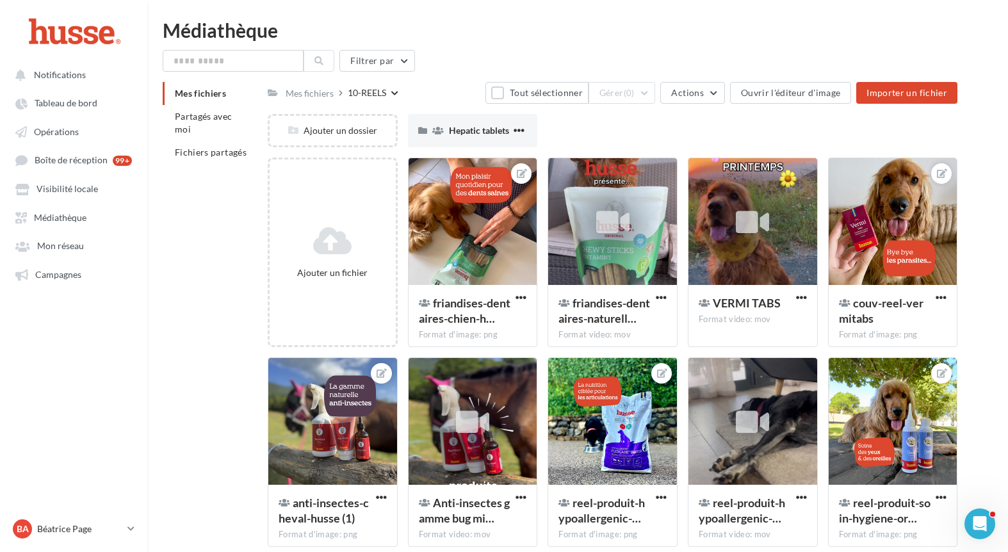
scroll to position [0, 0]
click at [466, 129] on span "Hepatic tablets" at bounding box center [479, 130] width 60 height 11
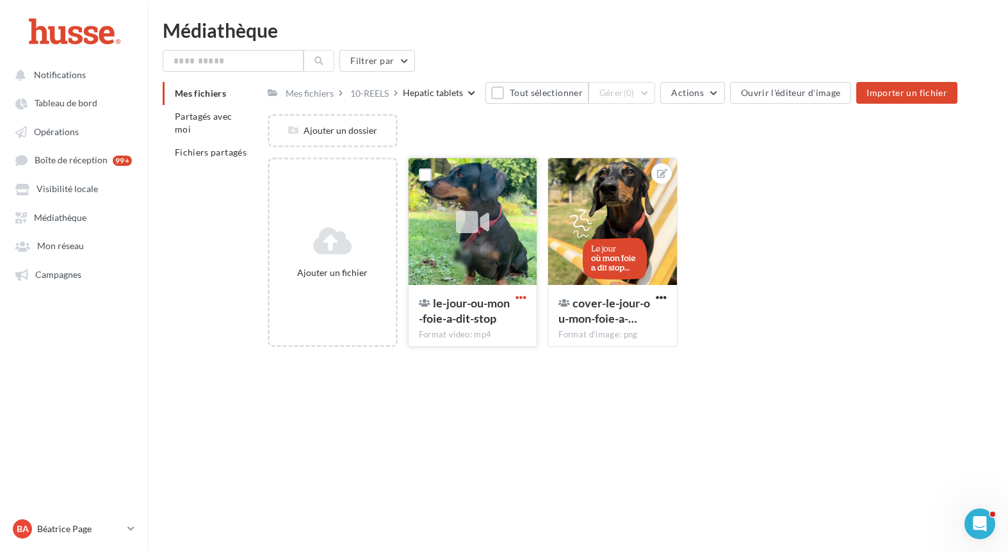
click at [525, 297] on span "button" at bounding box center [521, 297] width 11 height 11
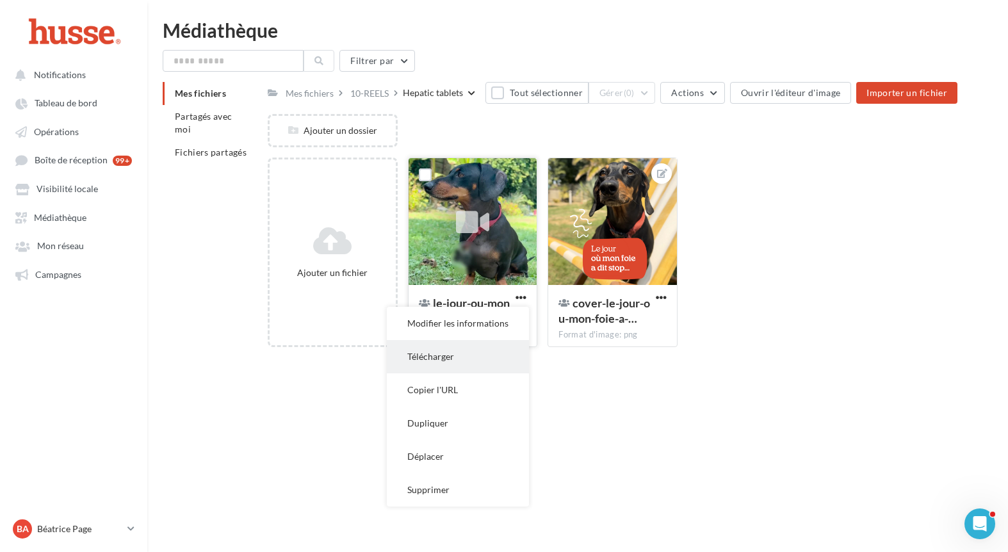
click at [497, 354] on button "Télécharger" at bounding box center [458, 356] width 142 height 33
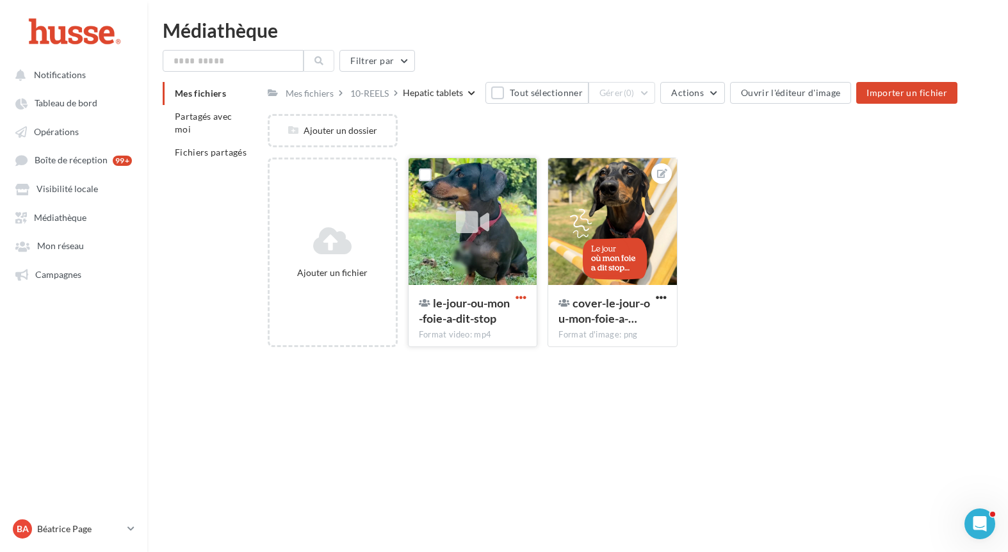
click at [519, 296] on span "button" at bounding box center [521, 297] width 11 height 11
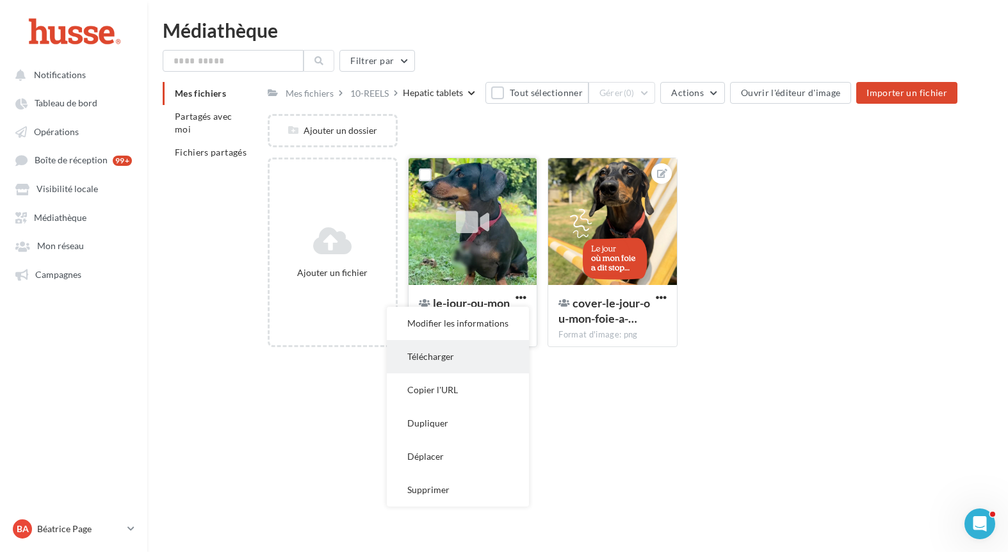
click at [502, 353] on button "Télécharger" at bounding box center [458, 356] width 142 height 33
click at [416, 99] on div "Hepatic tablets" at bounding box center [433, 92] width 60 height 13
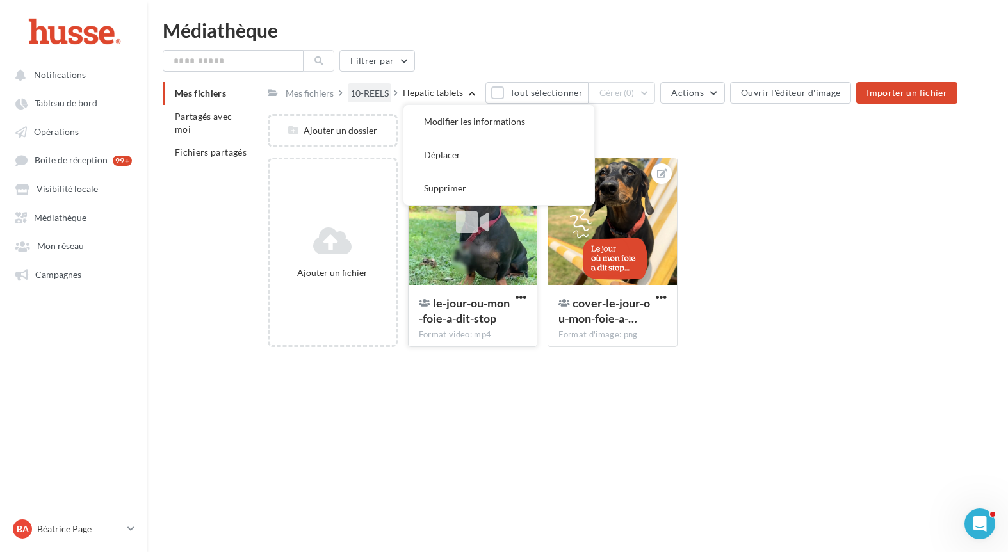
click at [377, 94] on div "10-REELS" at bounding box center [369, 93] width 38 height 13
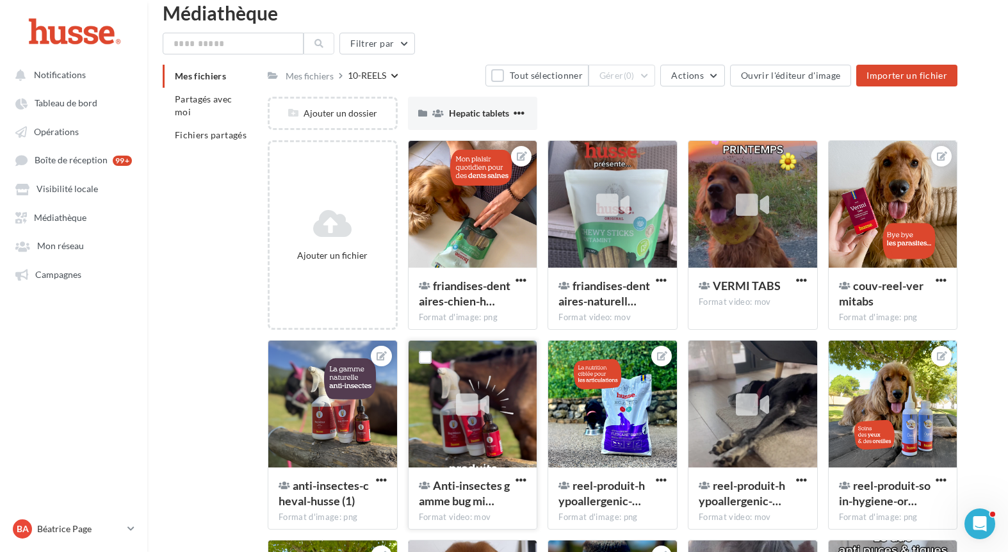
scroll to position [19, 0]
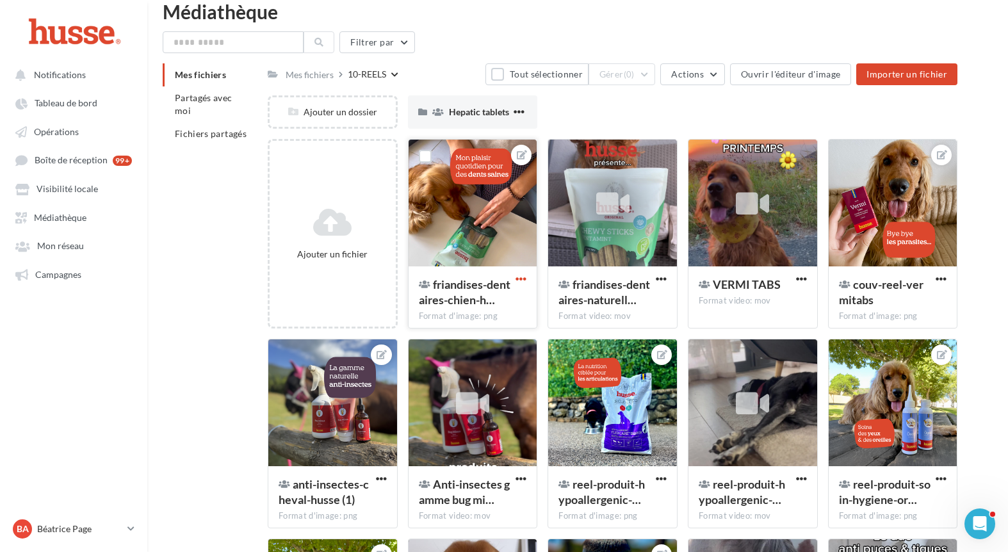
click at [522, 281] on span "button" at bounding box center [521, 279] width 11 height 11
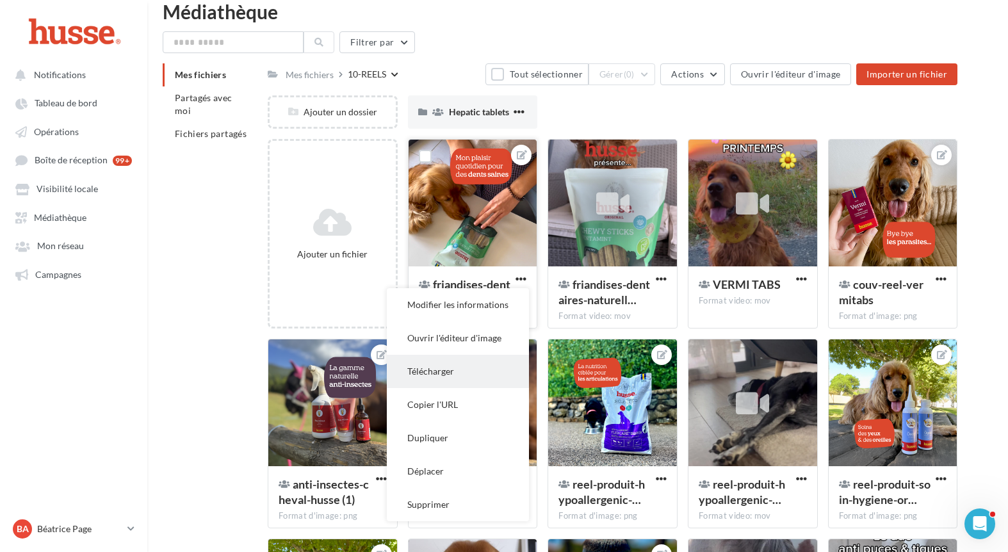
click at [477, 361] on button "Télécharger" at bounding box center [458, 371] width 142 height 33
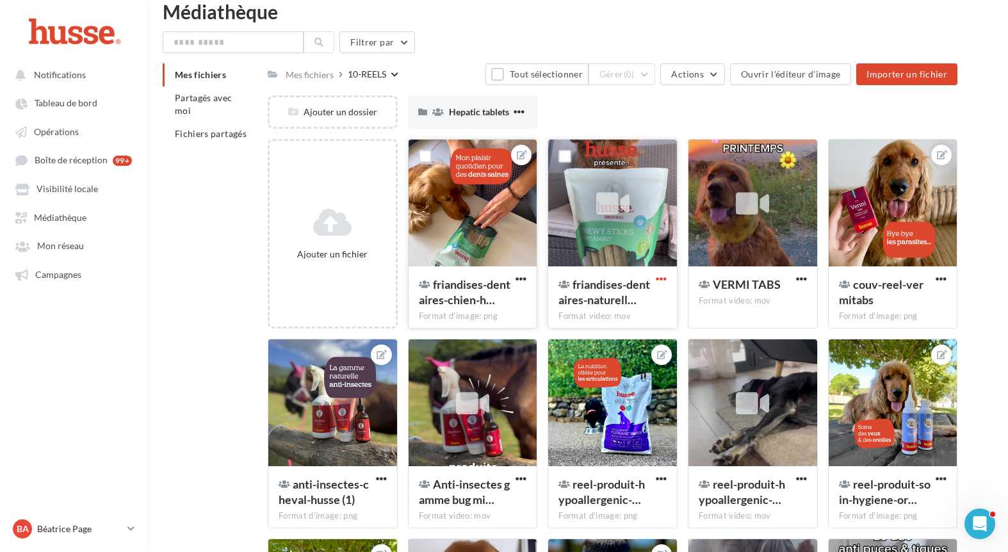
click at [663, 275] on span "button" at bounding box center [661, 279] width 11 height 11
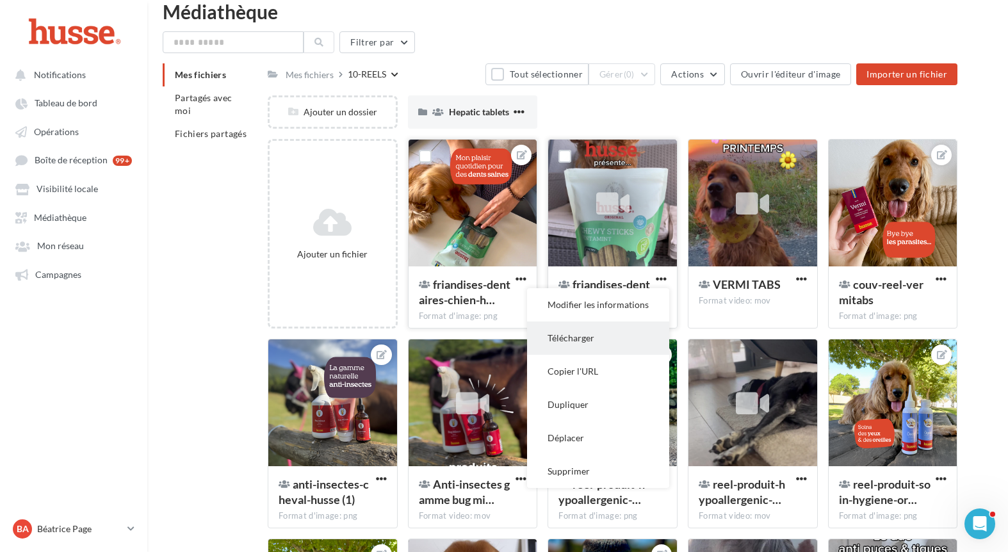
click at [637, 339] on button "Télécharger" at bounding box center [598, 338] width 142 height 33
